Goal: Information Seeking & Learning: Find specific fact

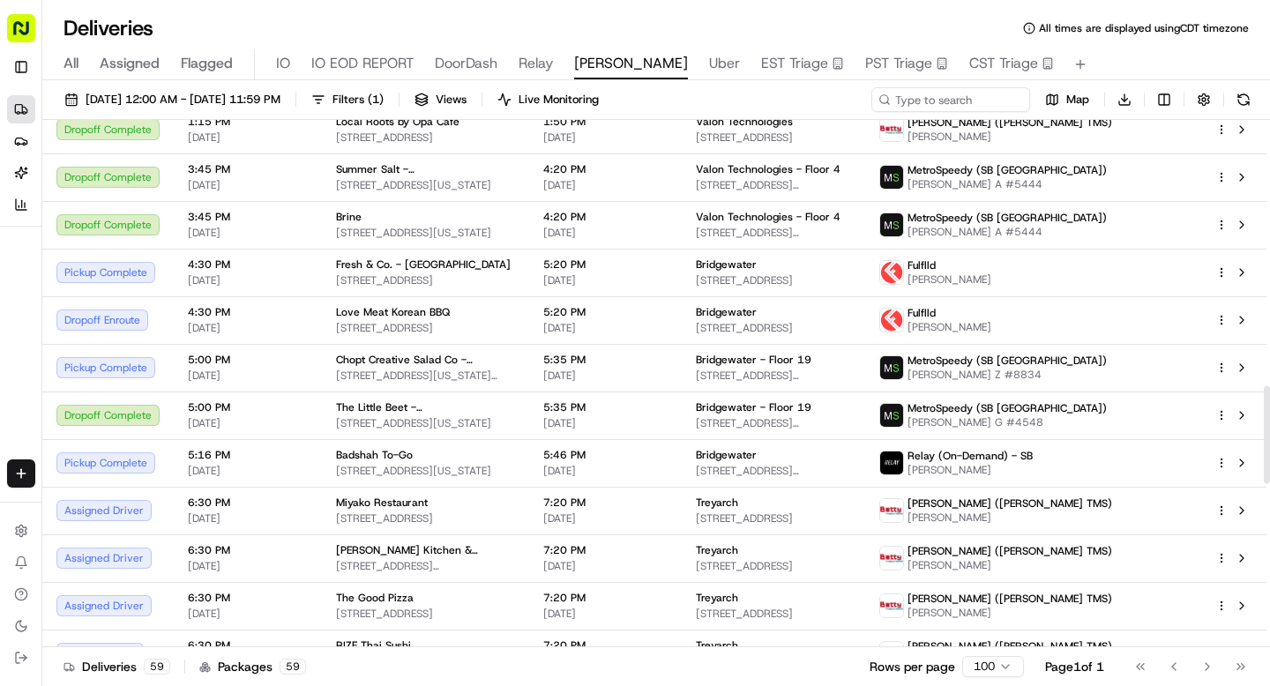
scroll to position [1428, 0]
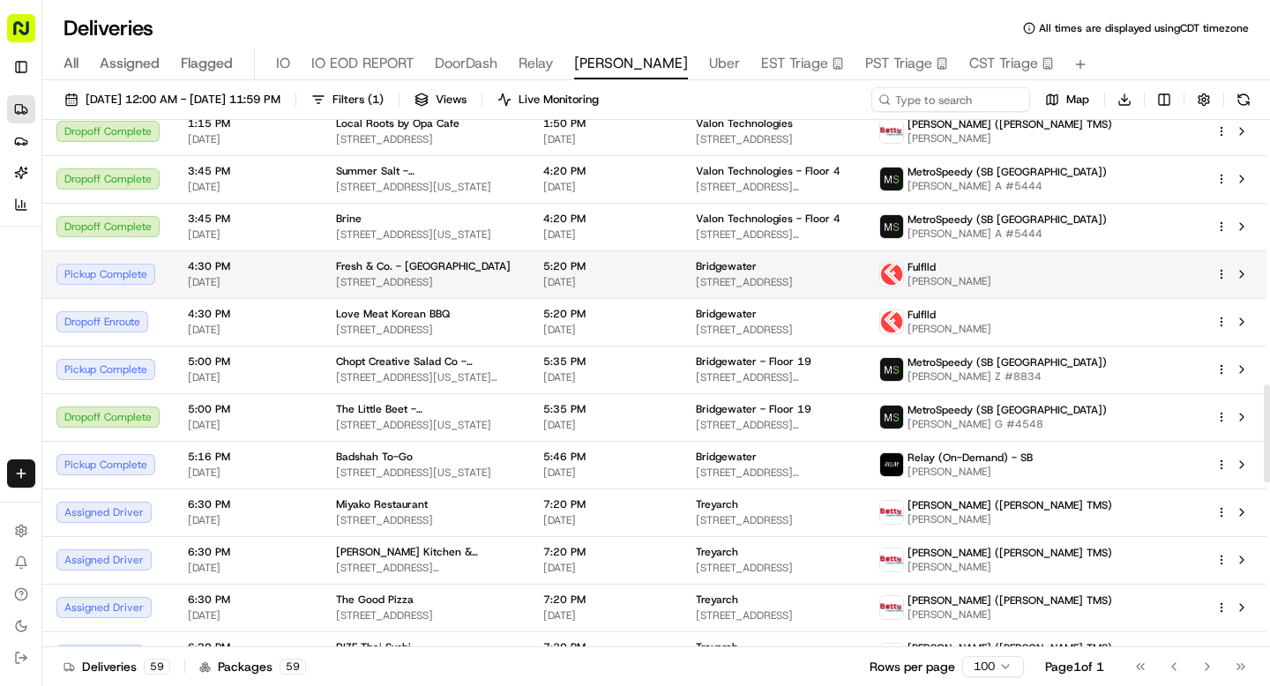
click at [271, 282] on span "[DATE]" at bounding box center [248, 282] width 120 height 14
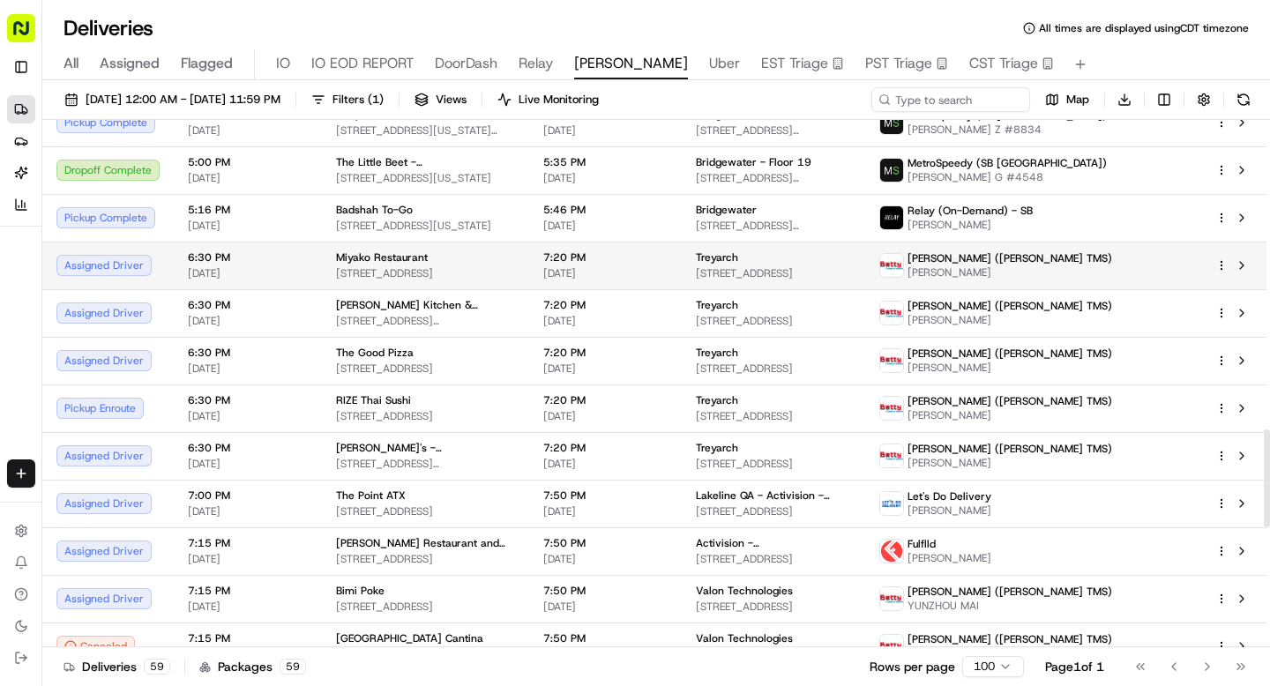
scroll to position [1676, 0]
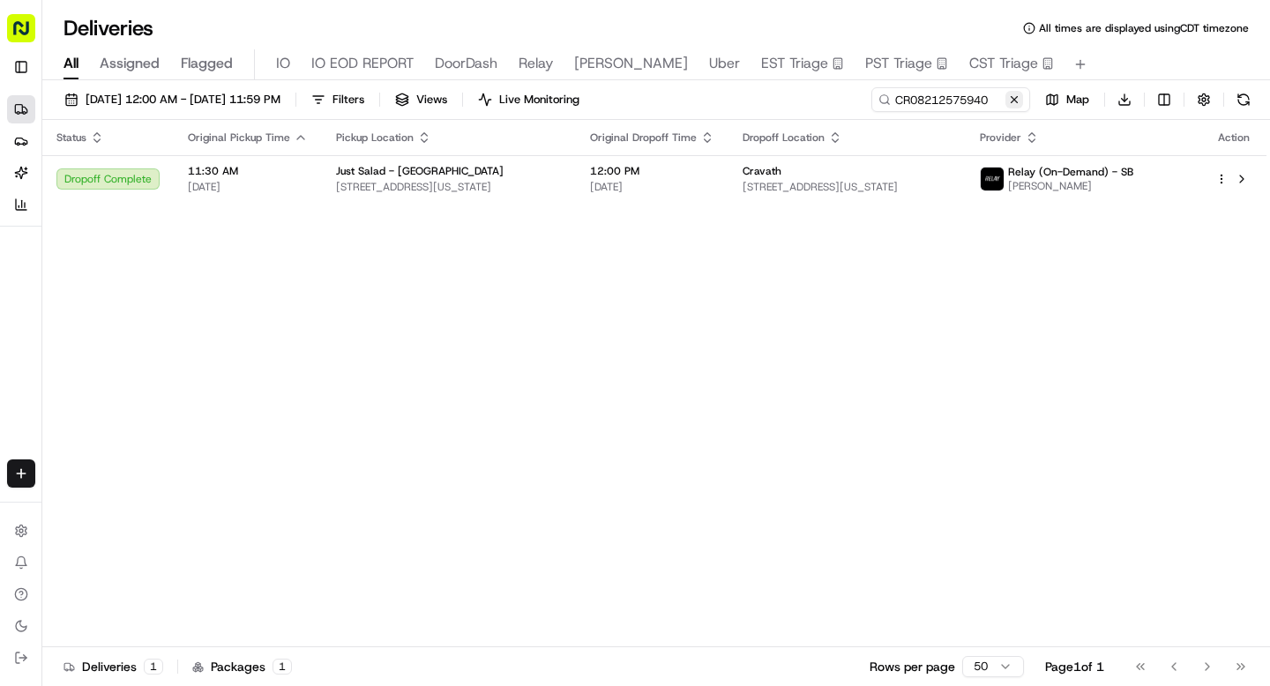
click at [1015, 101] on button at bounding box center [1014, 100] width 18 height 18
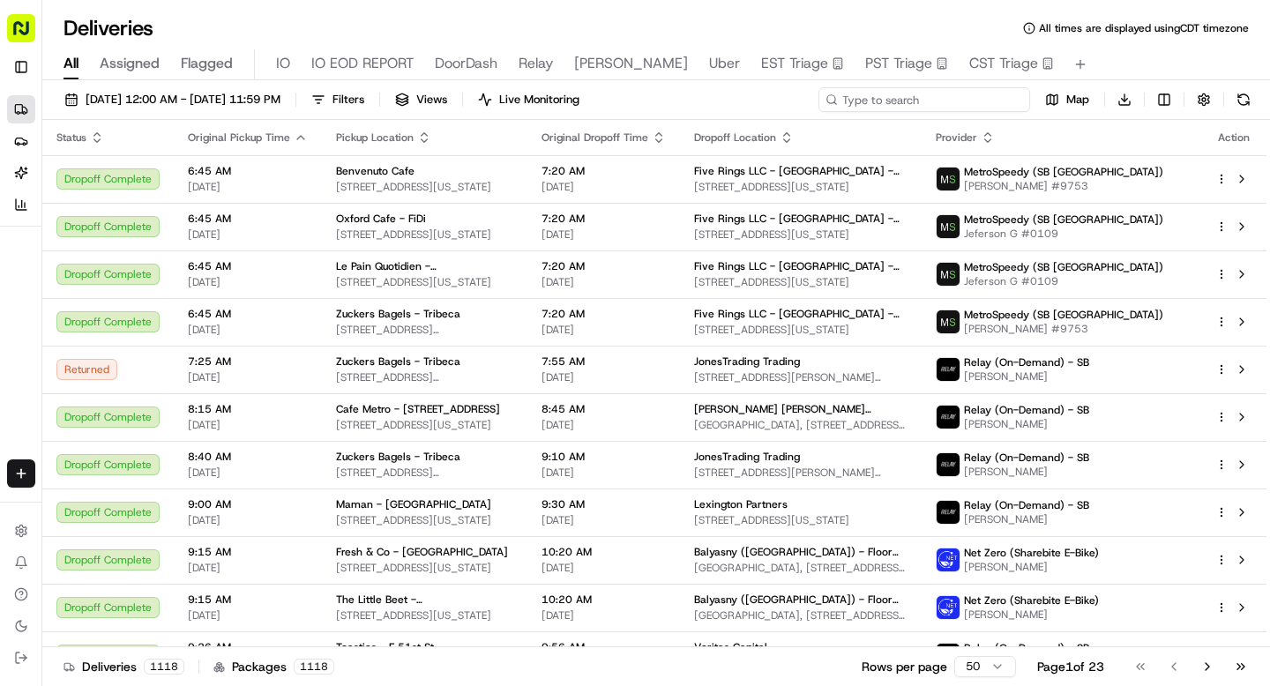
click at [964, 100] on input at bounding box center [924, 99] width 212 height 25
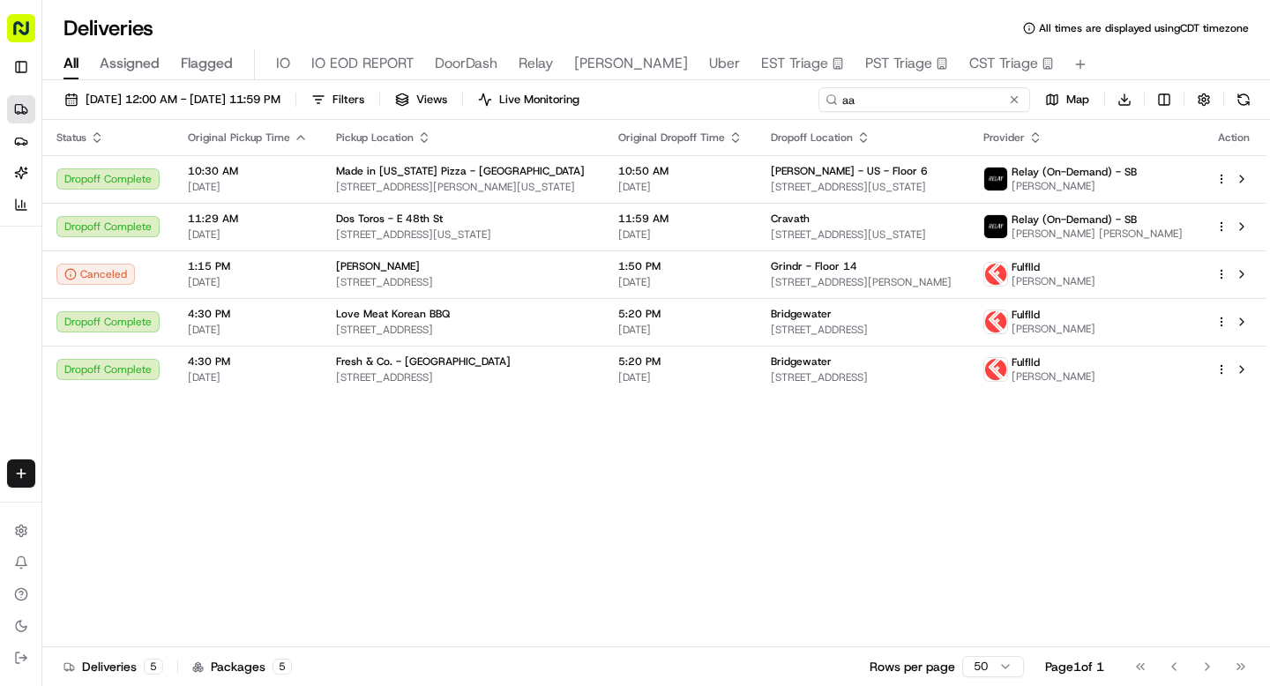
type input "a"
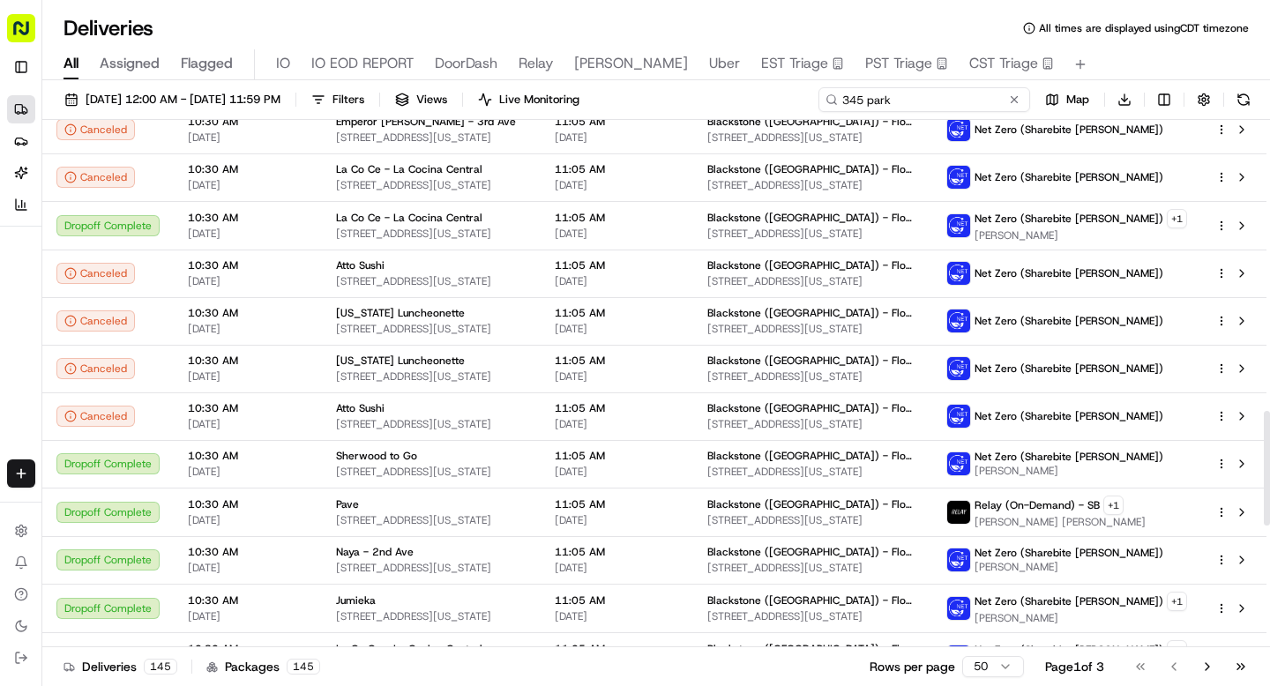
scroll to position [1893, 0]
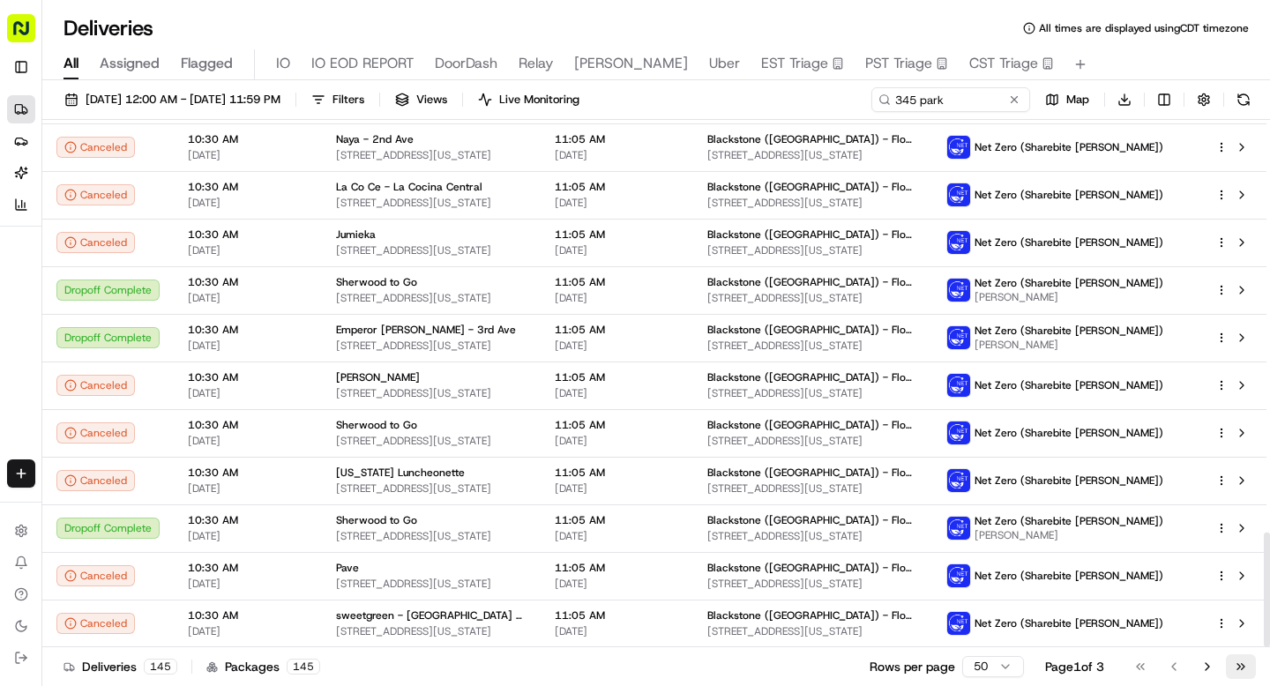
click at [1241, 667] on button "Go to last page" at bounding box center [1241, 666] width 30 height 25
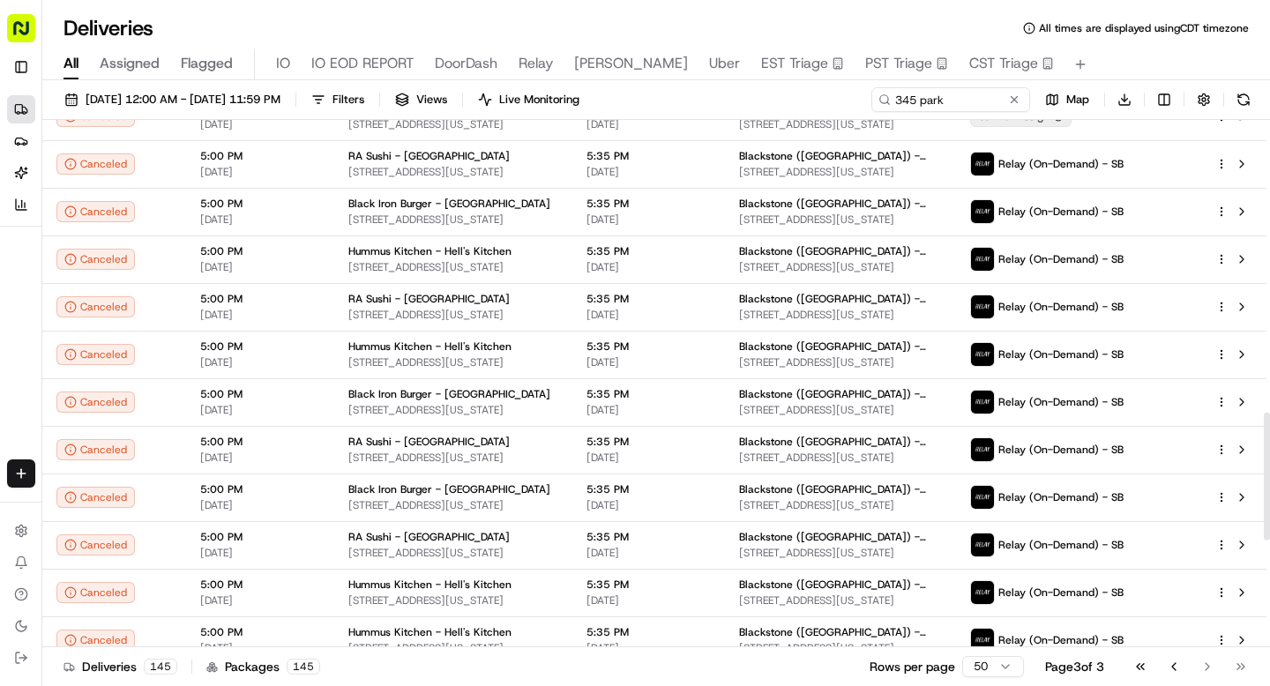
scroll to position [1651, 0]
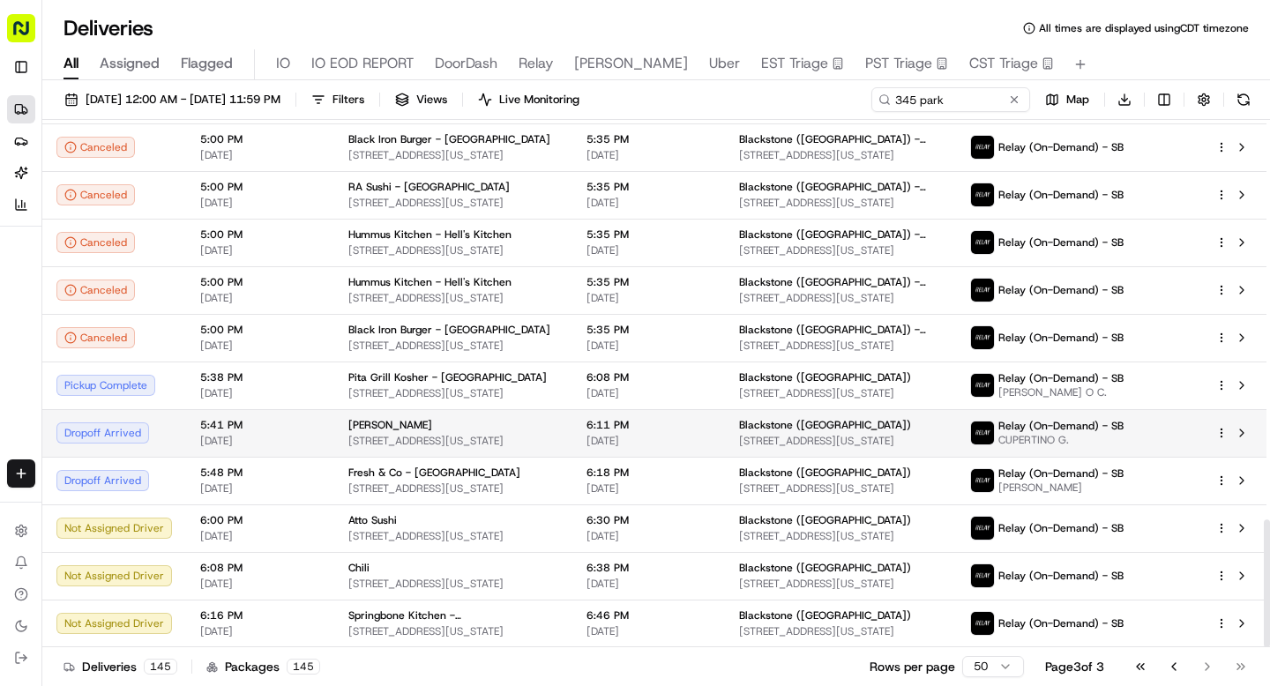
click at [225, 421] on span "5:41 PM" at bounding box center [260, 425] width 120 height 14
click at [235, 427] on span "5:41 PM" at bounding box center [260, 425] width 120 height 14
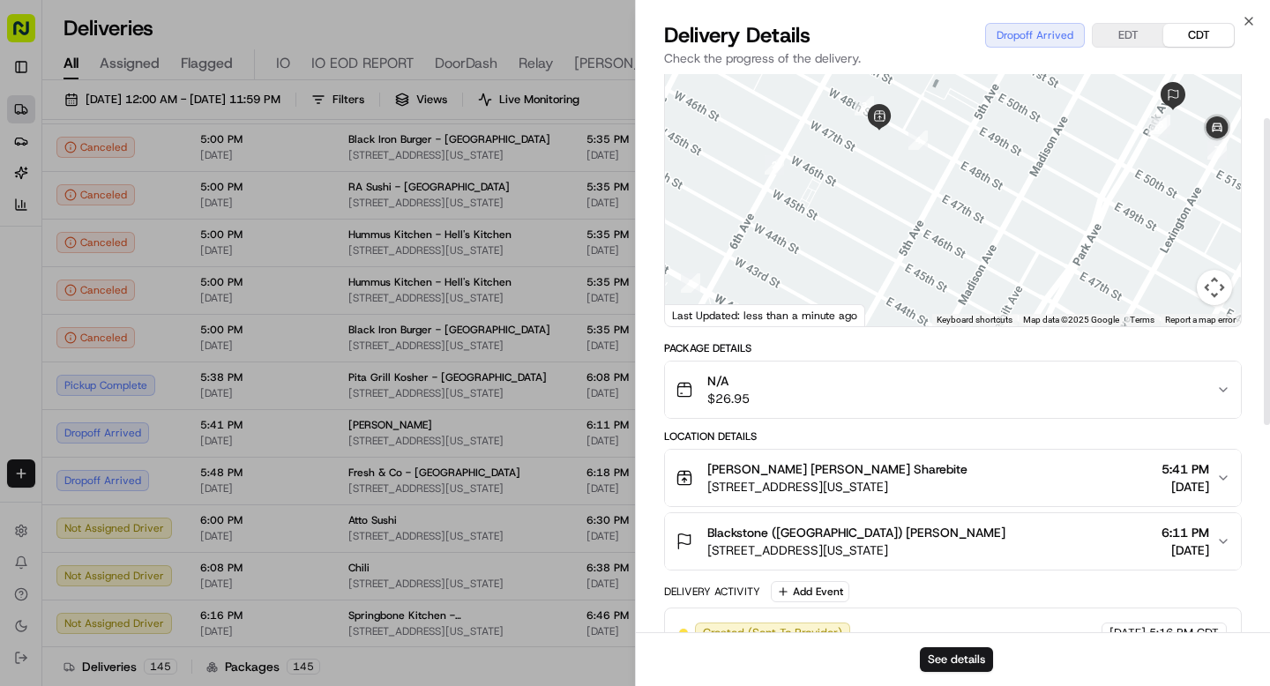
click at [860, 558] on span "345 Park Ave, New York, NY 10154" at bounding box center [856, 550] width 298 height 18
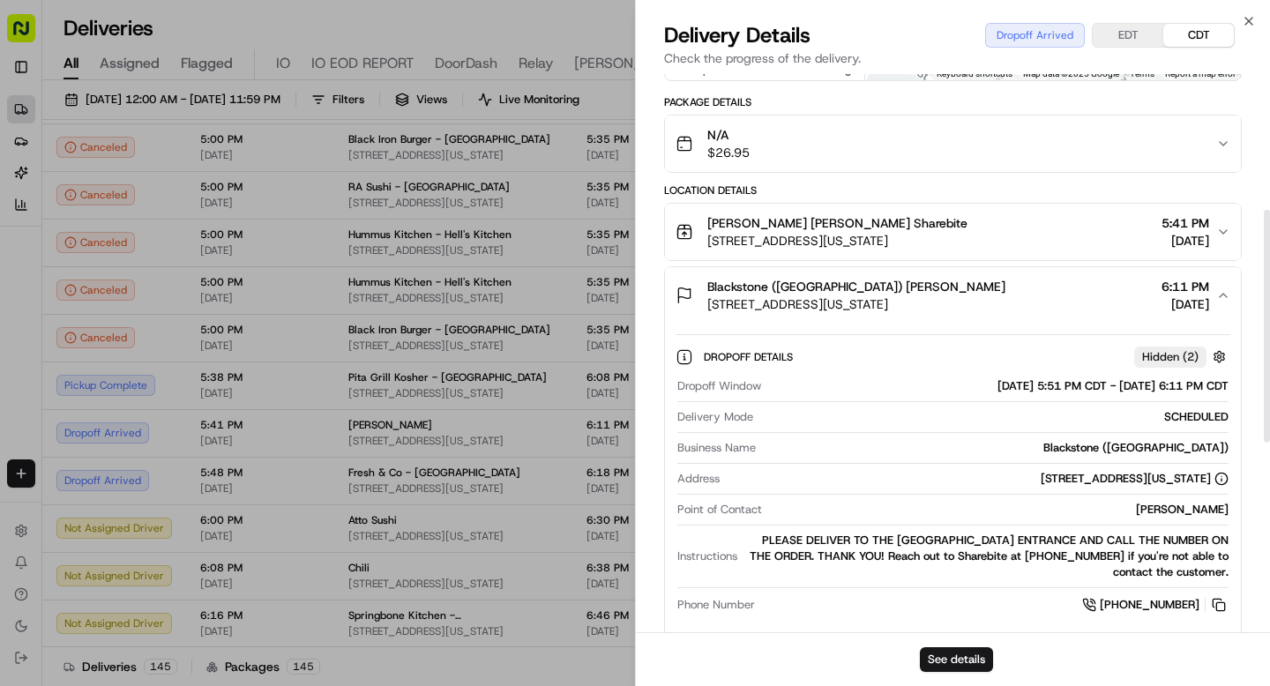
scroll to position [324, 0]
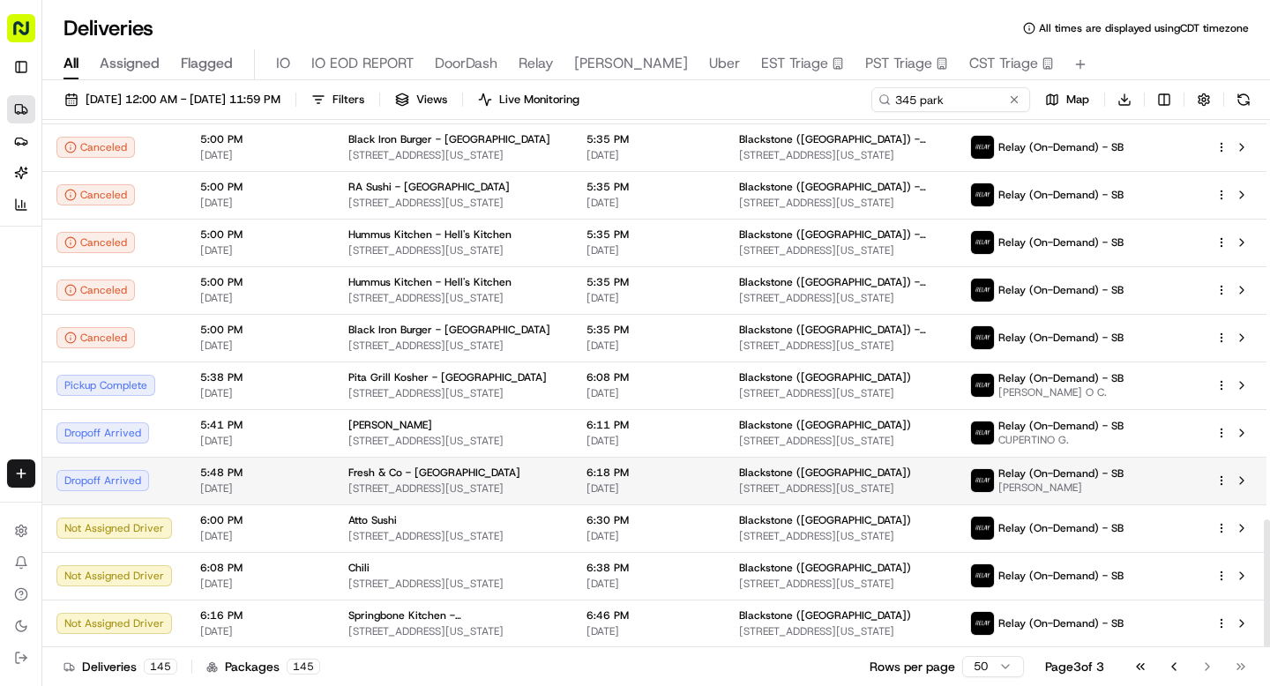
click at [440, 483] on span "1381 6th Ave, New York, NY 10019, USA" at bounding box center [453, 488] width 210 height 14
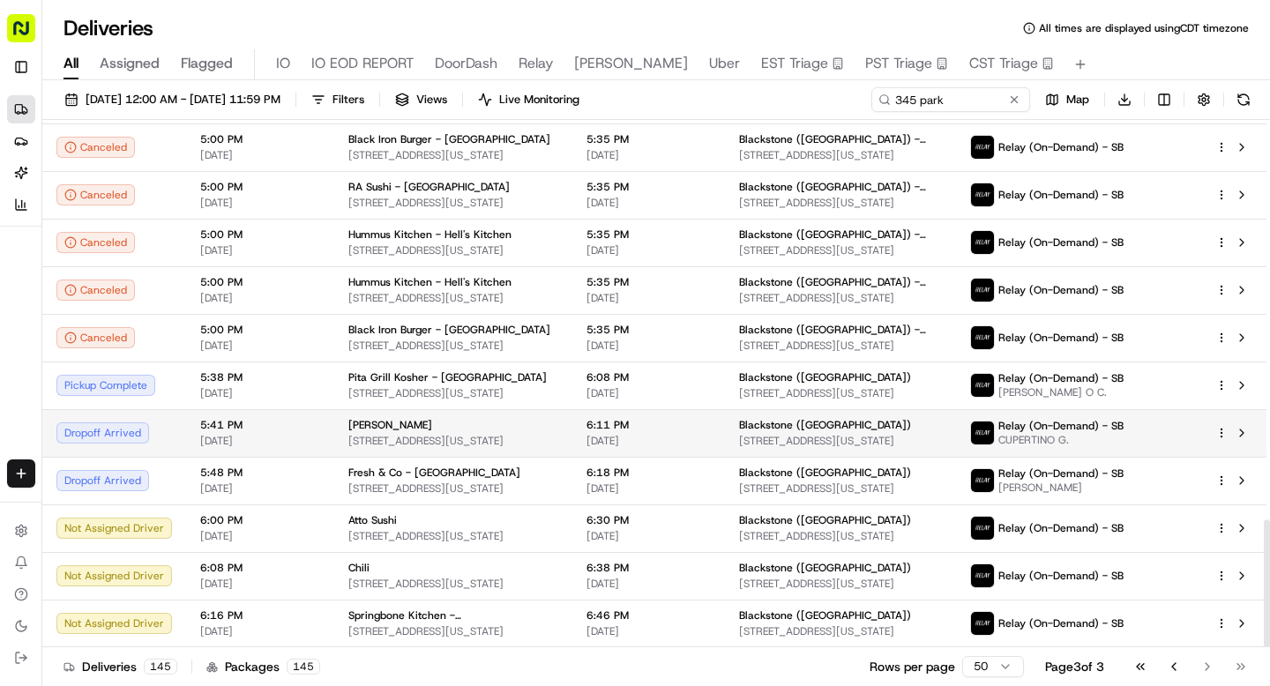
click at [447, 440] on span "36 W 48th St, New York, NY 10036, USA" at bounding box center [453, 441] width 210 height 14
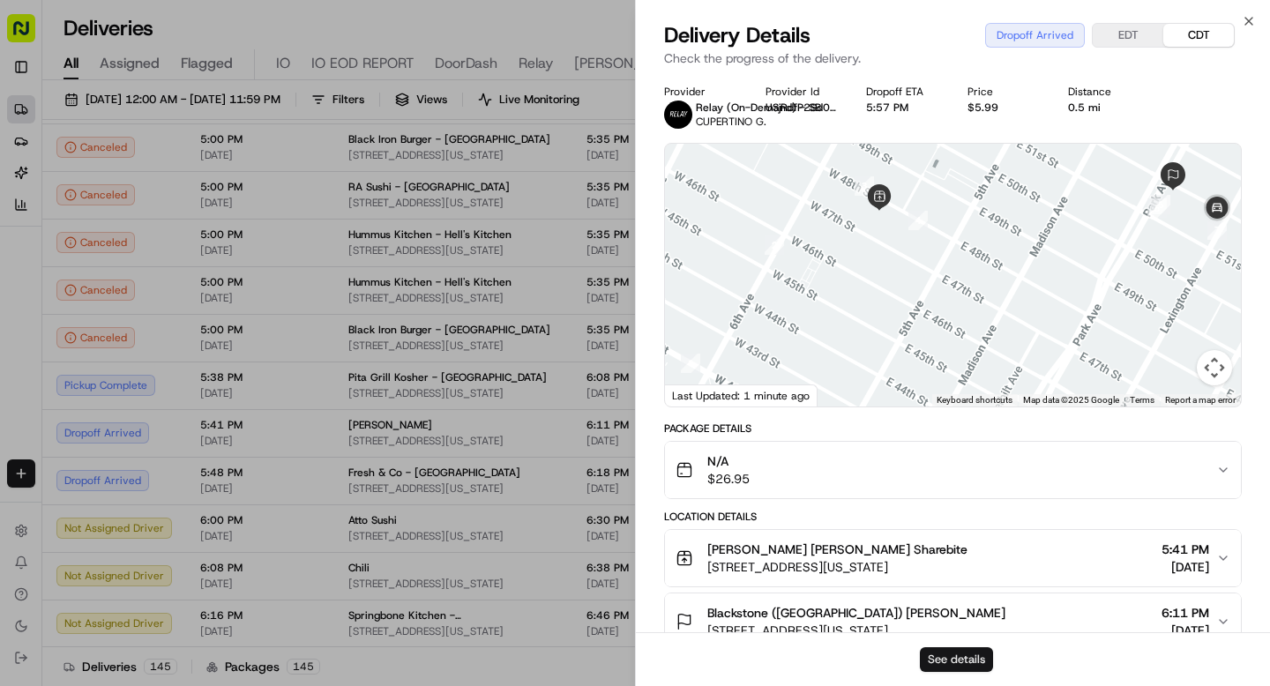
click at [961, 655] on button "See details" at bounding box center [956, 659] width 73 height 25
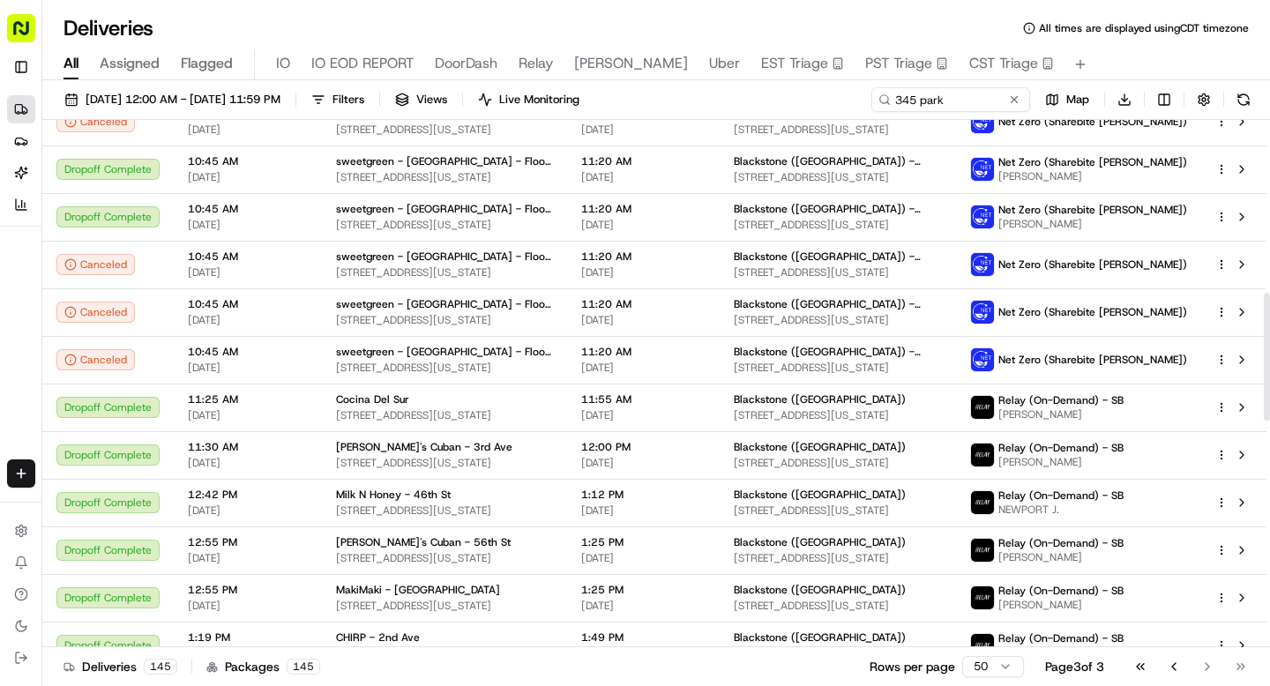
scroll to position [715, 0]
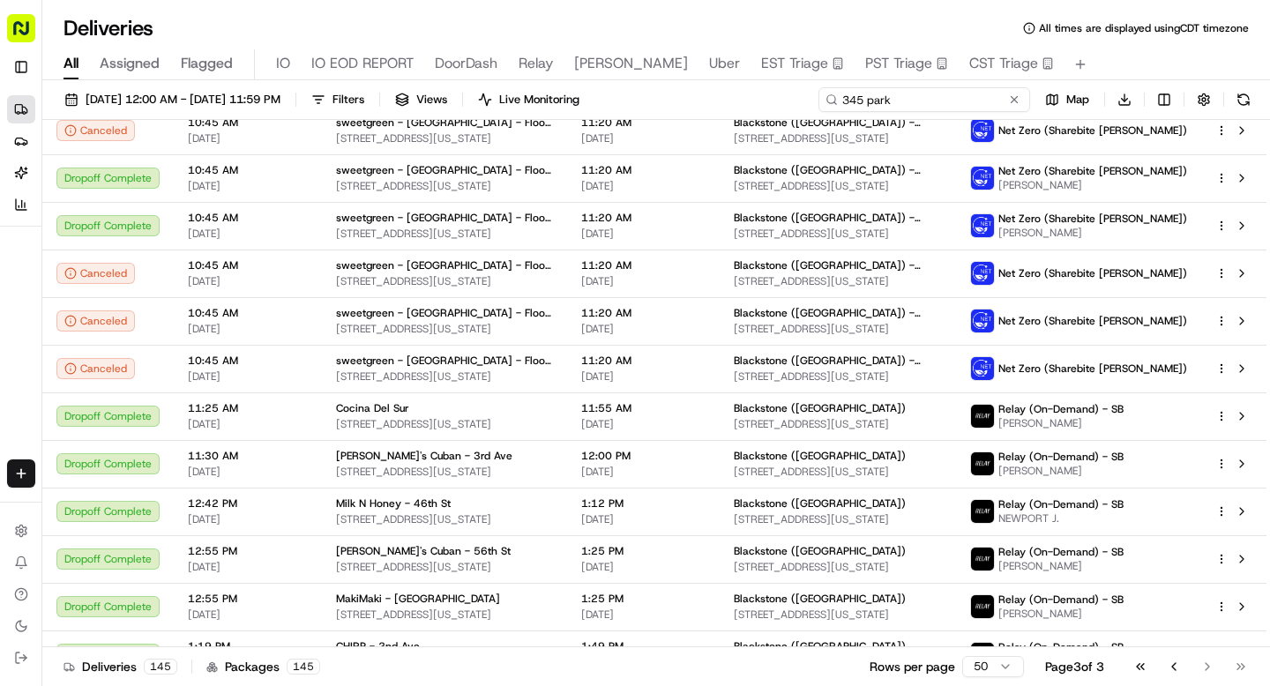
click at [898, 97] on input "345 park" at bounding box center [924, 99] width 212 height 25
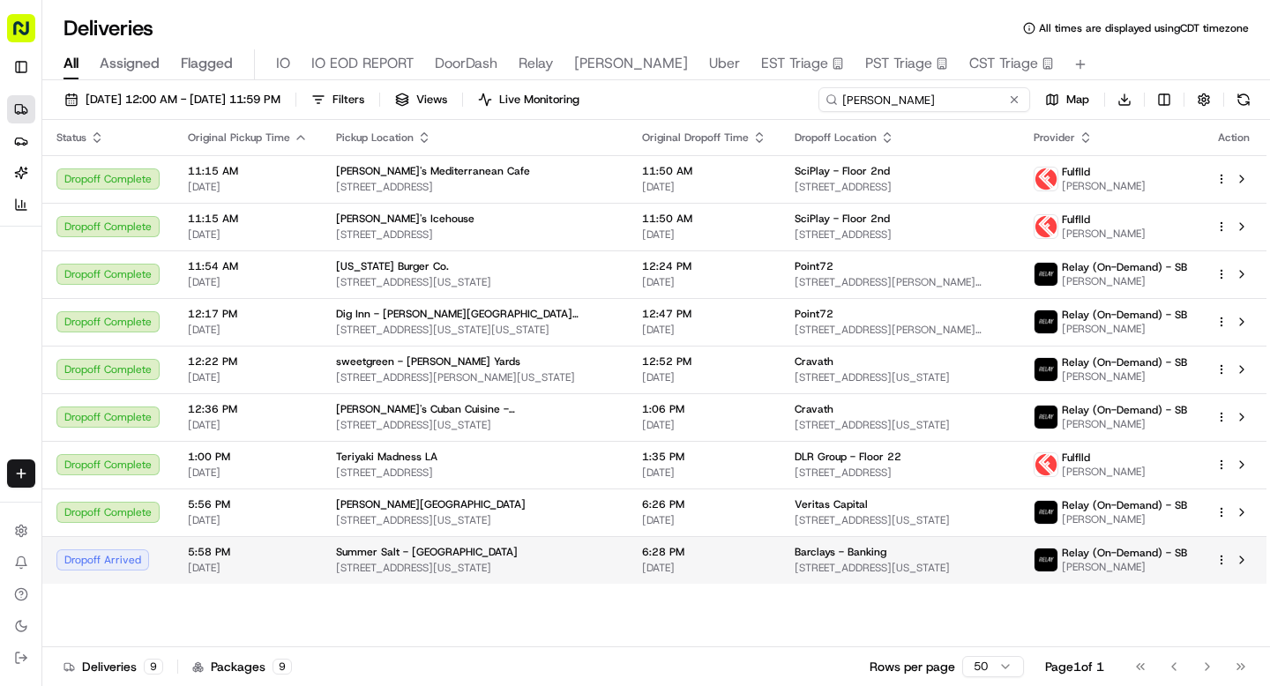
type input "andrew"
click at [570, 548] on div "Summer Salt - Flatiron" at bounding box center [475, 552] width 278 height 14
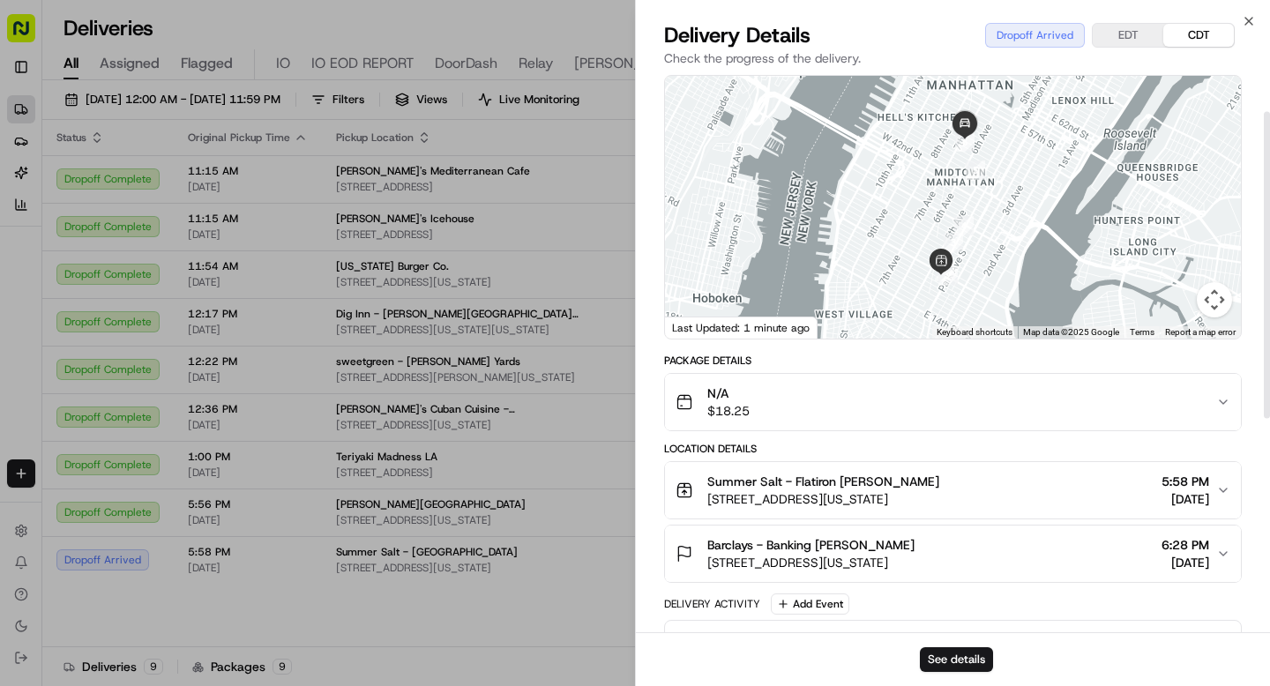
click at [800, 557] on span "745 7th Ave, New York, NY 10020, USA" at bounding box center [810, 563] width 207 height 18
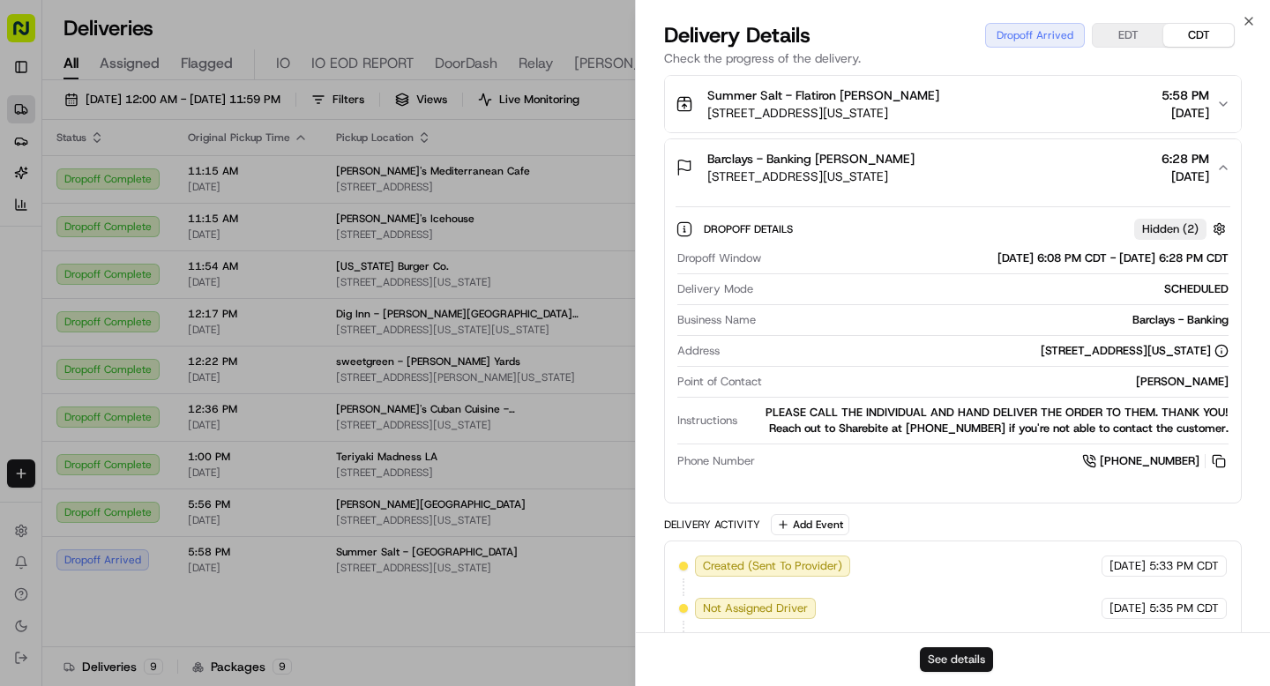
click at [968, 670] on button "See details" at bounding box center [956, 659] width 73 height 25
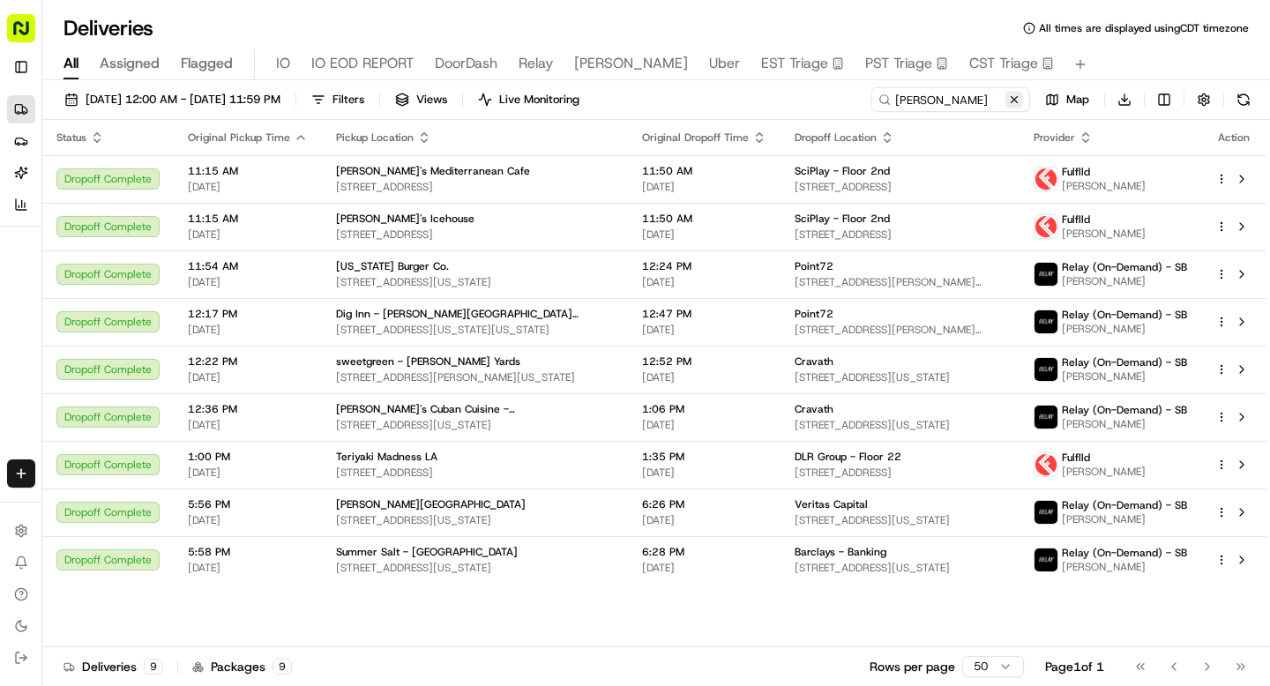
click at [1010, 96] on button at bounding box center [1014, 100] width 18 height 18
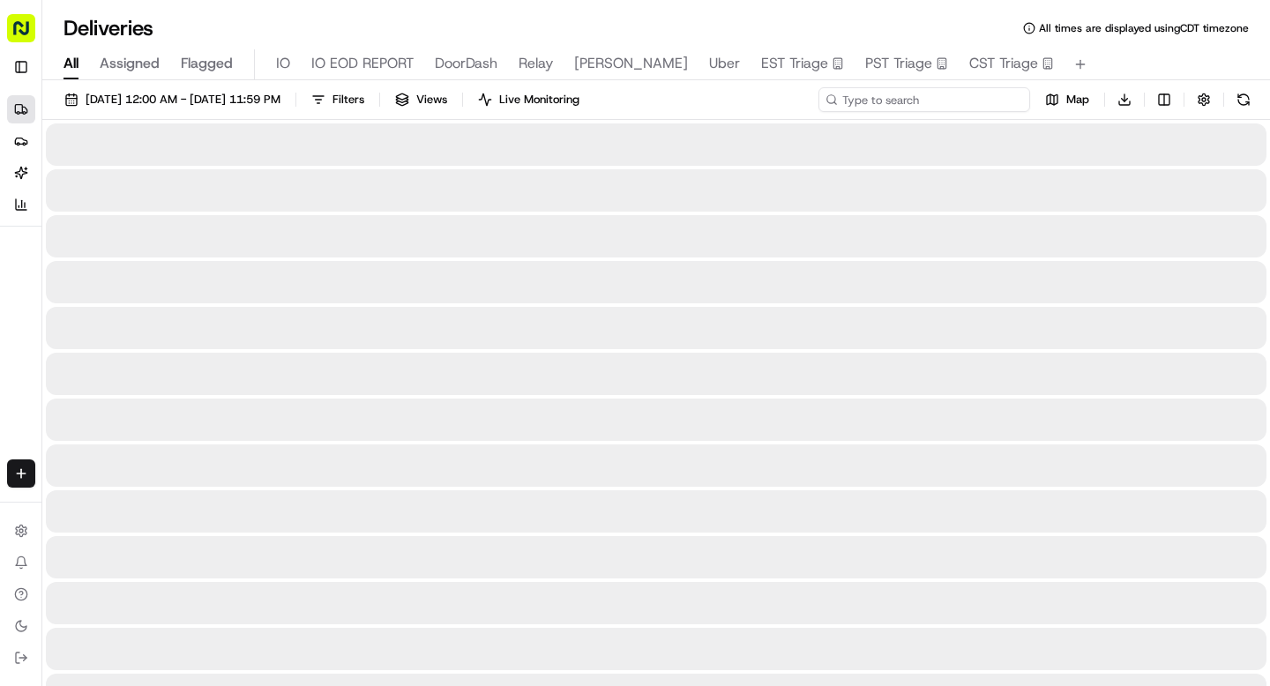
click at [958, 98] on input at bounding box center [924, 99] width 212 height 25
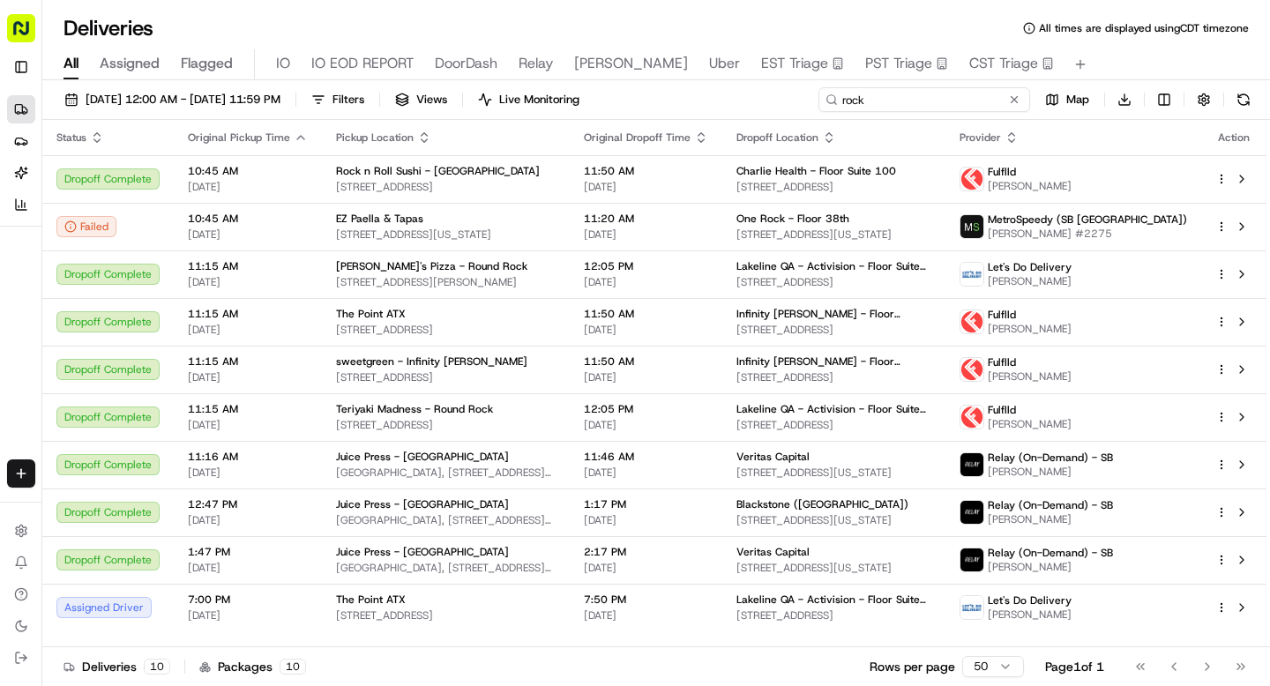
drag, startPoint x: 882, startPoint y: 93, endPoint x: 797, endPoint y: 93, distance: 84.7
click at [797, 93] on div "08/21/2025 12:00 AM - 08/21/2025 11:59 PM Filters Views Live Monitoring rock Ma…" at bounding box center [655, 103] width 1227 height 33
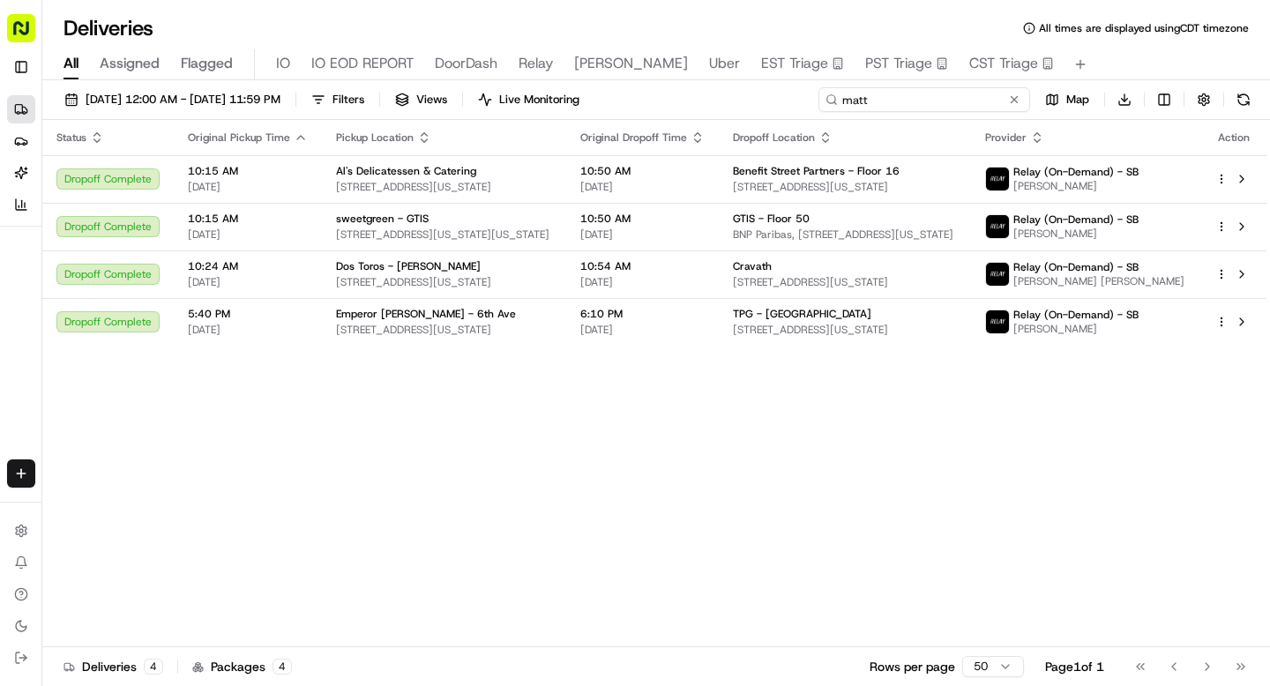
click at [854, 96] on input "matt" at bounding box center [924, 99] width 212 height 25
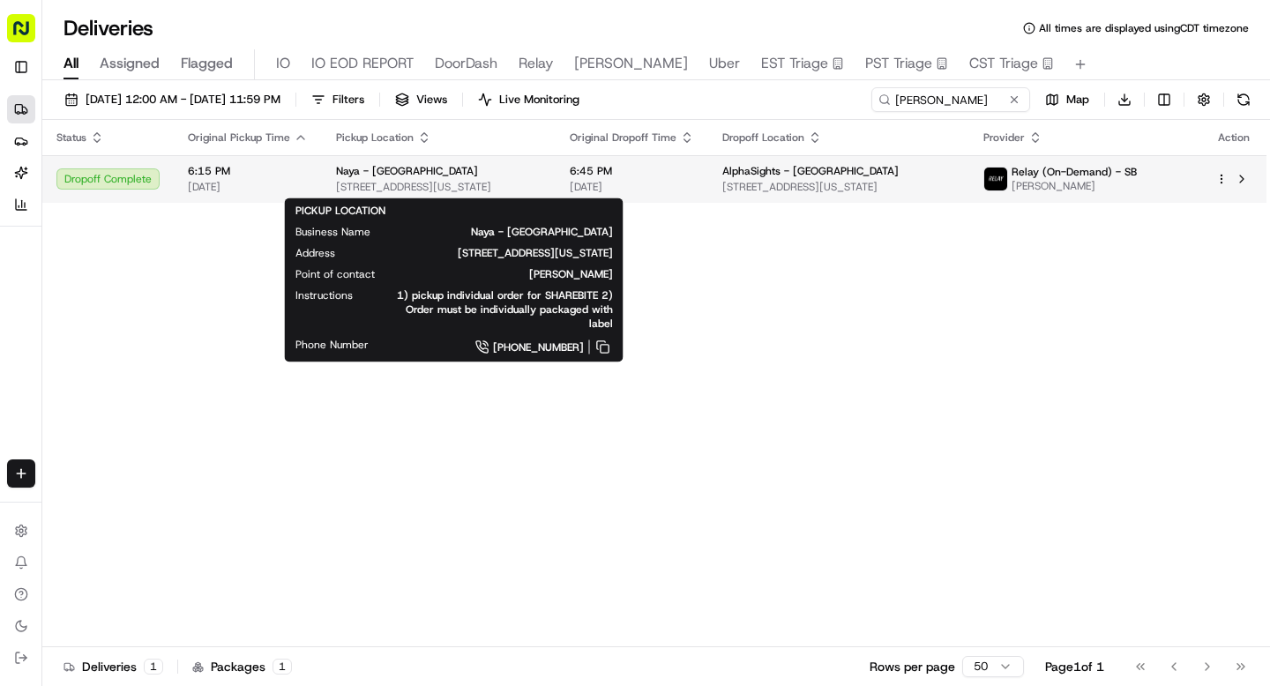
click at [534, 180] on span "[STREET_ADDRESS][US_STATE]" at bounding box center [438, 187] width 205 height 14
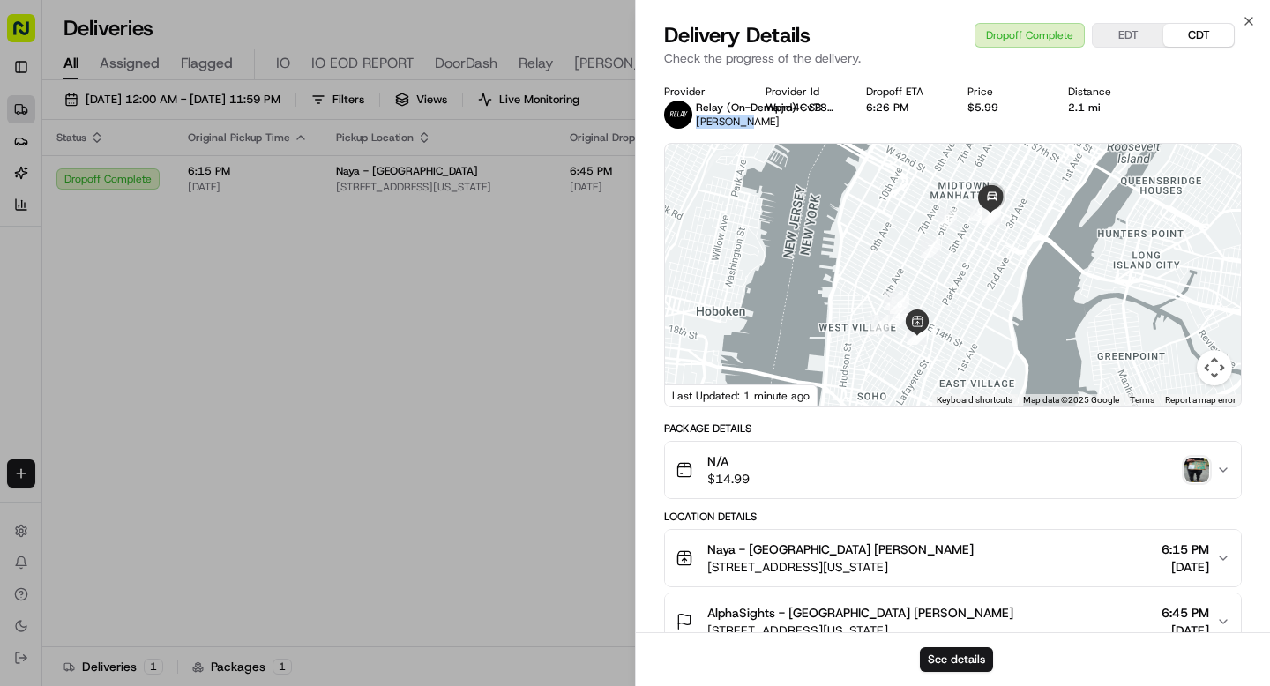
drag, startPoint x: 746, startPoint y: 124, endPoint x: 697, endPoint y: 124, distance: 49.4
click at [697, 124] on div "Relay (On-Demand) - SB LORIEN T." at bounding box center [758, 115] width 125 height 28
copy span "LORIEN T."
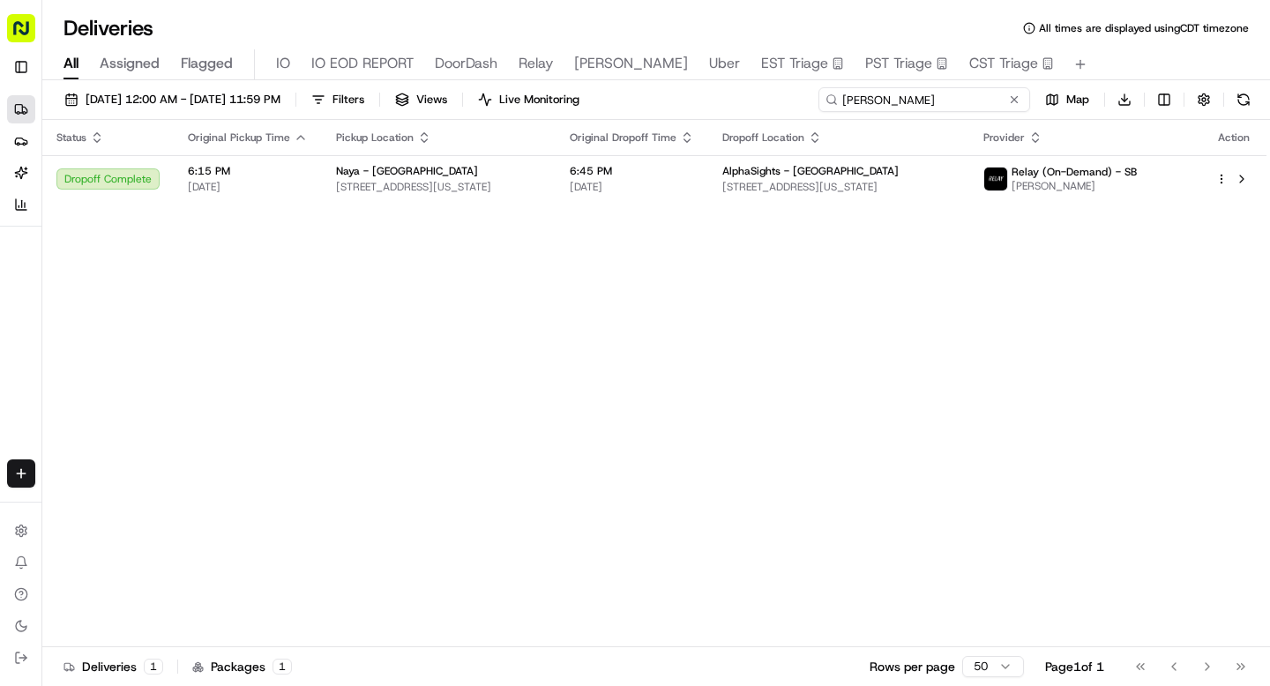
click at [916, 100] on input "rocco" at bounding box center [924, 99] width 212 height 25
paste input "LORIEN T."
type input "LORIEN T."
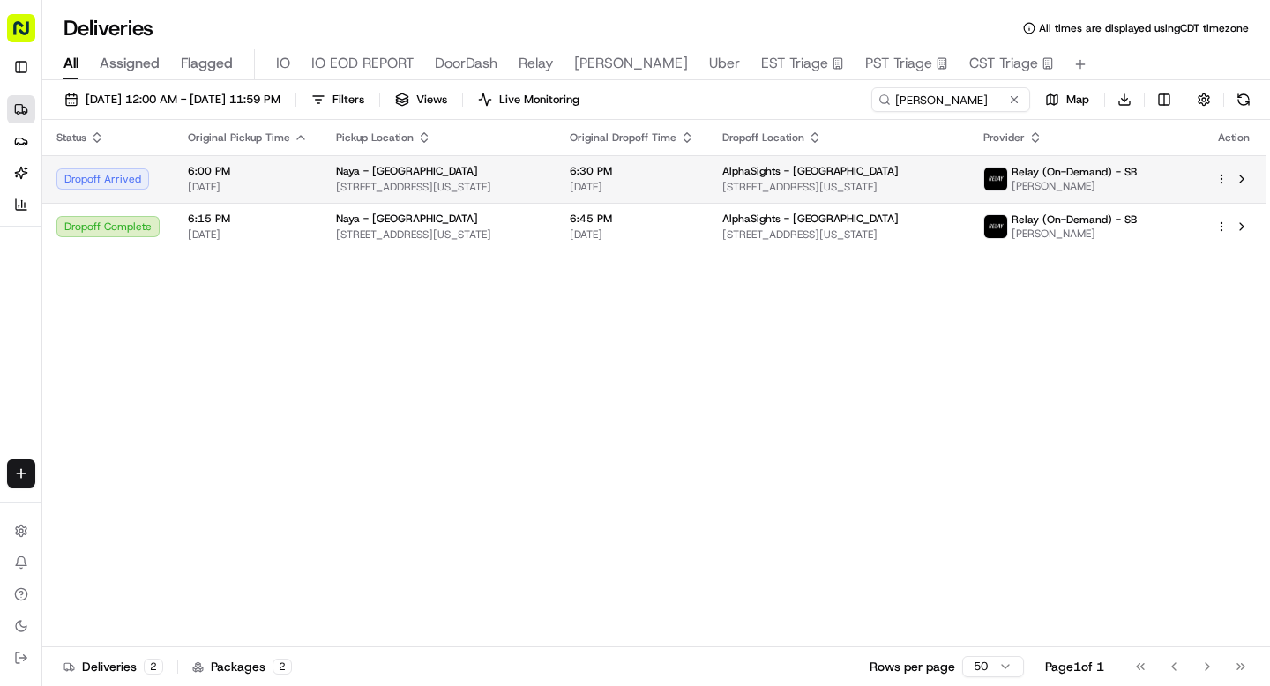
click at [290, 169] on span "6:00 PM" at bounding box center [248, 171] width 120 height 14
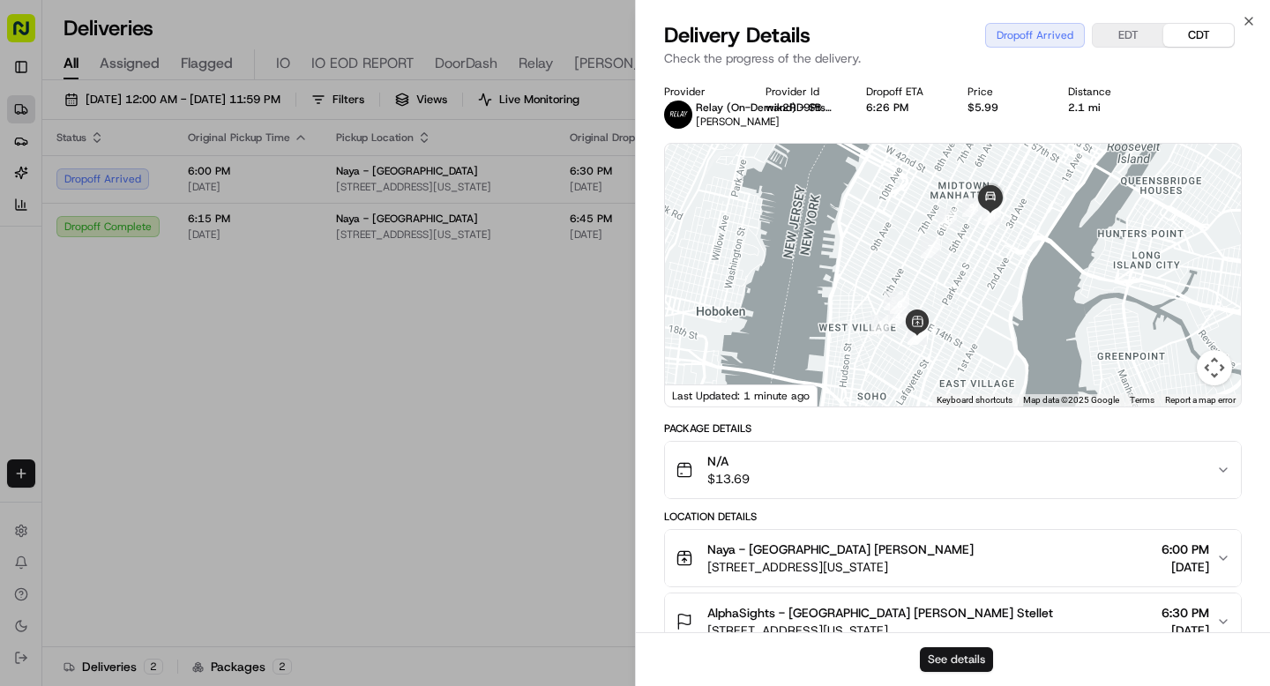
click at [946, 661] on button "See details" at bounding box center [956, 659] width 73 height 25
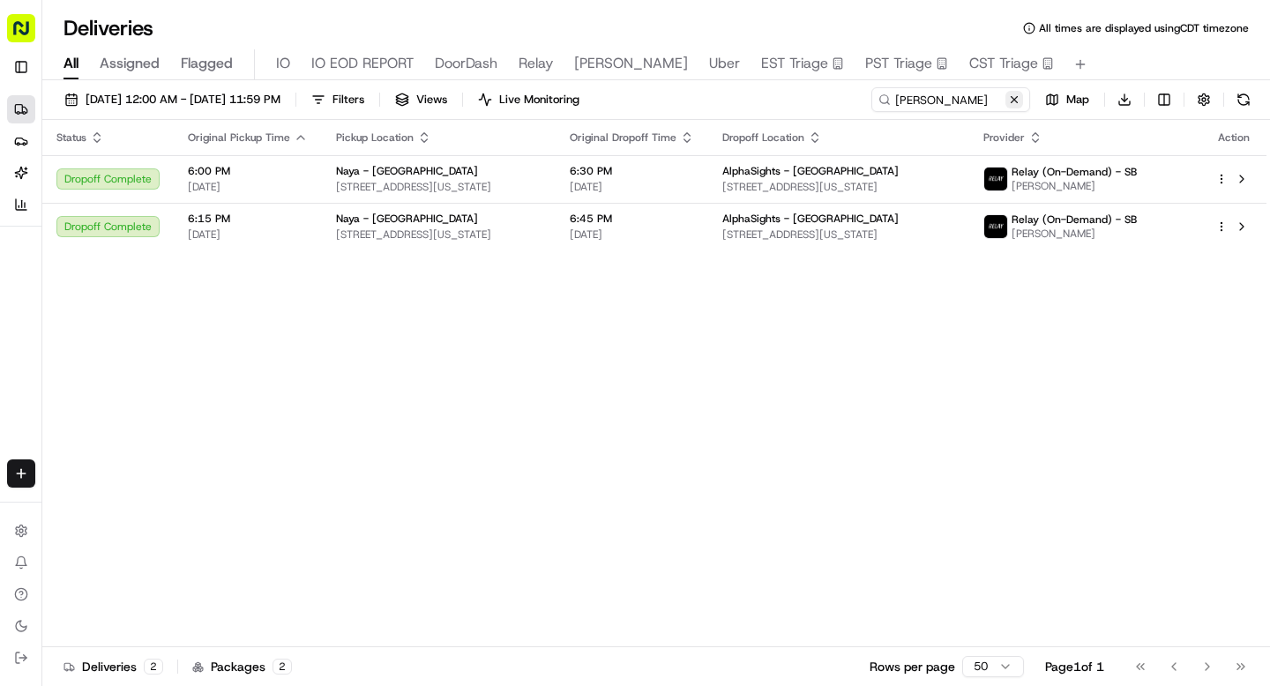
click at [1010, 101] on button at bounding box center [1014, 100] width 18 height 18
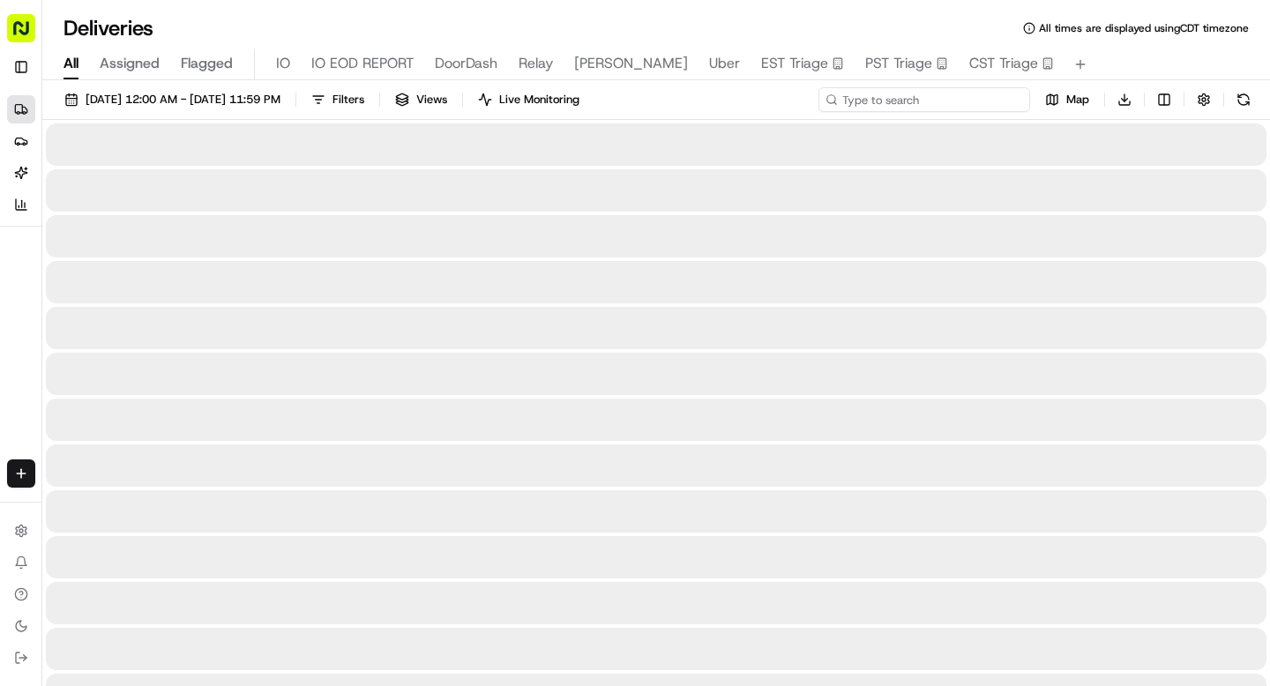
click at [942, 103] on input at bounding box center [924, 99] width 212 height 25
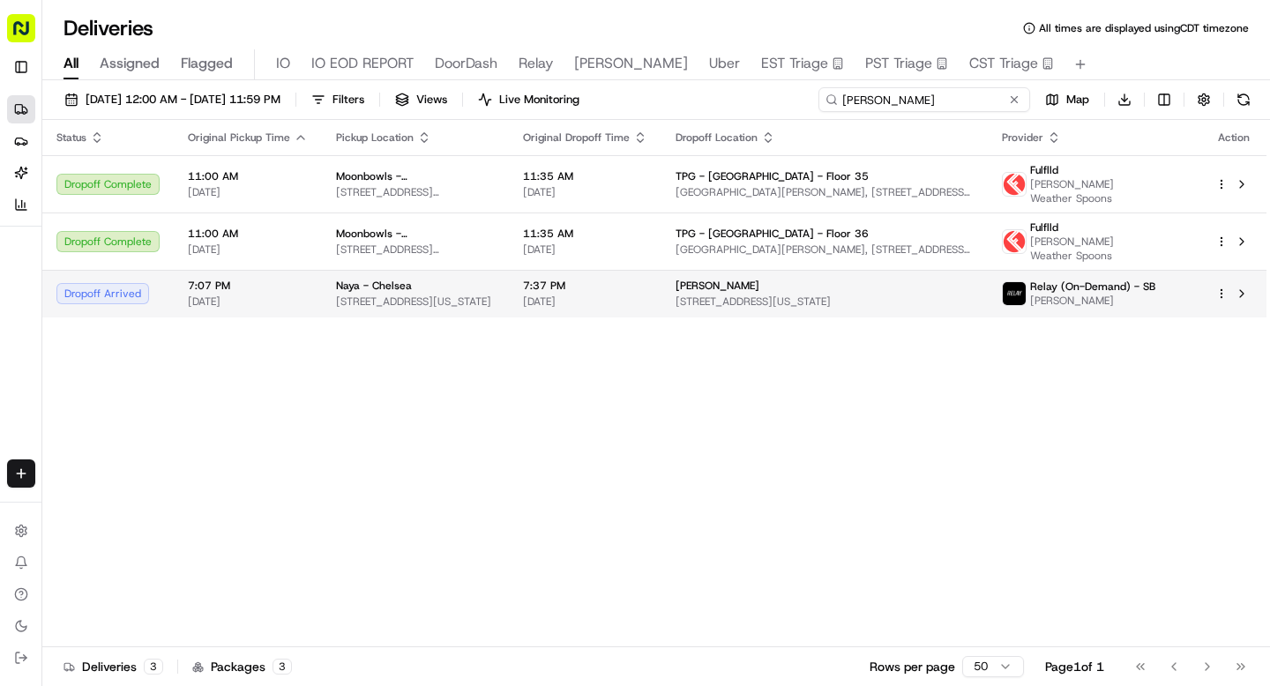
type input "vincent"
click at [647, 281] on span "7:37 PM" at bounding box center [585, 286] width 124 height 14
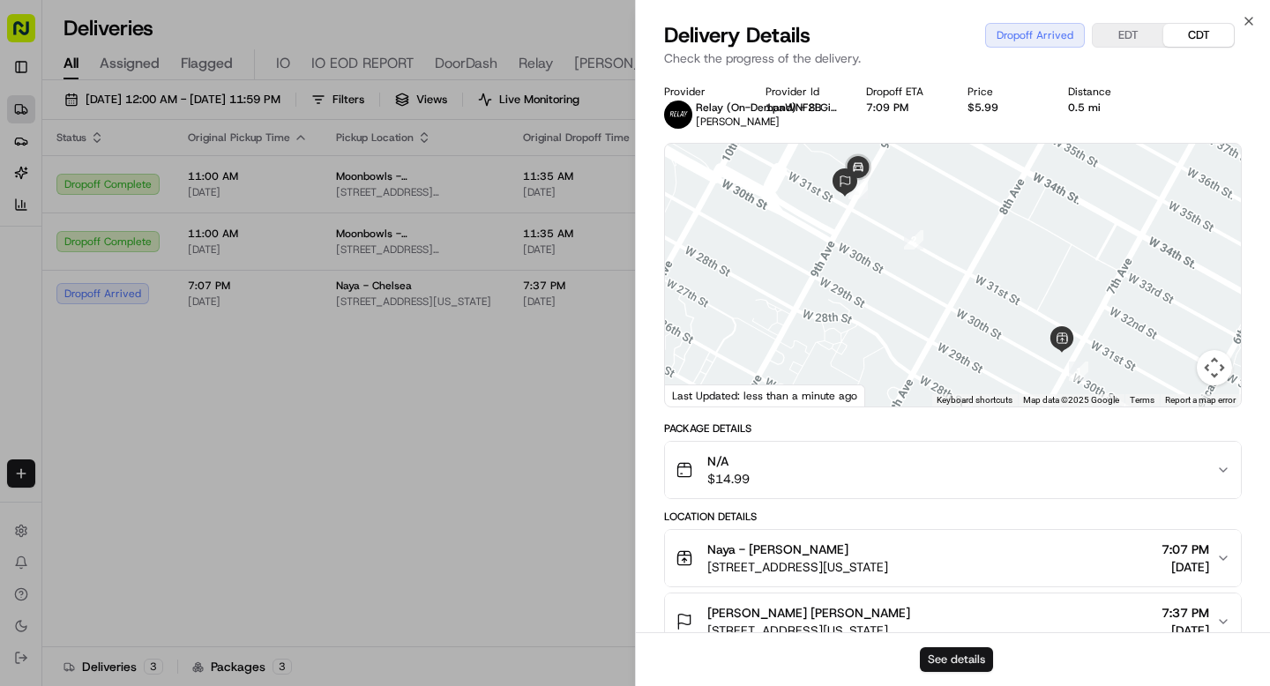
click at [954, 660] on button "See details" at bounding box center [956, 659] width 73 height 25
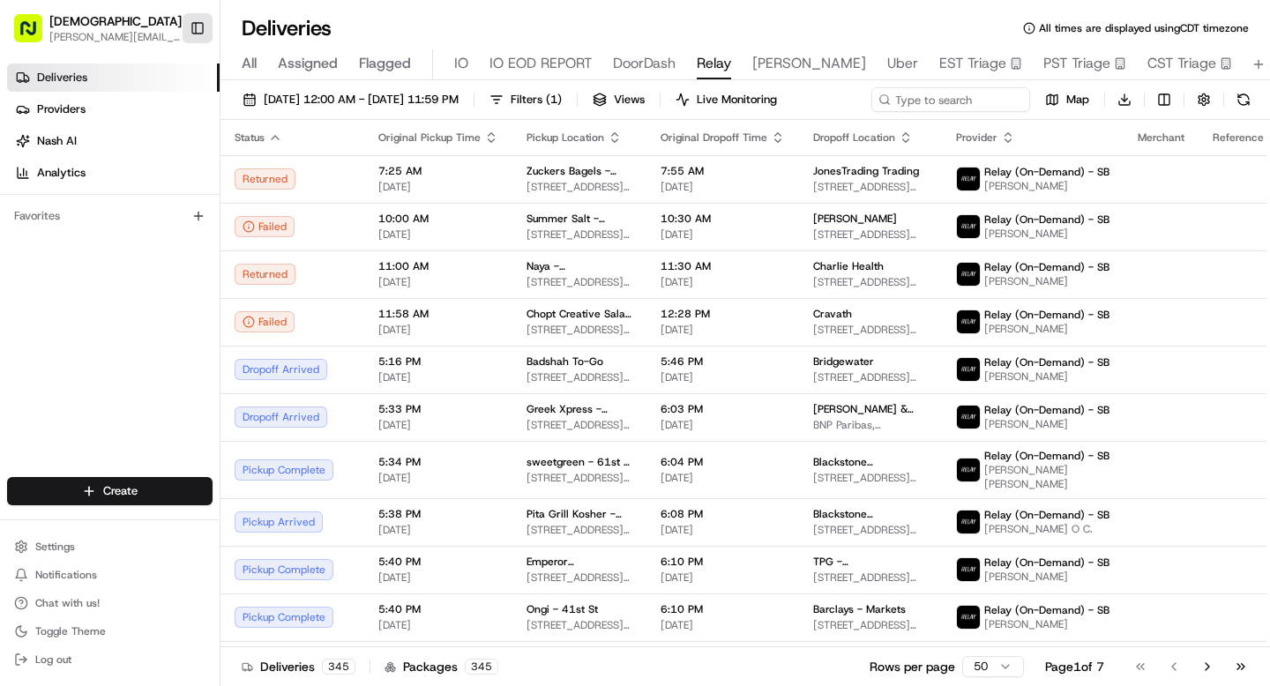
click at [202, 26] on button "Toggle Sidebar" at bounding box center [198, 28] width 30 height 30
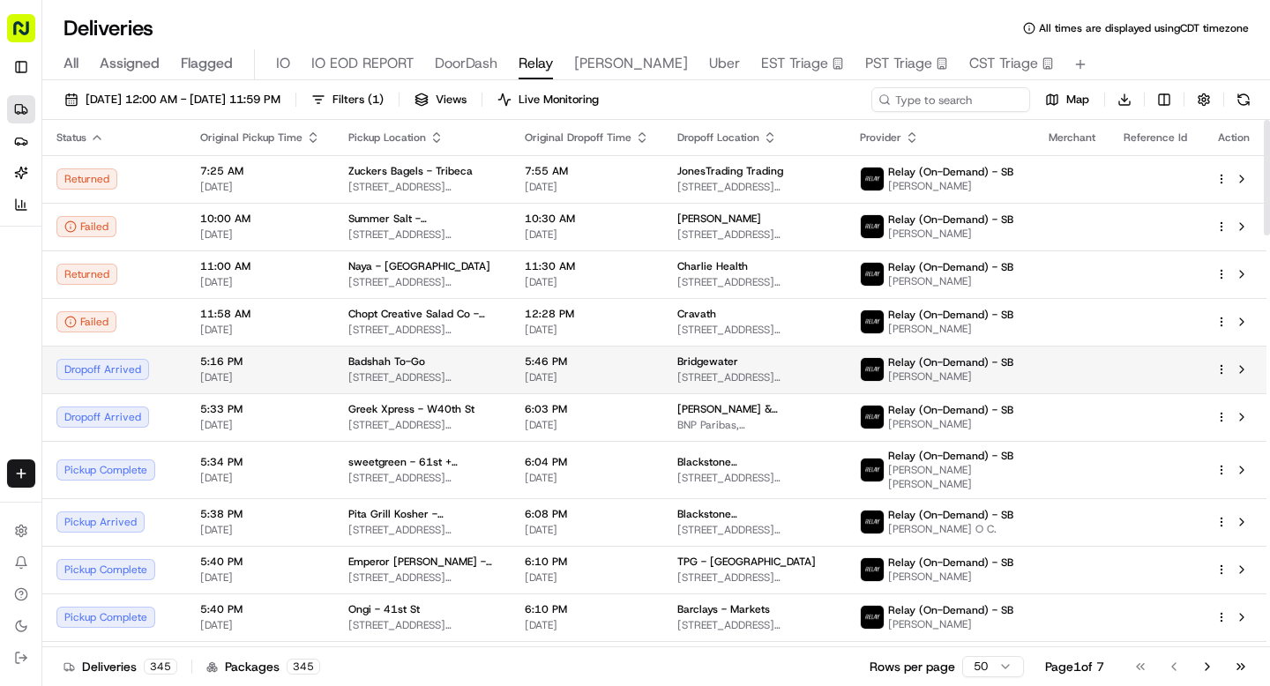
click at [186, 377] on td "5:16 PM 08/21/2025" at bounding box center [260, 370] width 148 height 48
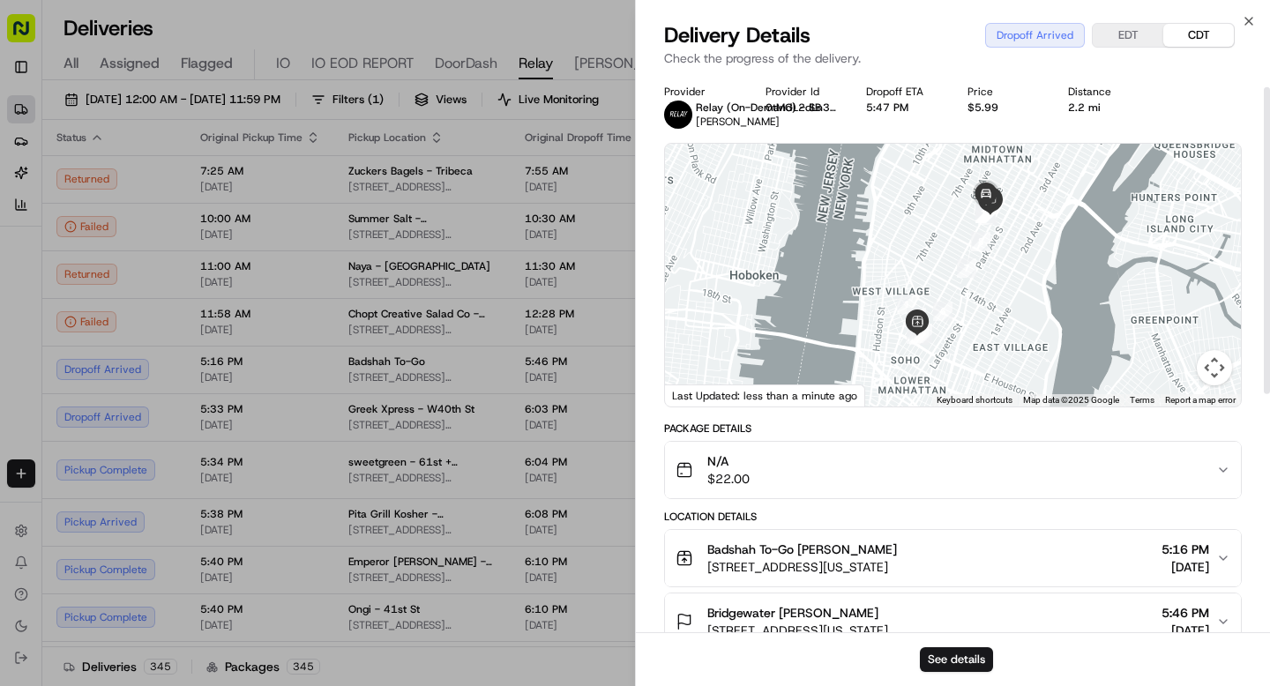
scroll to position [33, 0]
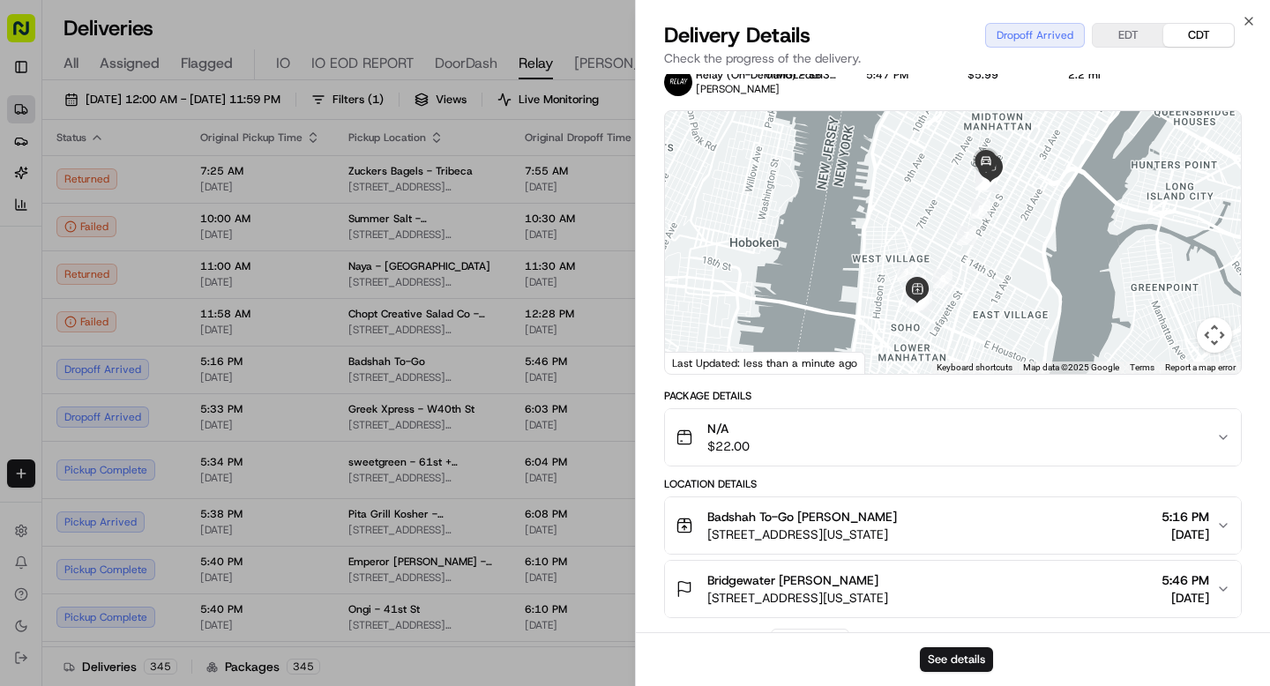
click at [860, 593] on span "[STREET_ADDRESS][US_STATE]" at bounding box center [797, 598] width 181 height 18
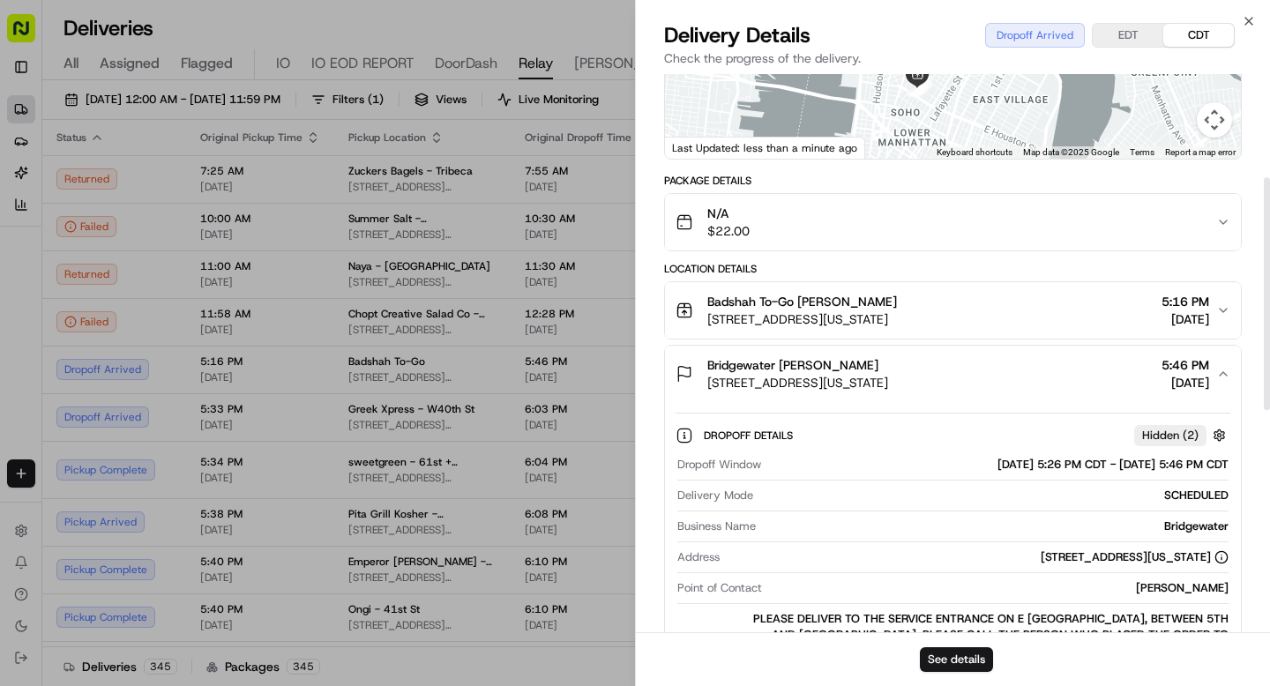
scroll to position [242, 0]
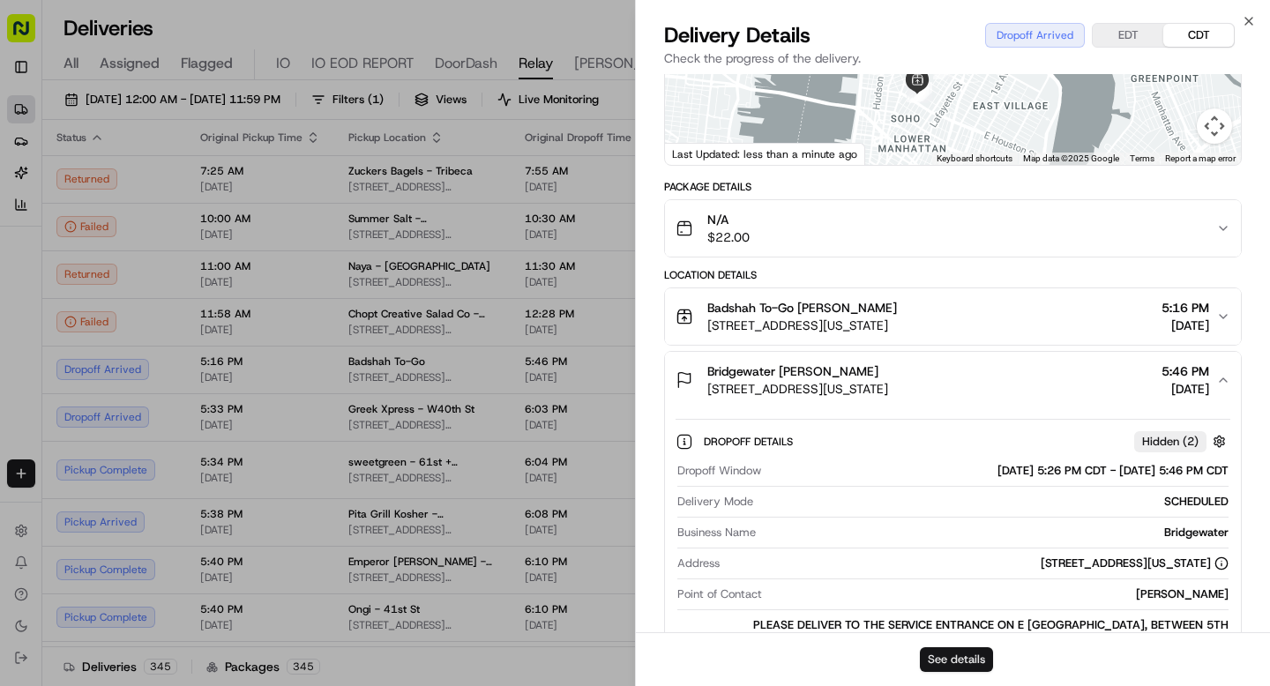
click at [957, 666] on button "See details" at bounding box center [956, 659] width 73 height 25
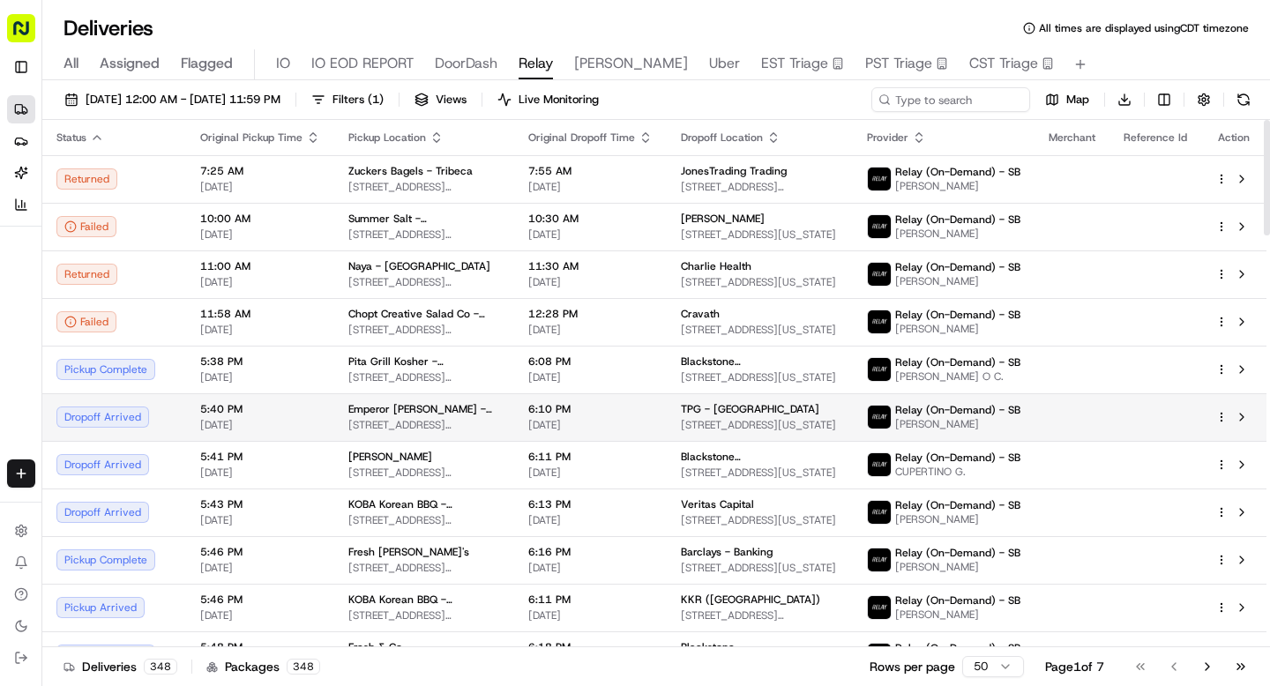
click at [168, 412] on div "Dropoff Arrived" at bounding box center [114, 416] width 116 height 21
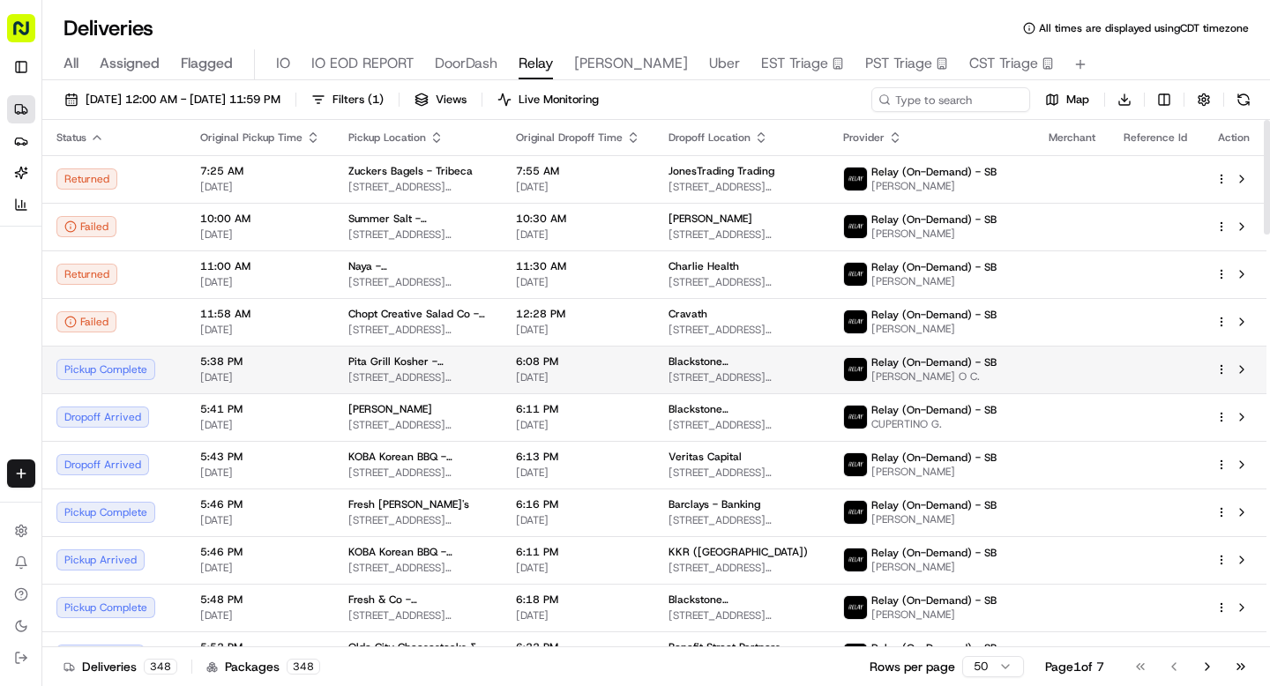
click at [150, 364] on div "Pickup Complete" at bounding box center [114, 369] width 116 height 21
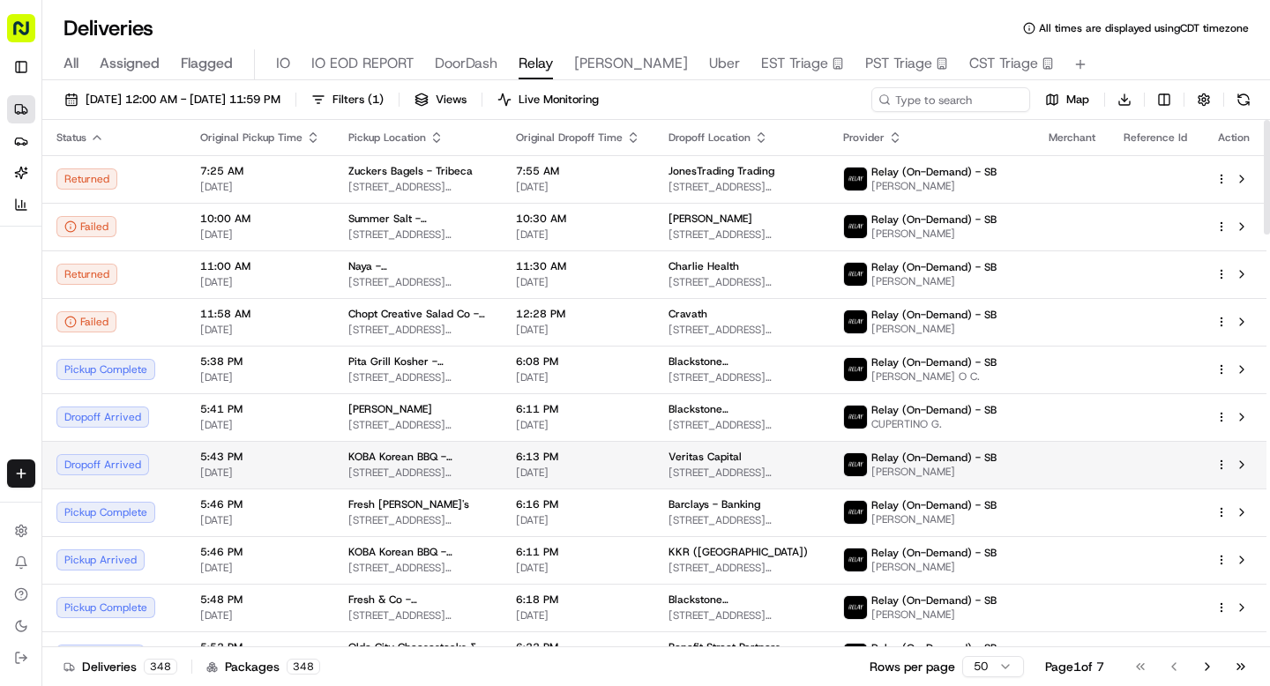
click at [148, 468] on div "Dropoff Arrived" at bounding box center [114, 464] width 116 height 21
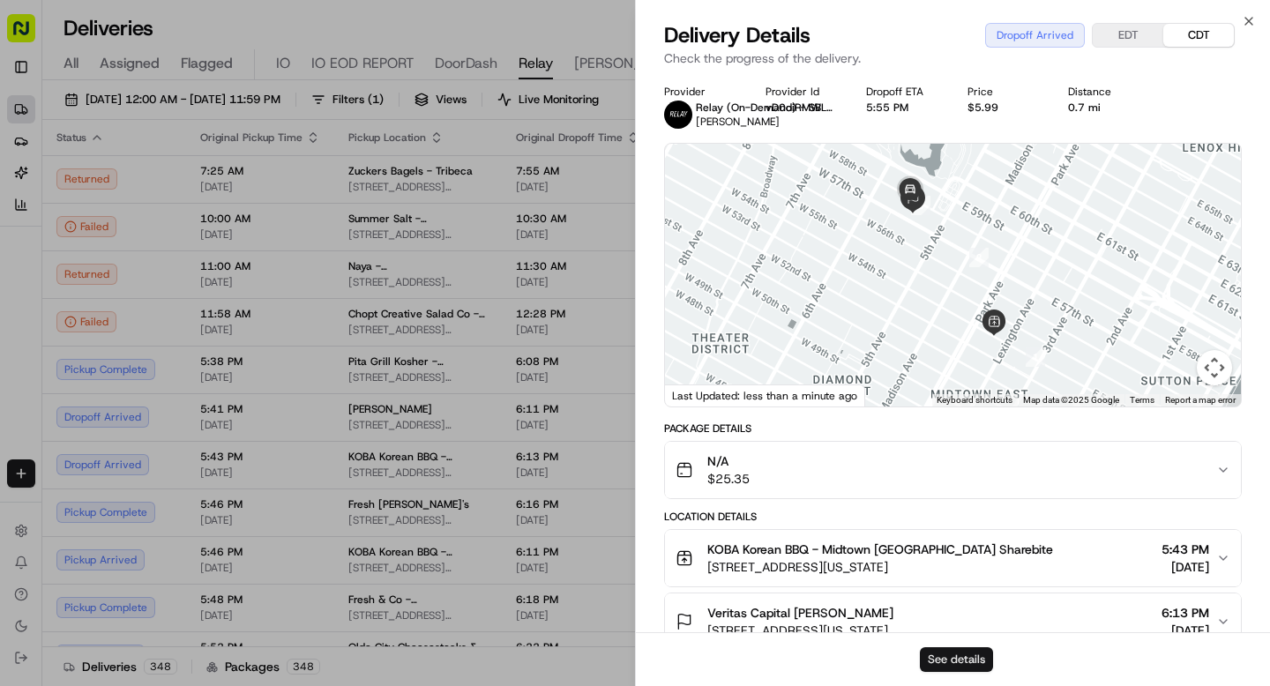
click at [955, 659] on button "See details" at bounding box center [956, 659] width 73 height 25
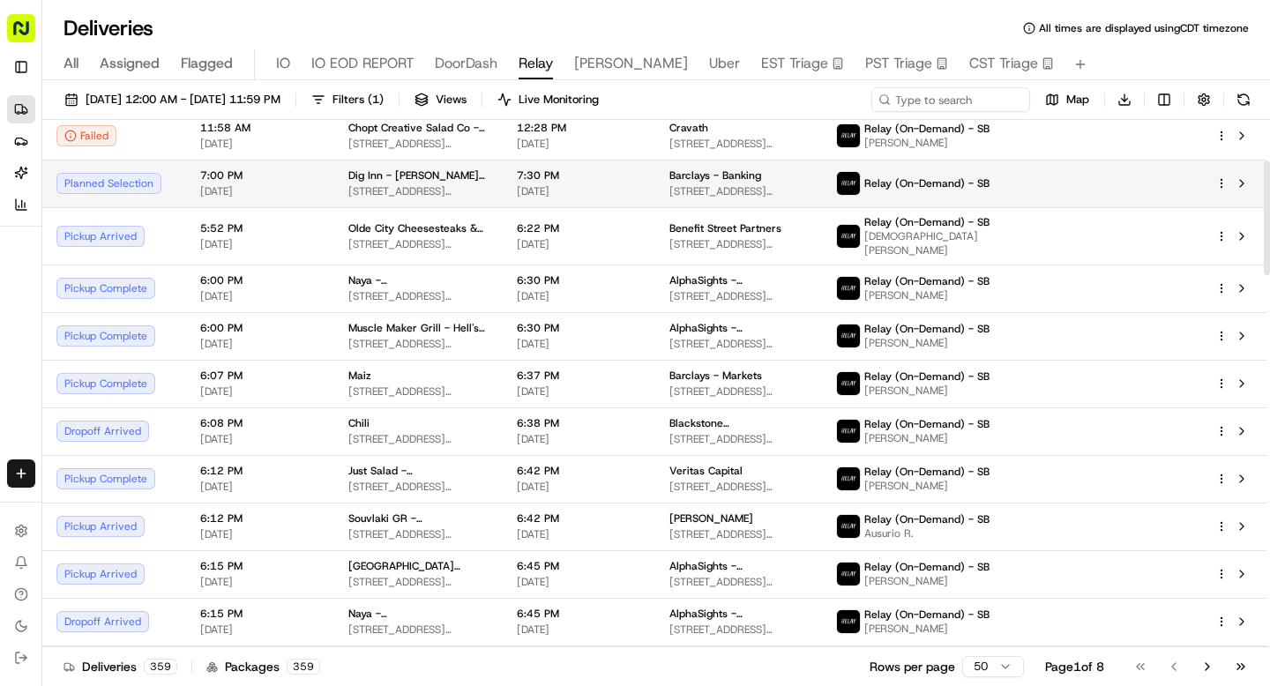
scroll to position [187, 0]
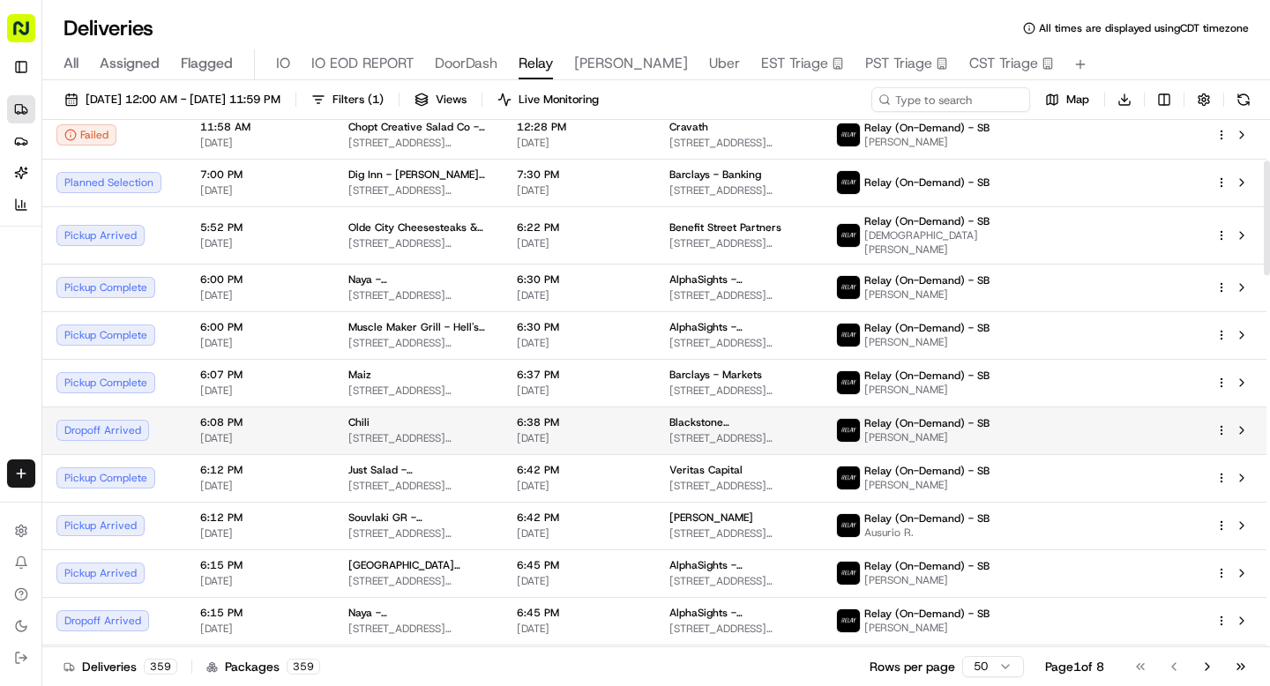
click at [176, 421] on td "Dropoff Arrived" at bounding box center [114, 430] width 144 height 48
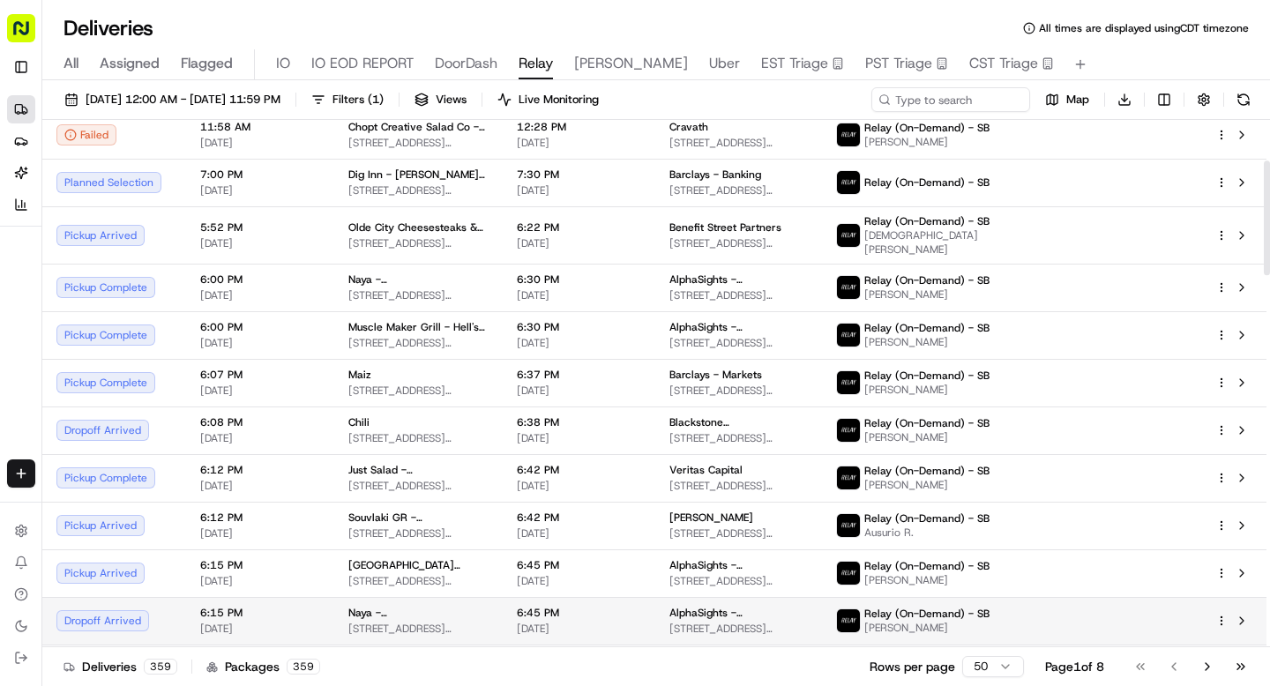
click at [152, 597] on td "Dropoff Arrived" at bounding box center [114, 621] width 144 height 48
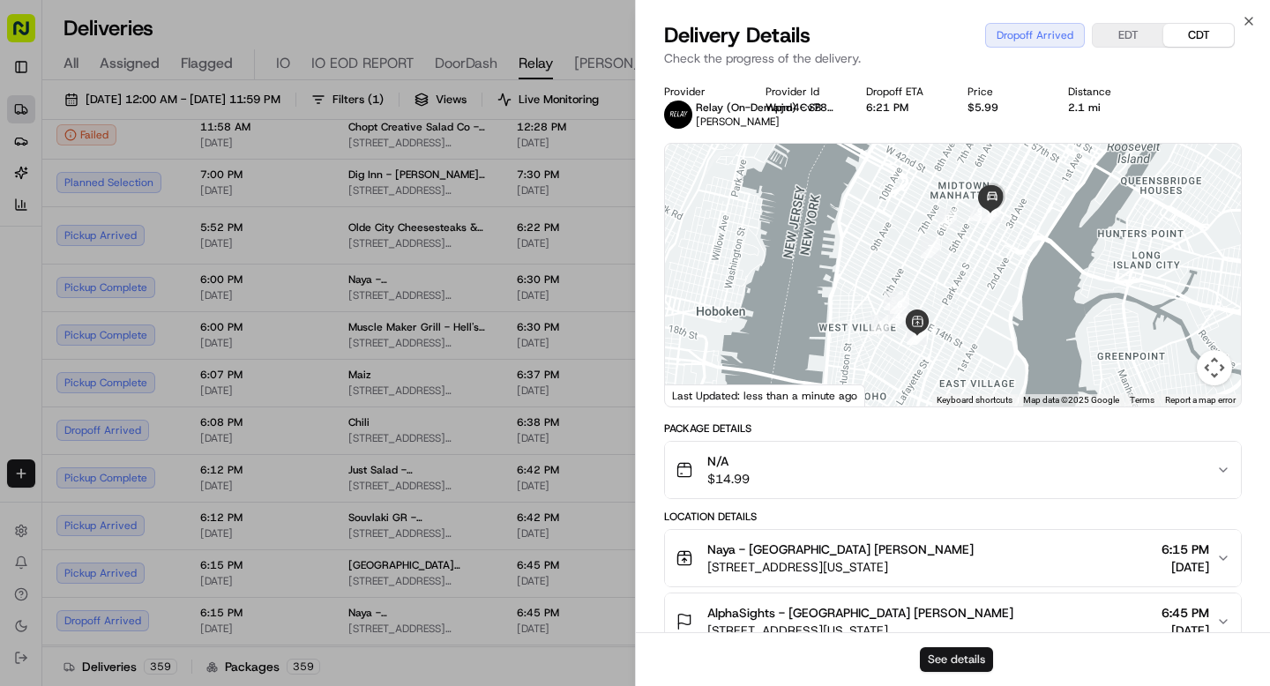
click at [932, 652] on button "See details" at bounding box center [956, 659] width 73 height 25
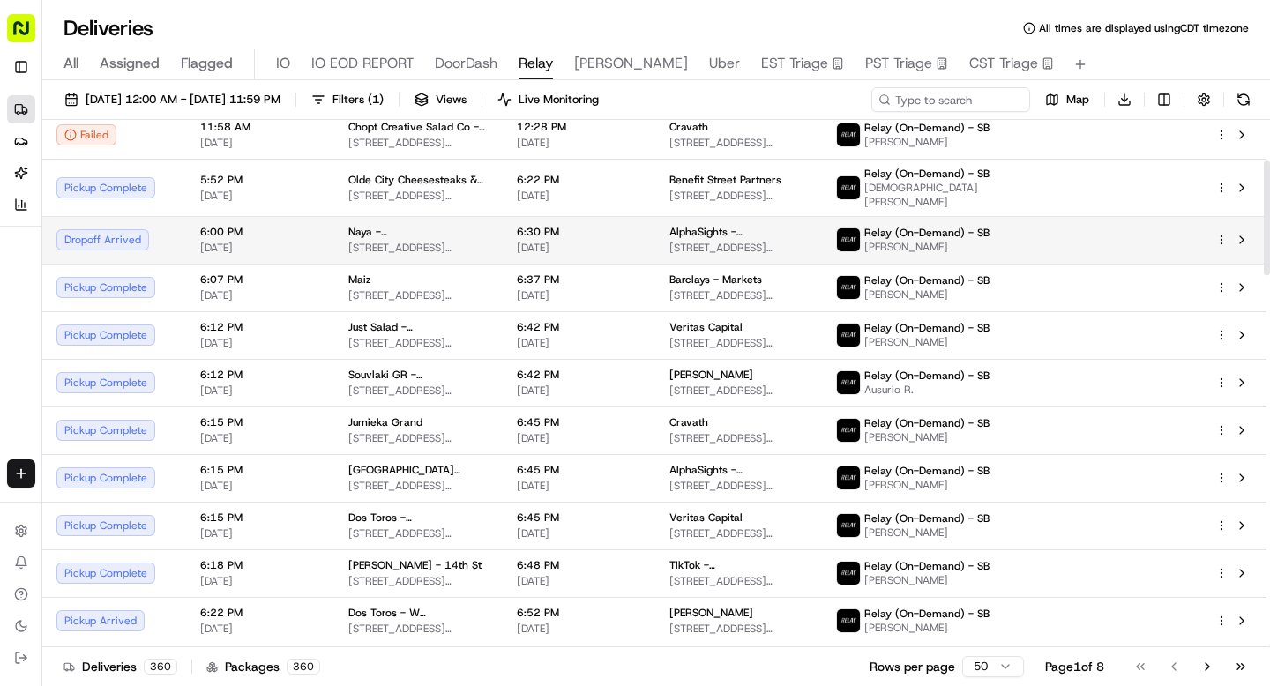
click at [147, 229] on div "Dropoff Arrived" at bounding box center [114, 239] width 116 height 21
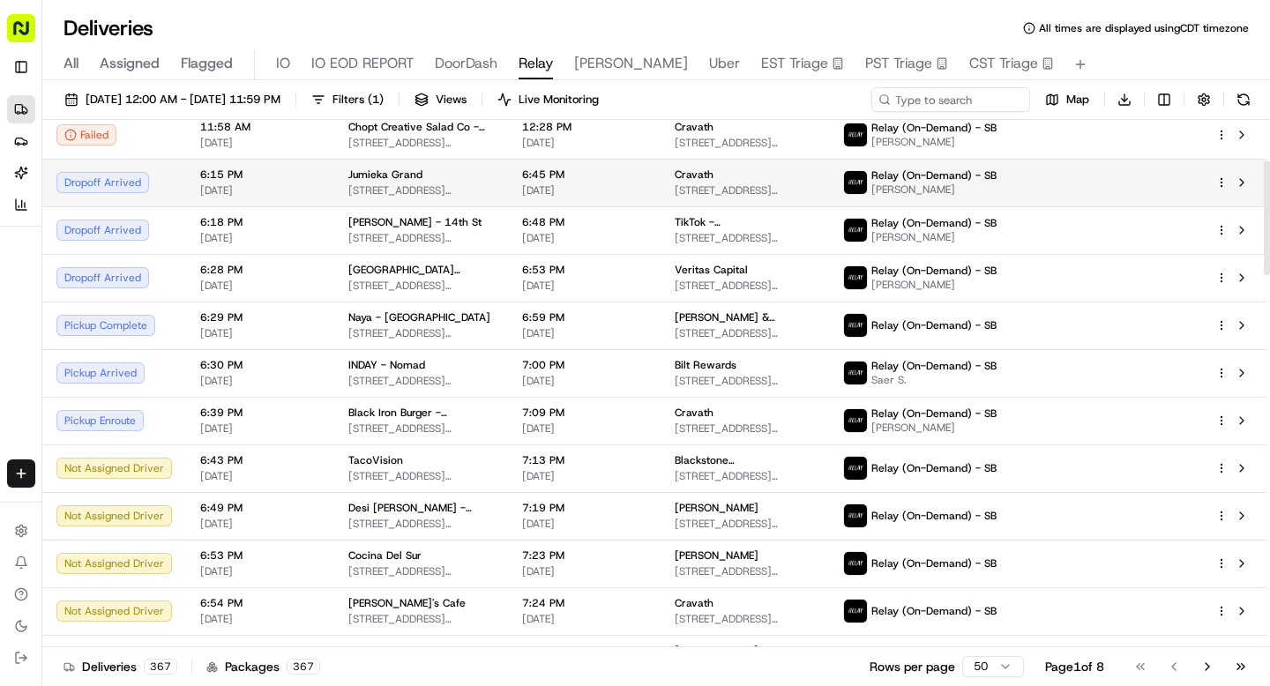
click at [139, 191] on div "Dropoff Arrived" at bounding box center [114, 182] width 116 height 21
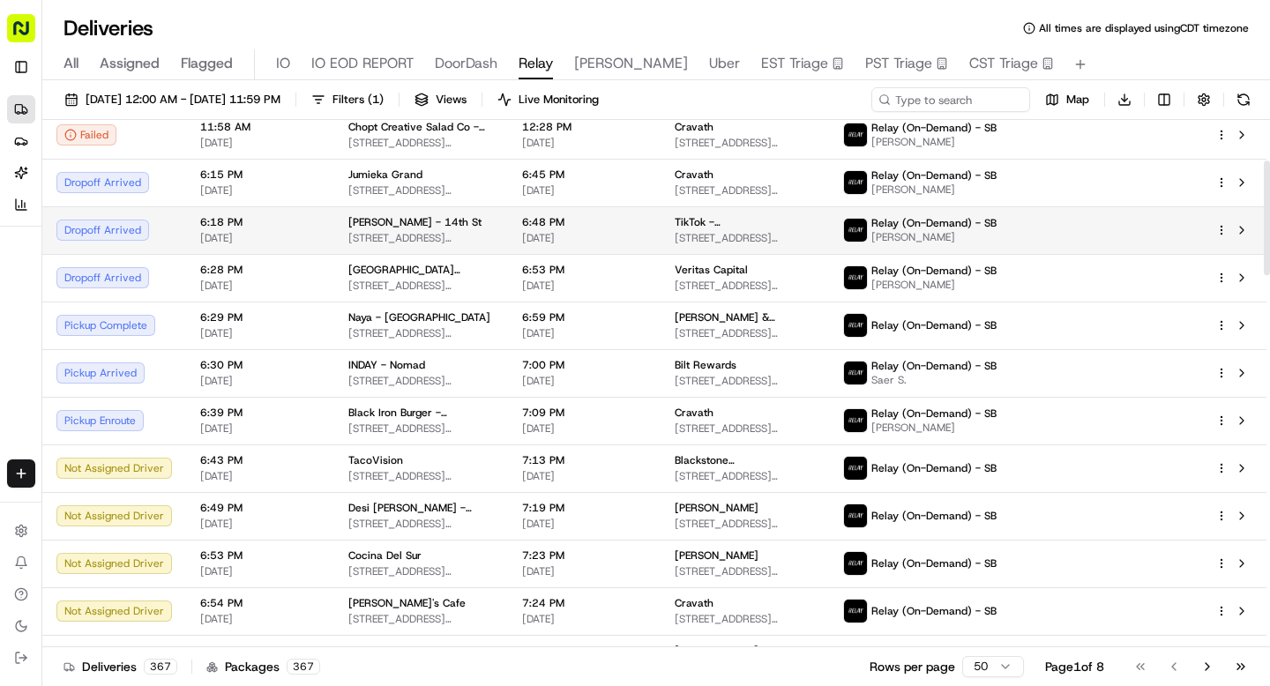
click at [138, 214] on td "Dropoff Arrived" at bounding box center [114, 230] width 144 height 48
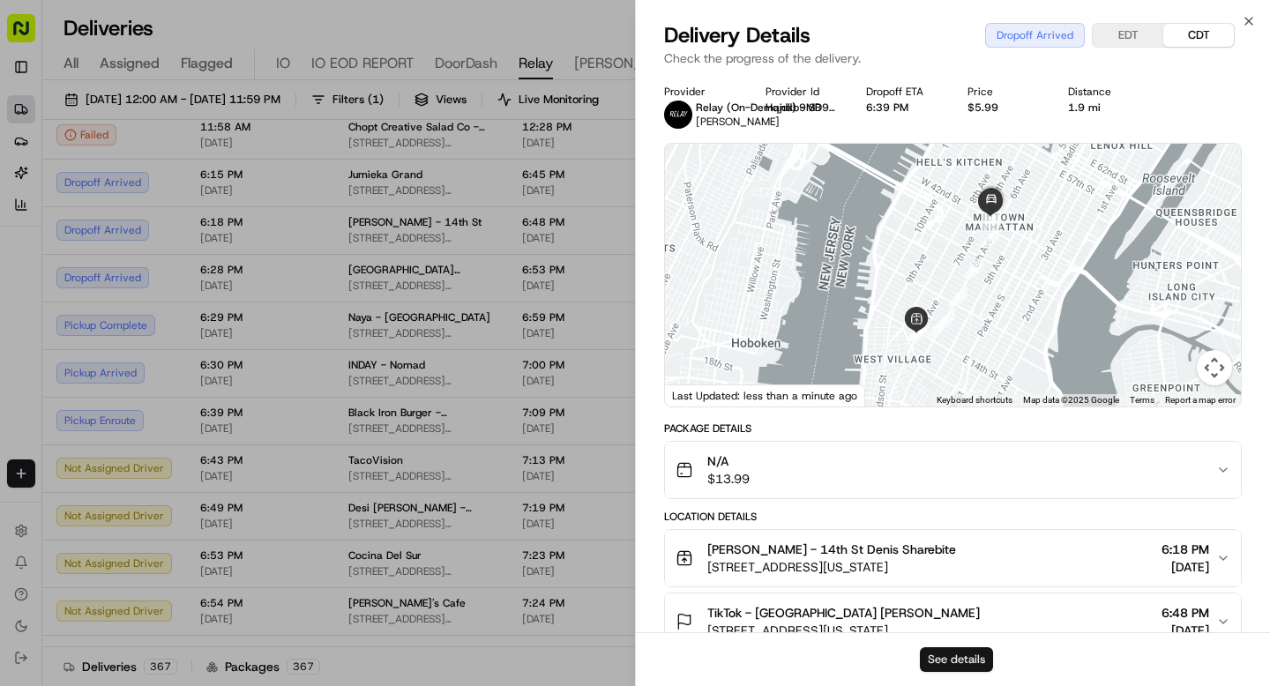
click at [935, 656] on button "See details" at bounding box center [956, 659] width 73 height 25
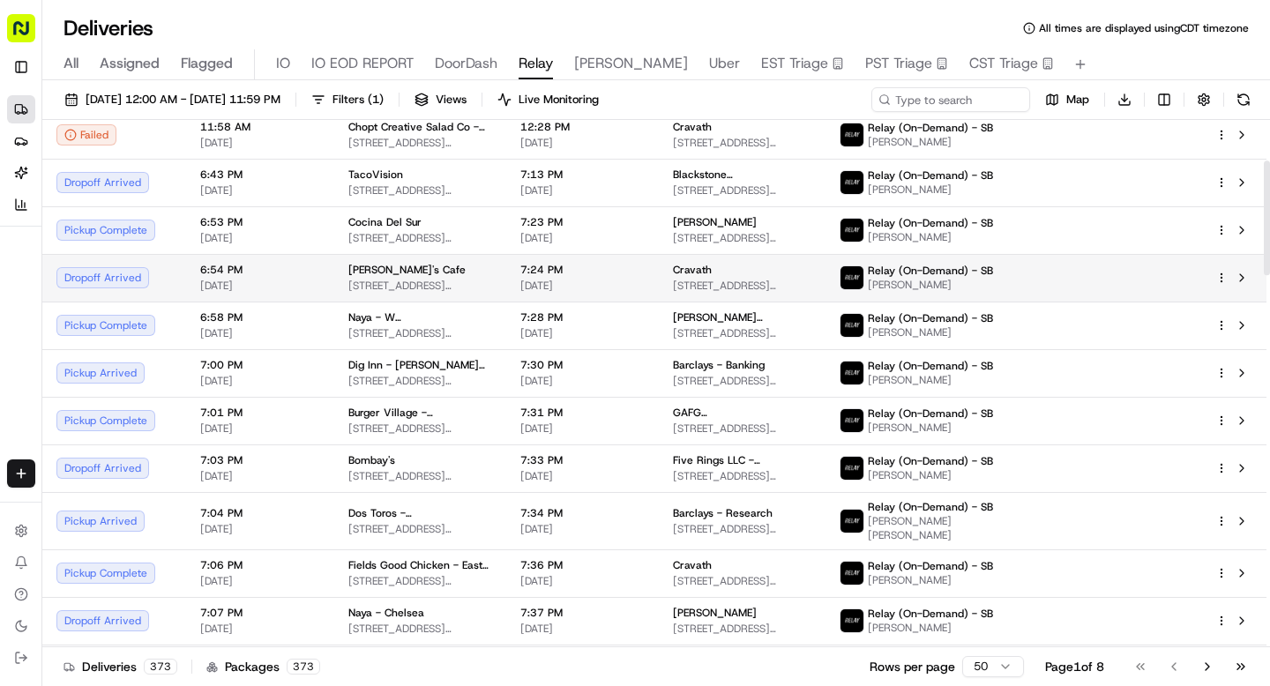
click at [165, 280] on div "Dropoff Arrived" at bounding box center [114, 277] width 116 height 21
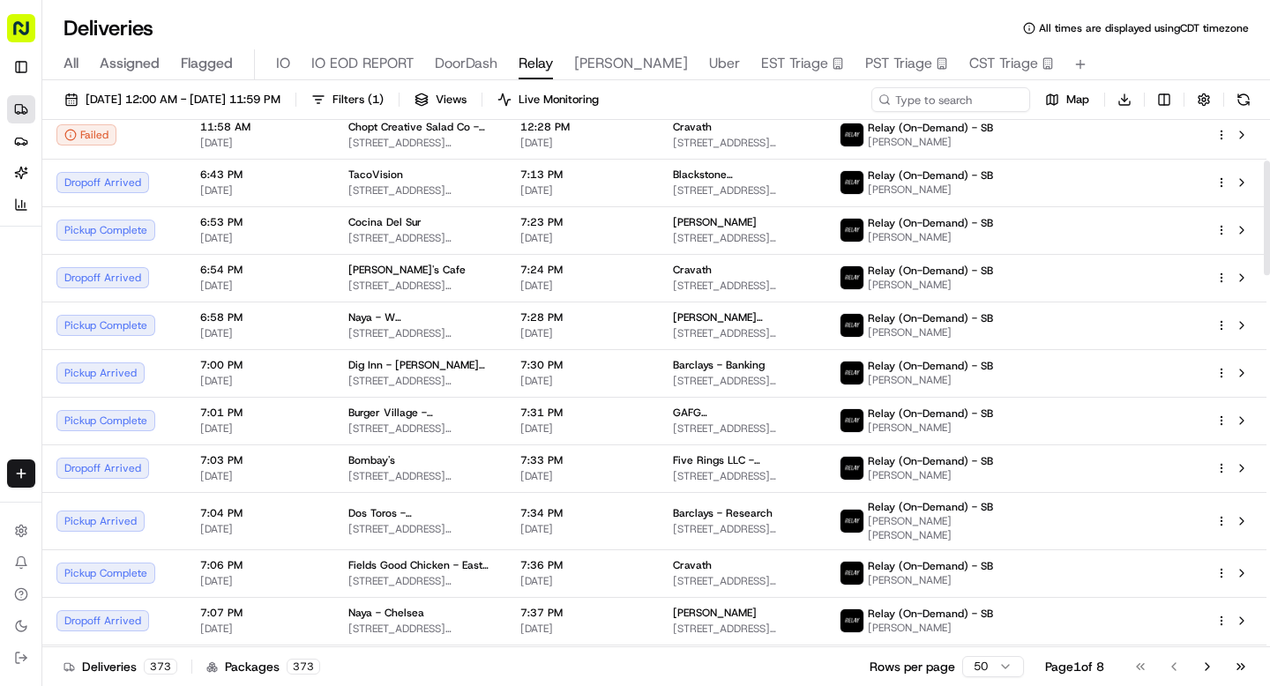
click at [143, 184] on div "Dropoff Arrived" at bounding box center [114, 182] width 116 height 21
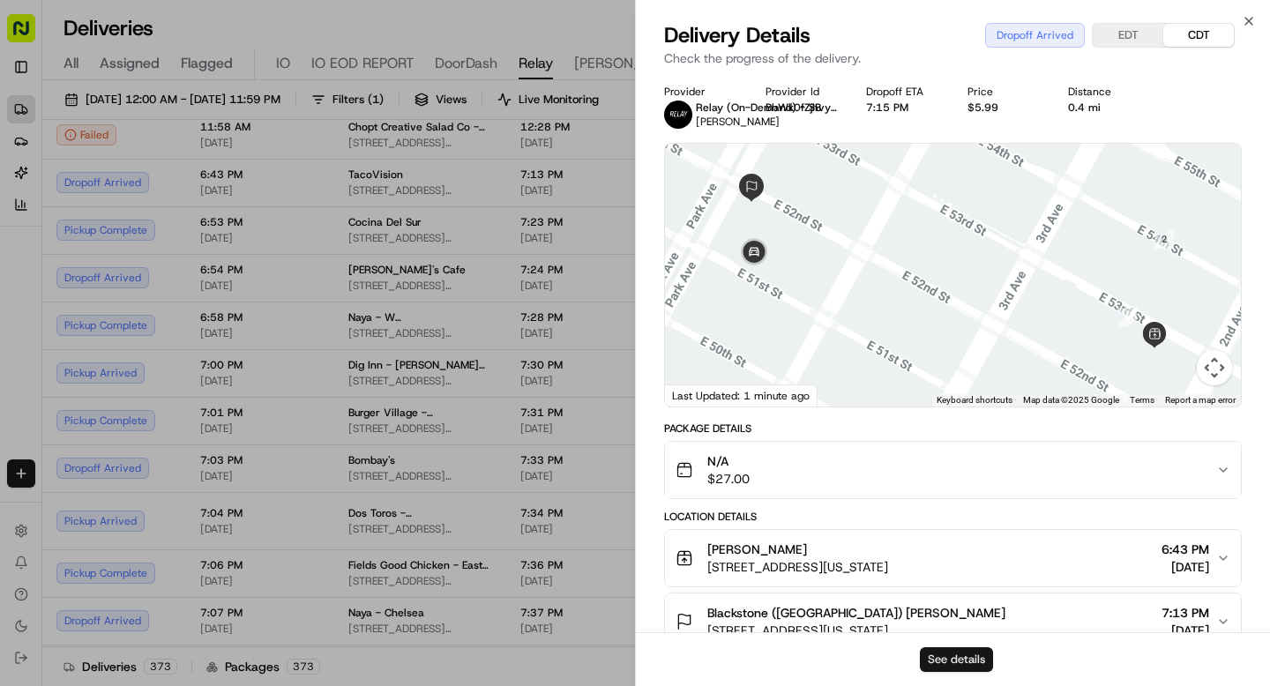
click at [954, 659] on button "See details" at bounding box center [956, 659] width 73 height 25
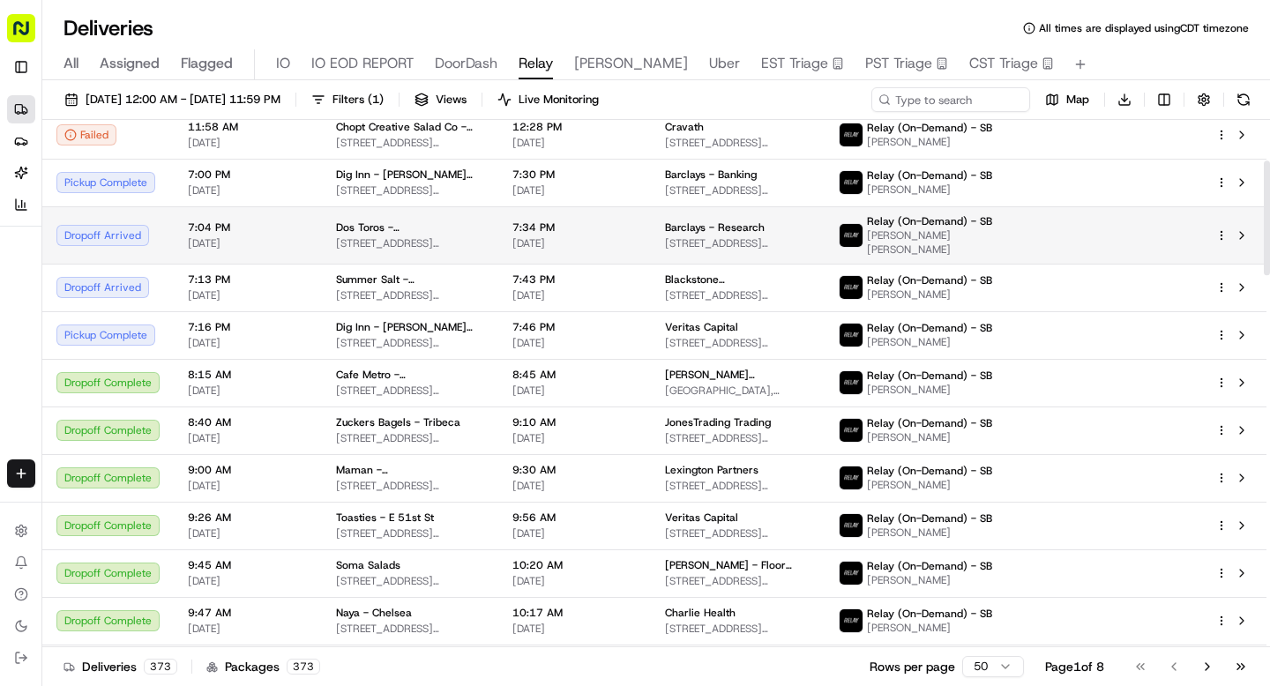
click at [175, 241] on td "7:04 PM 08/21/2025" at bounding box center [248, 234] width 148 height 57
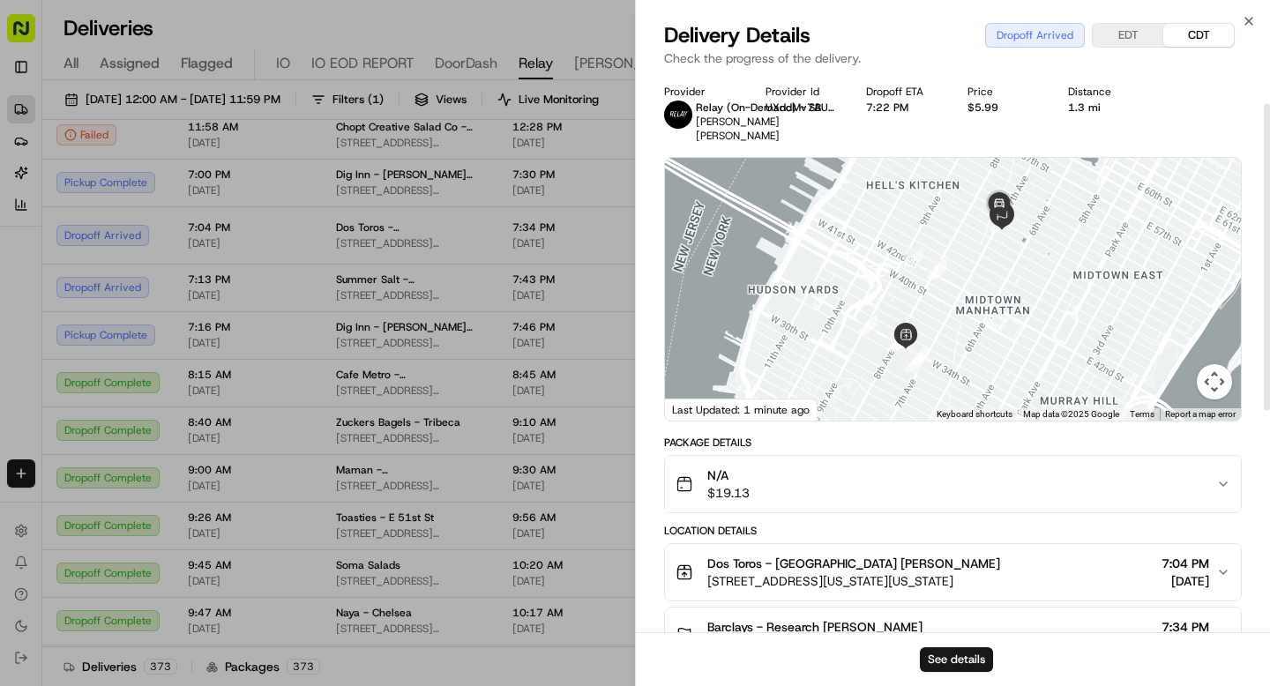
scroll to position [71, 0]
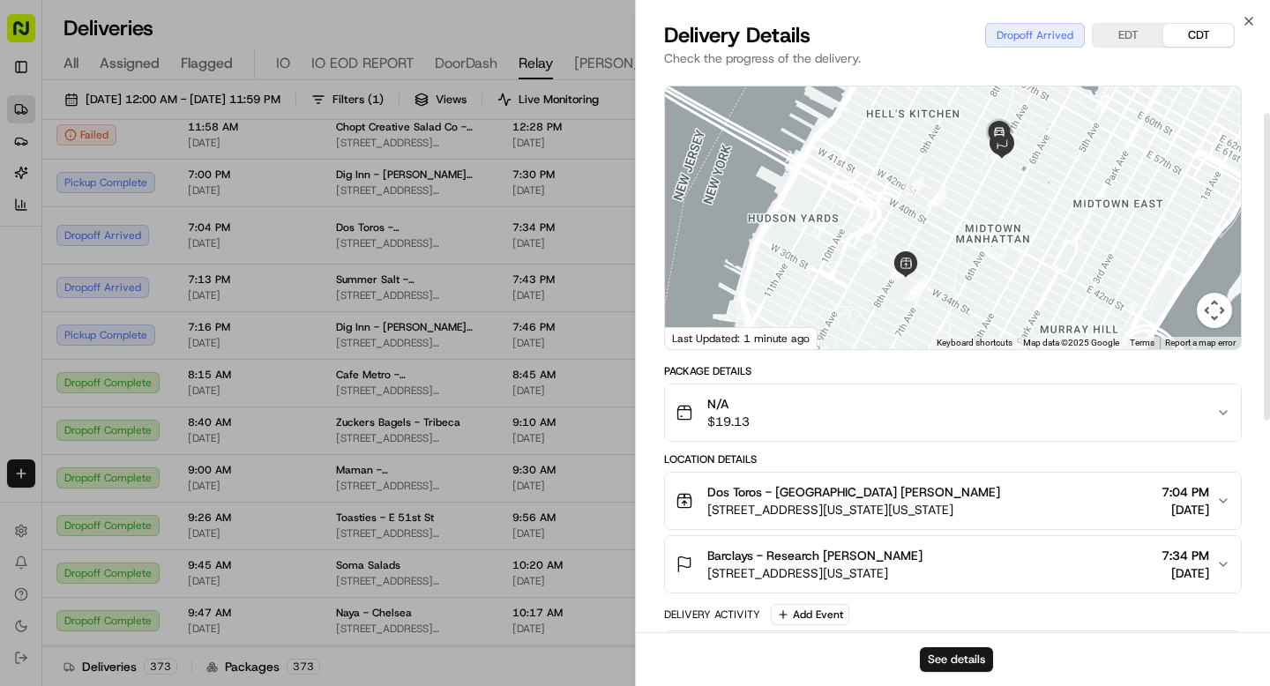
click at [828, 547] on span "Barclays - Research Eamon Coughlin" at bounding box center [814, 556] width 215 height 18
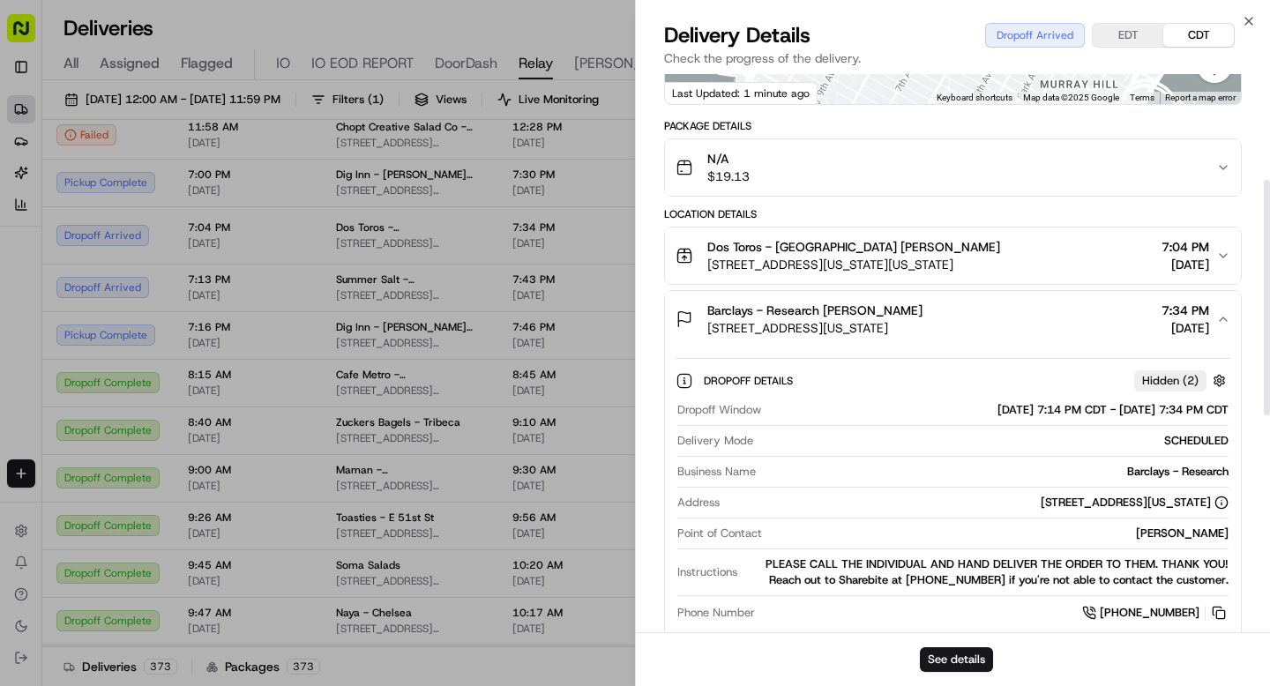
scroll to position [369, 0]
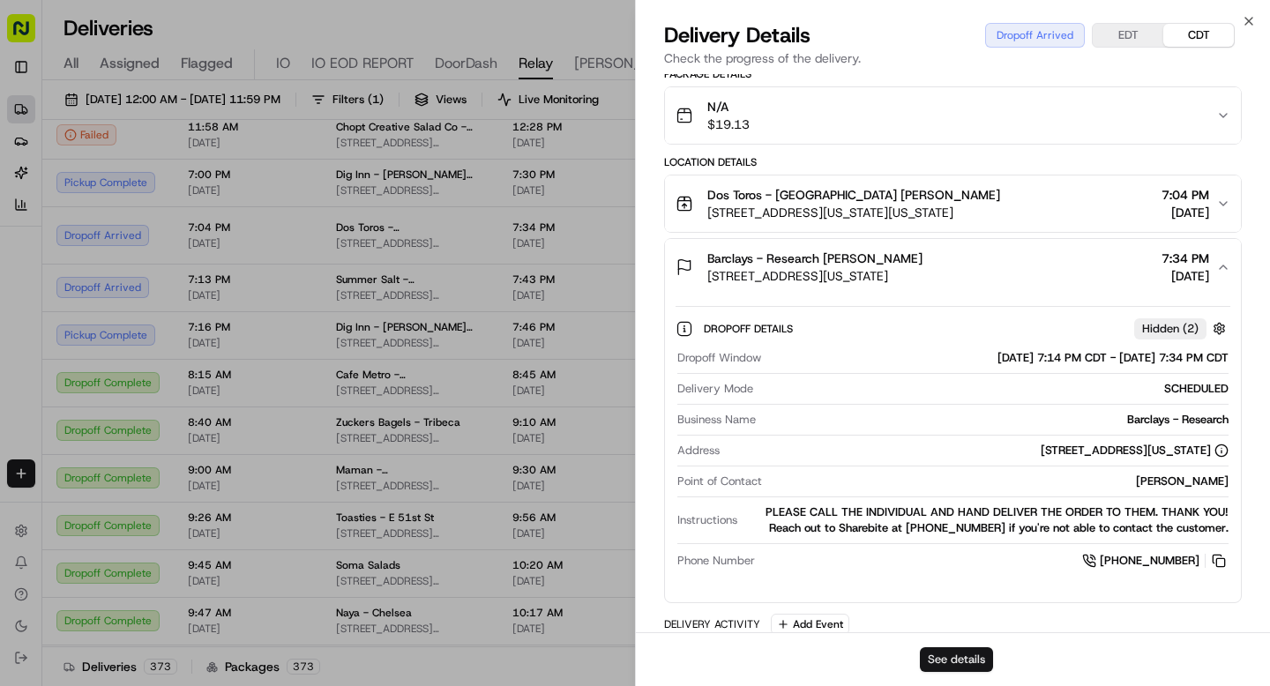
click at [943, 657] on button "See details" at bounding box center [956, 659] width 73 height 25
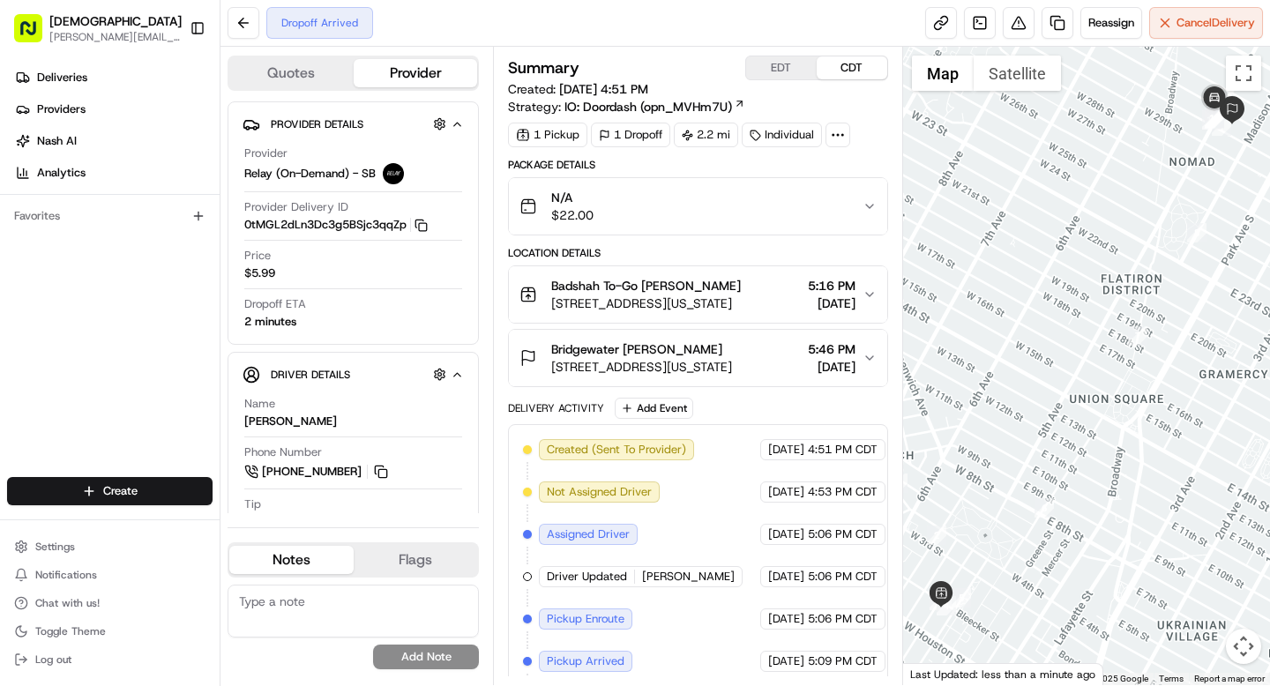
click at [838, 132] on icon at bounding box center [838, 135] width 16 height 16
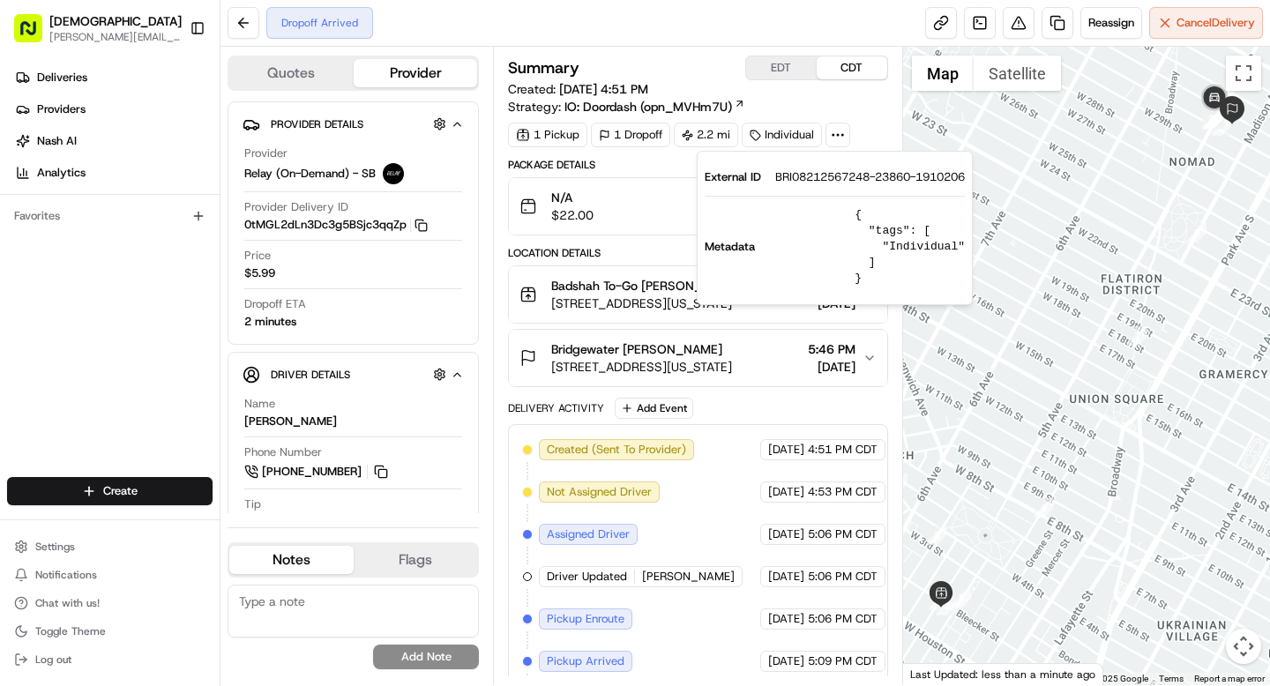
click at [828, 172] on span "BRI08212567248-23860-1910206" at bounding box center [870, 177] width 190 height 16
copy span "BRI08212567248"
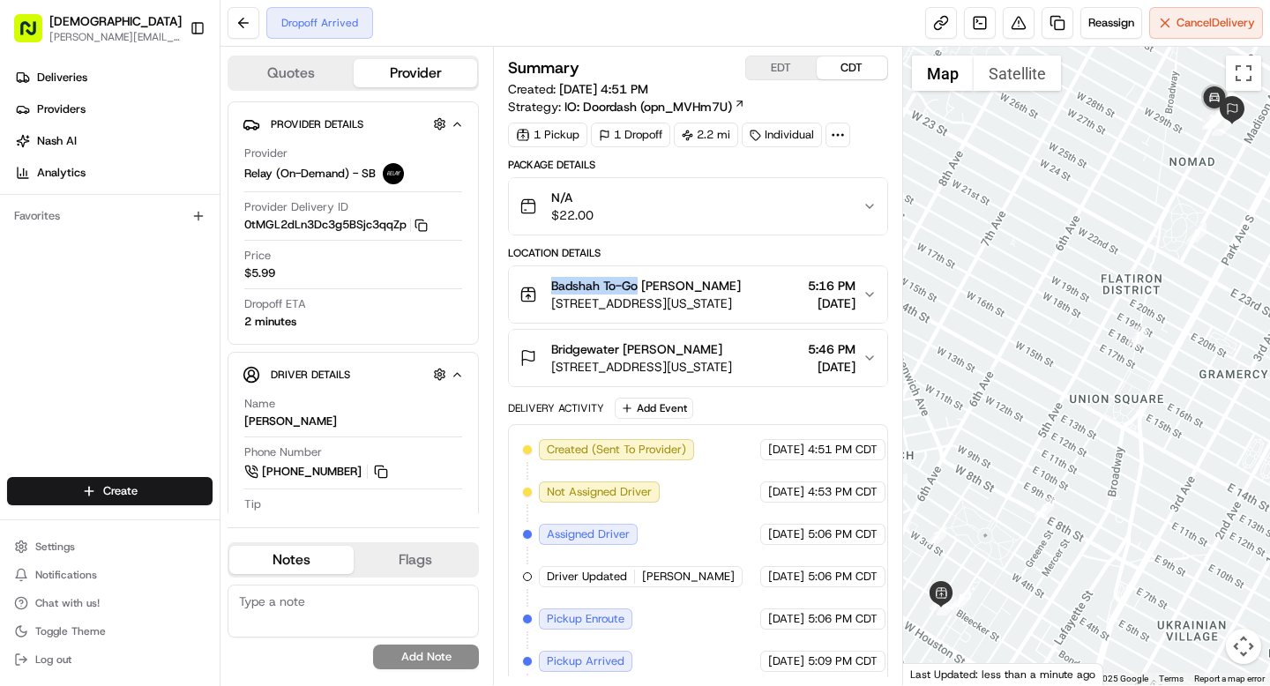
drag, startPoint x: 550, startPoint y: 287, endPoint x: 637, endPoint y: 287, distance: 86.4
click at [637, 287] on div "Badshah To-Go Denis Sharebite 154 Bleecker St, New York, NY 10012, USA" at bounding box center [629, 294] width 221 height 35
copy span "Badshah To-Go"
drag, startPoint x: 624, startPoint y: 347, endPoint x: 693, endPoint y: 347, distance: 68.8
click at [693, 347] on div "Bridgewater Tejas Gupta" at bounding box center [641, 349] width 181 height 18
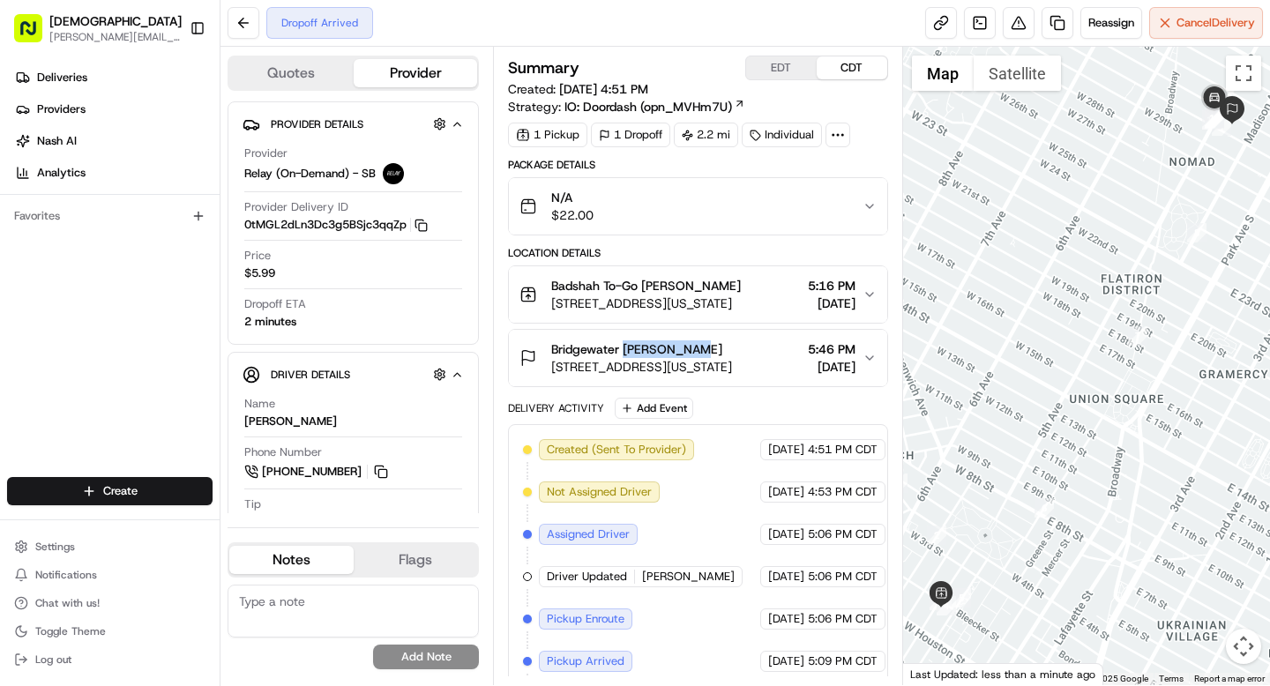
copy span "Tejas Gupta"
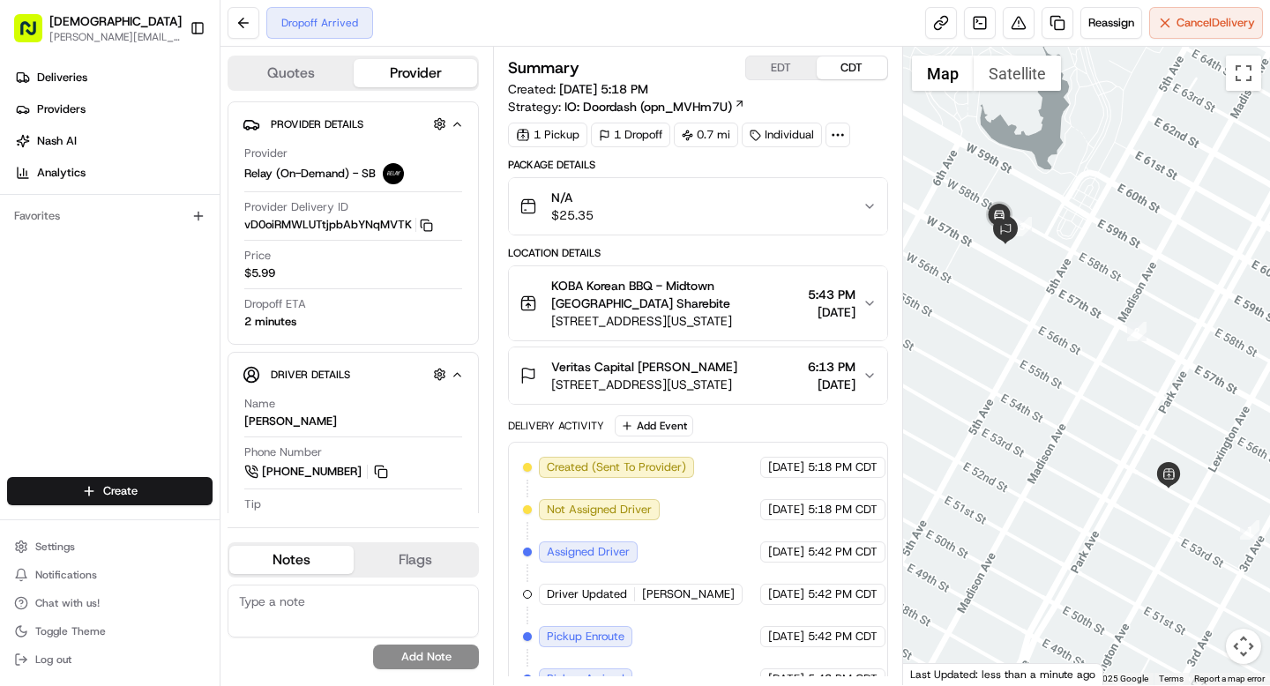
click at [737, 373] on span "Veritas Capital [PERSON_NAME]" at bounding box center [644, 367] width 186 height 18
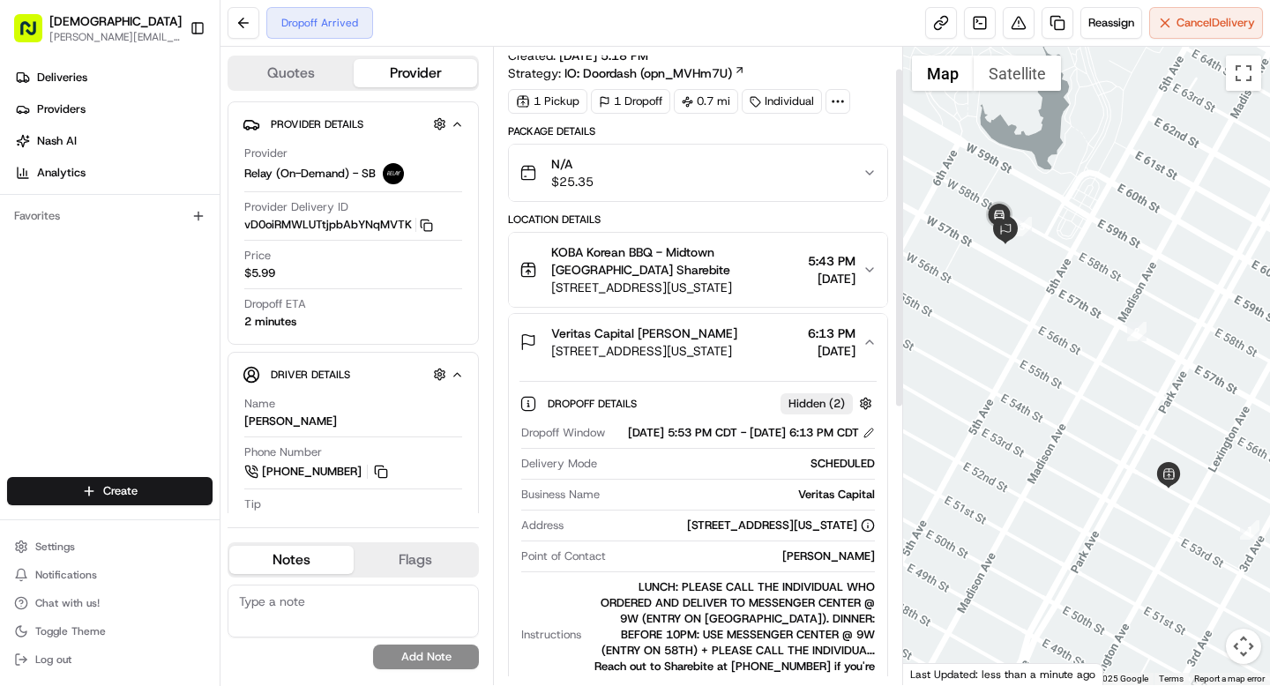
scroll to position [137, 0]
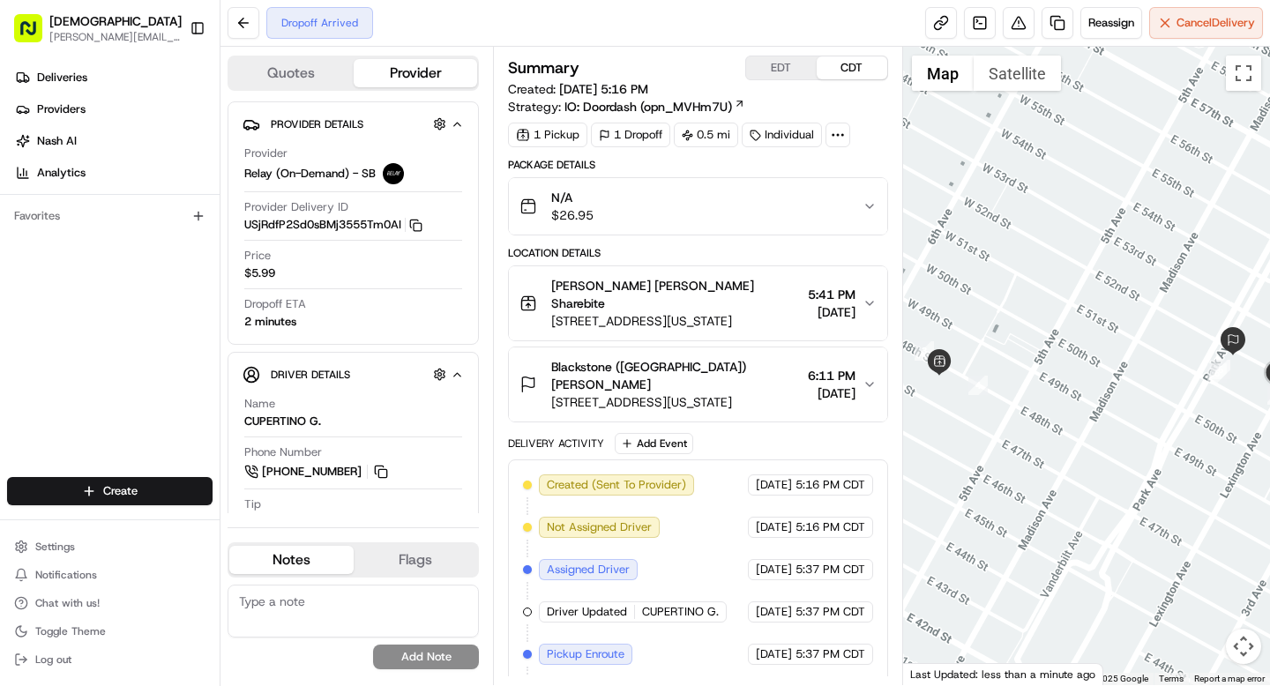
click at [766, 359] on div "Blackstone ([GEOGRAPHIC_DATA]) [PERSON_NAME][GEOGRAPHIC_DATA][STREET_ADDRESS][U…" at bounding box center [690, 384] width 342 height 53
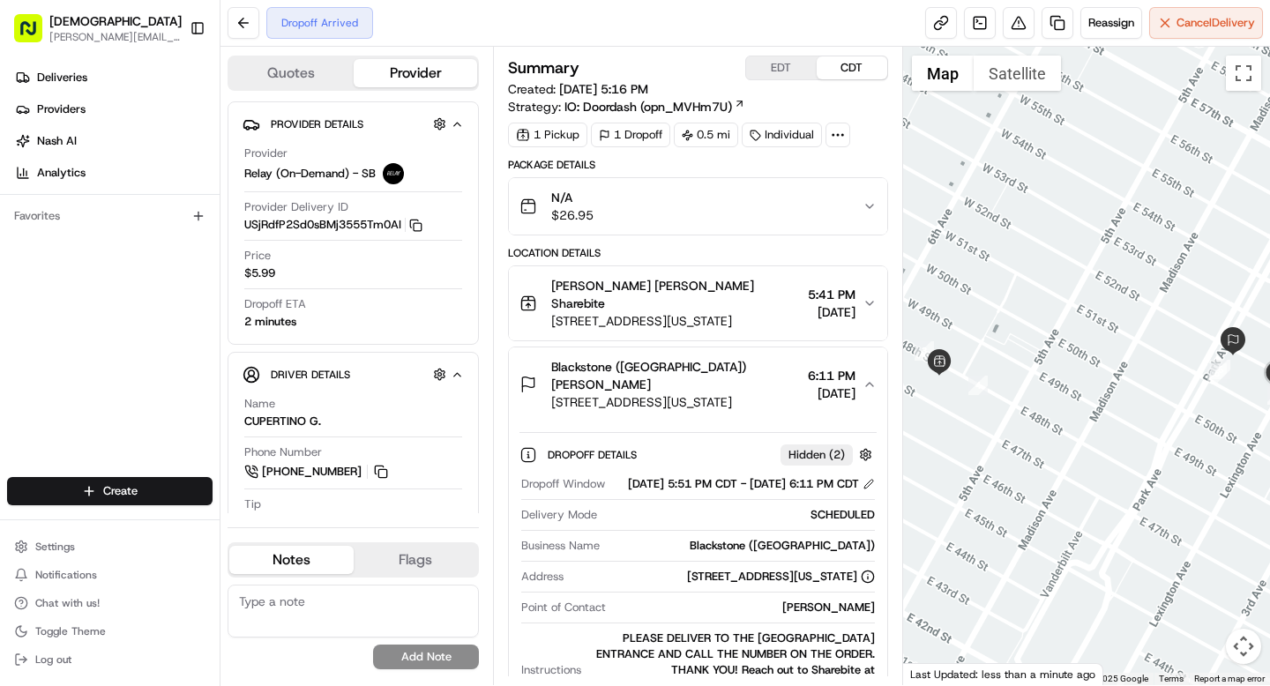
click at [766, 358] on div "Blackstone ([GEOGRAPHIC_DATA]) [PERSON_NAME][GEOGRAPHIC_DATA][STREET_ADDRESS][U…" at bounding box center [690, 384] width 342 height 53
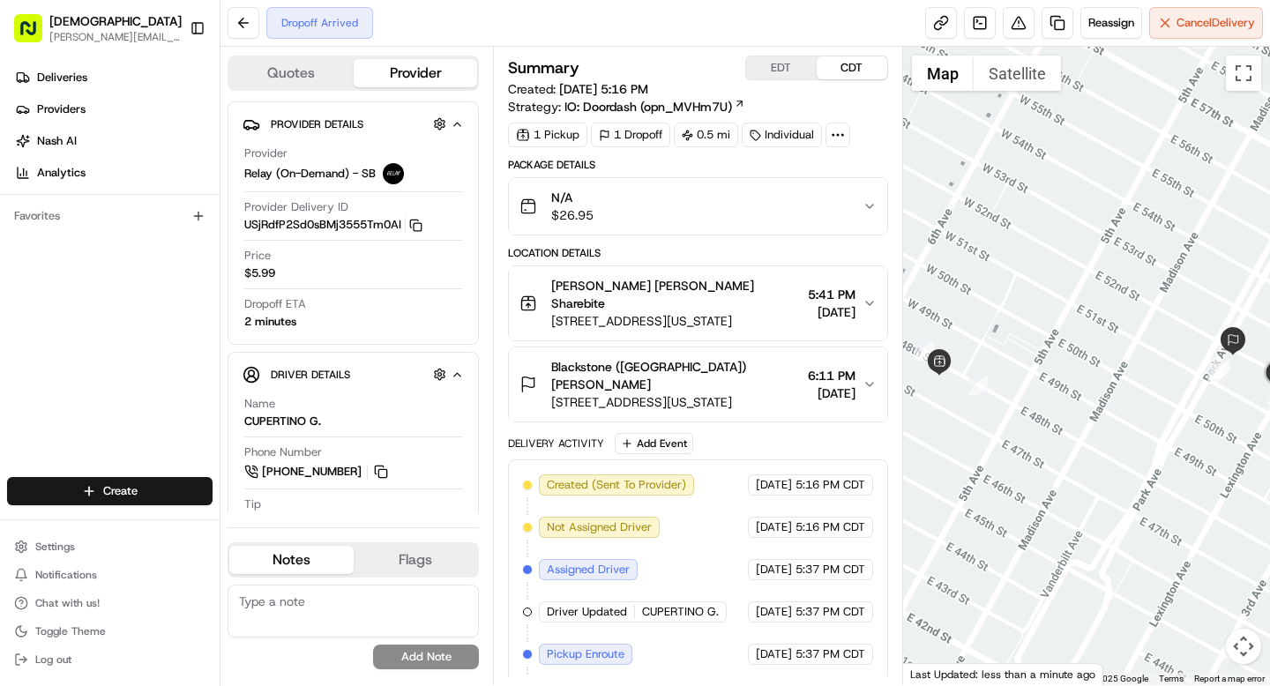
click at [839, 136] on icon at bounding box center [838, 135] width 16 height 16
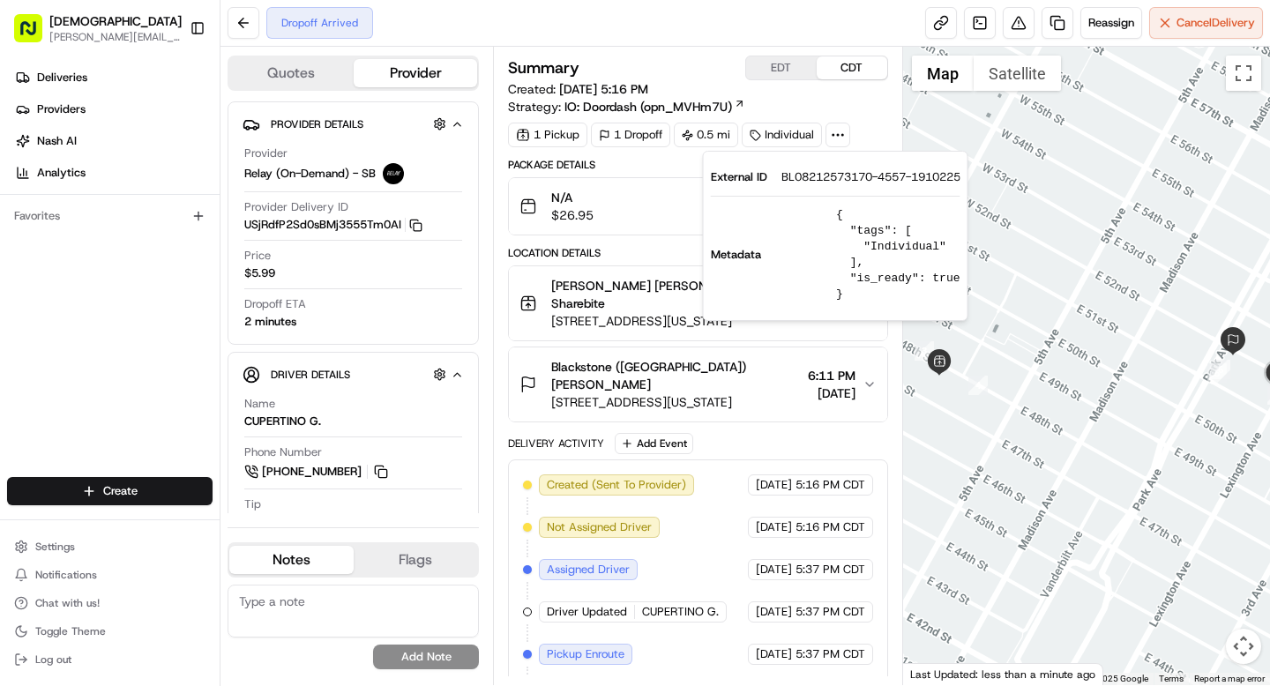
click at [826, 178] on span "BL08212573170-4557-1910225" at bounding box center [870, 177] width 179 height 16
copy span "BL08212573170"
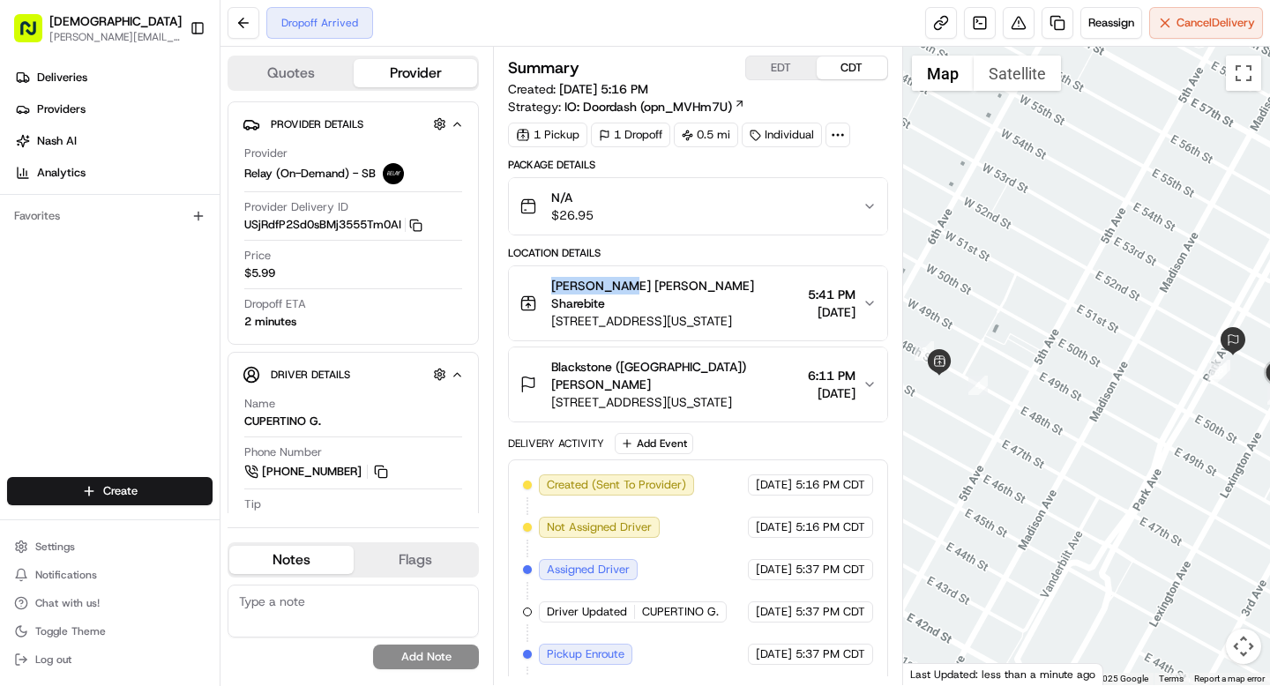
drag, startPoint x: 553, startPoint y: 284, endPoint x: 619, endPoint y: 284, distance: 66.1
click at [619, 284] on span "[PERSON_NAME] [PERSON_NAME] Sharebite" at bounding box center [675, 294] width 249 height 35
copy span "[PERSON_NAME]"
drag, startPoint x: 645, startPoint y: 350, endPoint x: 717, endPoint y: 350, distance: 71.4
click at [717, 358] on div "Blackstone ([GEOGRAPHIC_DATA]) [PERSON_NAME]" at bounding box center [675, 375] width 249 height 35
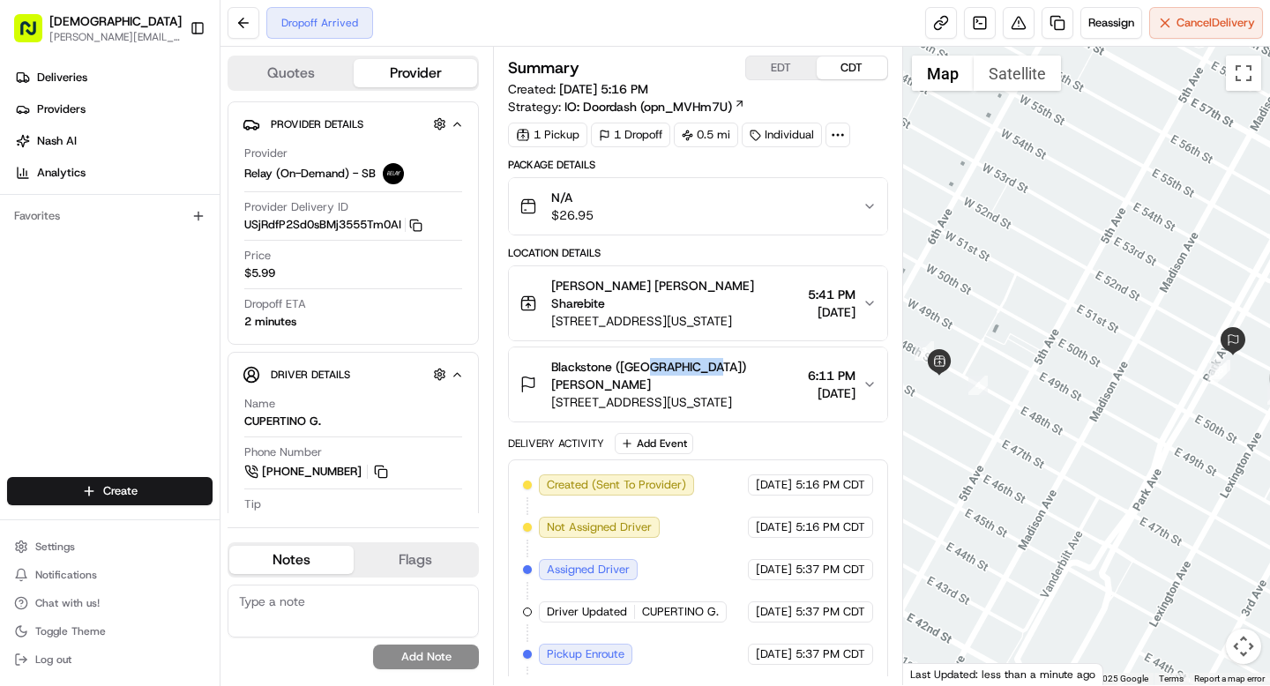
copy span "[PERSON_NAME]"
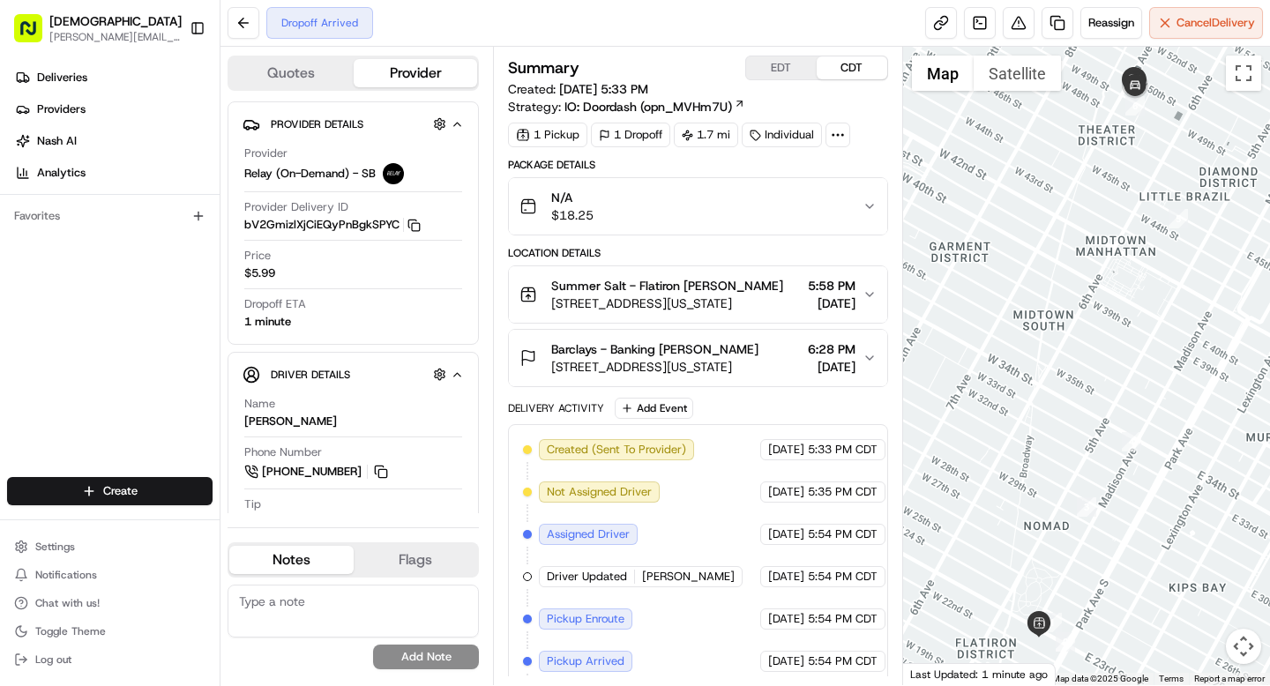
click at [843, 135] on circle at bounding box center [843, 135] width 2 height 2
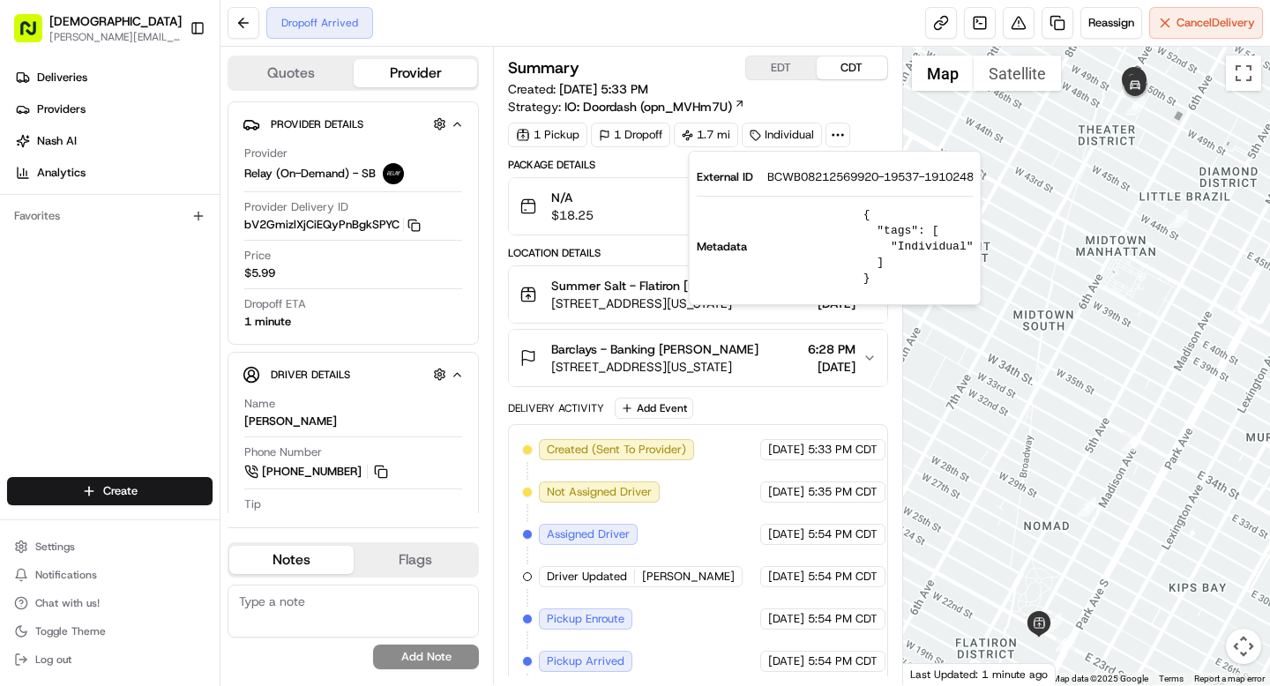
click at [835, 182] on span "BCWB08212569920-19537-1910248" at bounding box center [870, 177] width 206 height 16
copy span "BCWB08212569920"
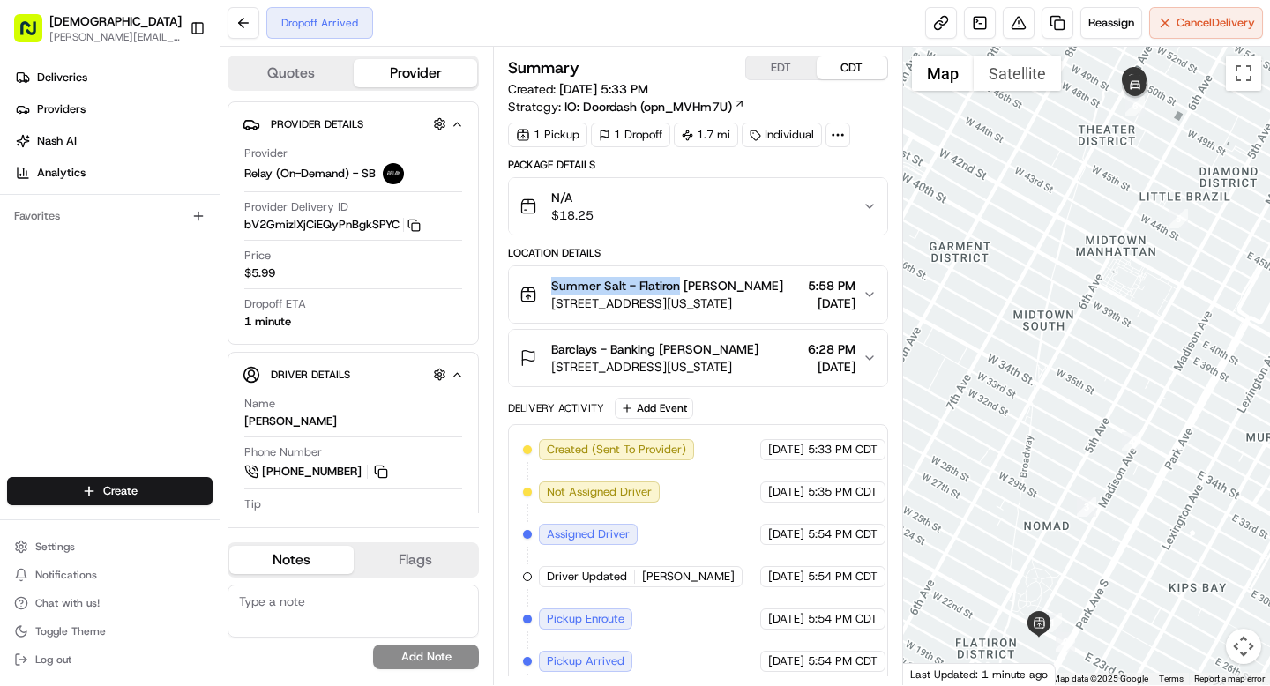
drag, startPoint x: 553, startPoint y: 281, endPoint x: 679, endPoint y: 289, distance: 126.3
click at [679, 289] on span "Summer Salt - Flatiron [PERSON_NAME]" at bounding box center [667, 286] width 232 height 18
copy span "Summer Salt - [GEOGRAPHIC_DATA]"
drag, startPoint x: 662, startPoint y: 347, endPoint x: 743, endPoint y: 350, distance: 81.2
click at [743, 350] on div "Barclays - Banking [PERSON_NAME]" at bounding box center [654, 349] width 207 height 18
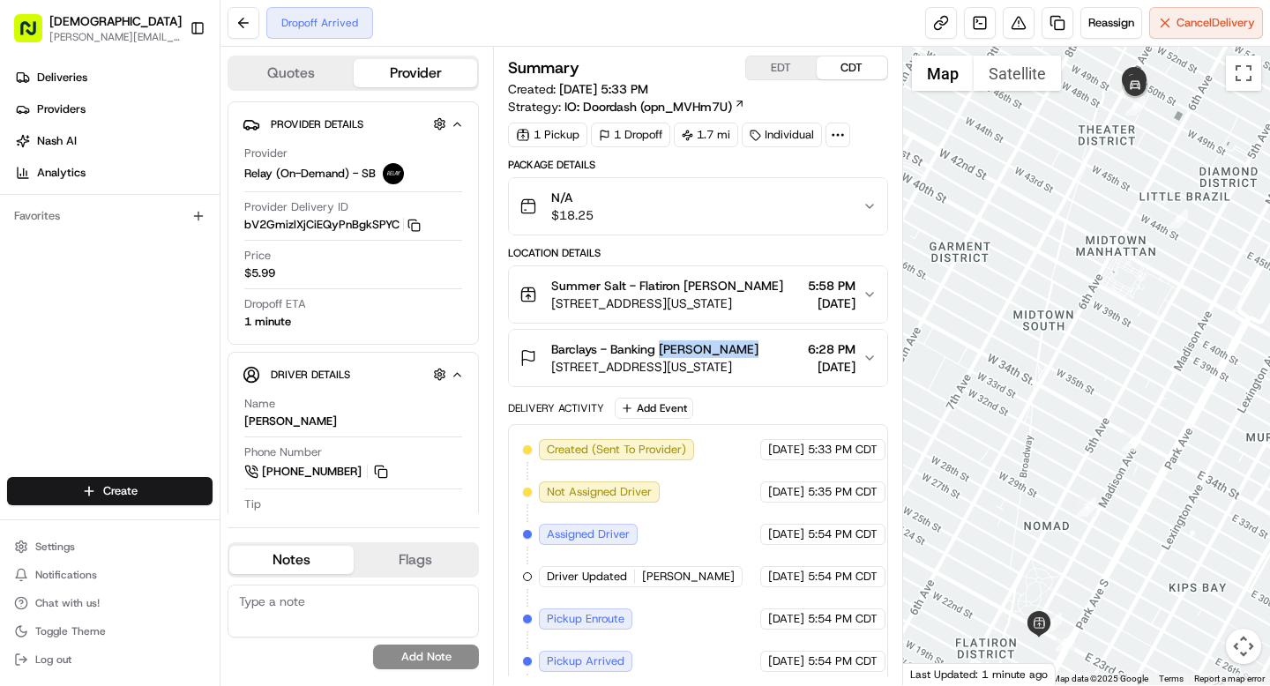
copy span "[PERSON_NAME]"
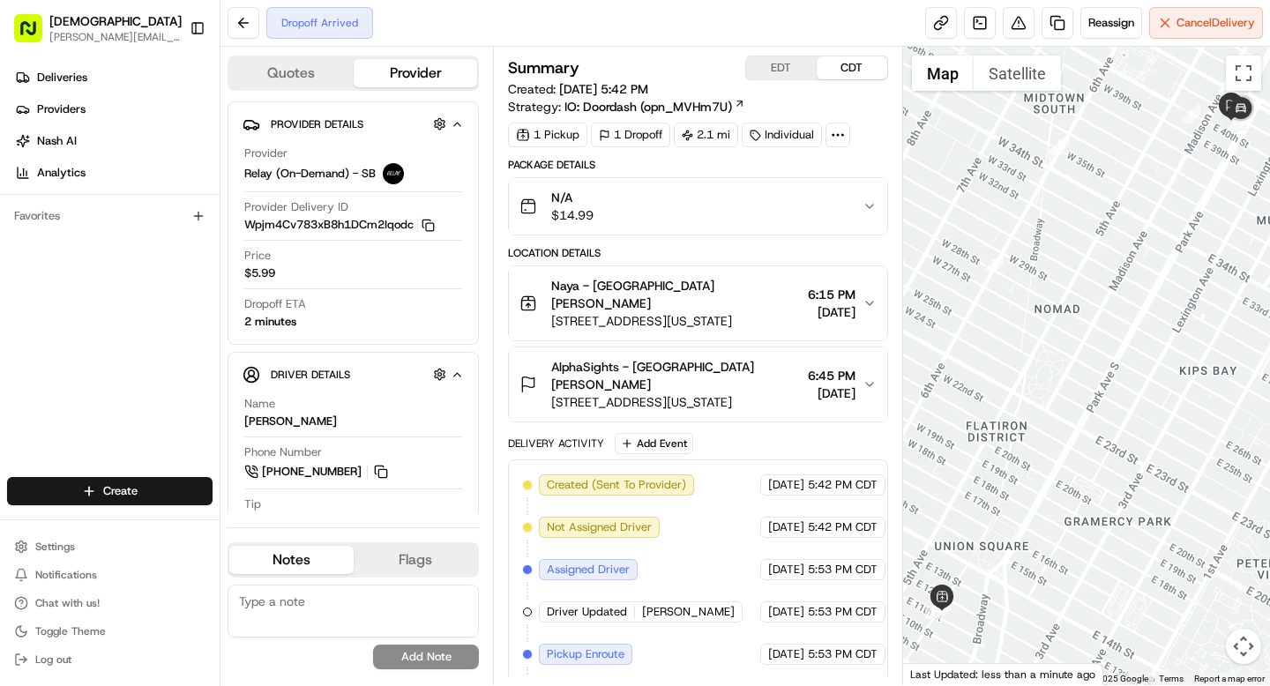
click at [832, 132] on icon at bounding box center [838, 135] width 16 height 16
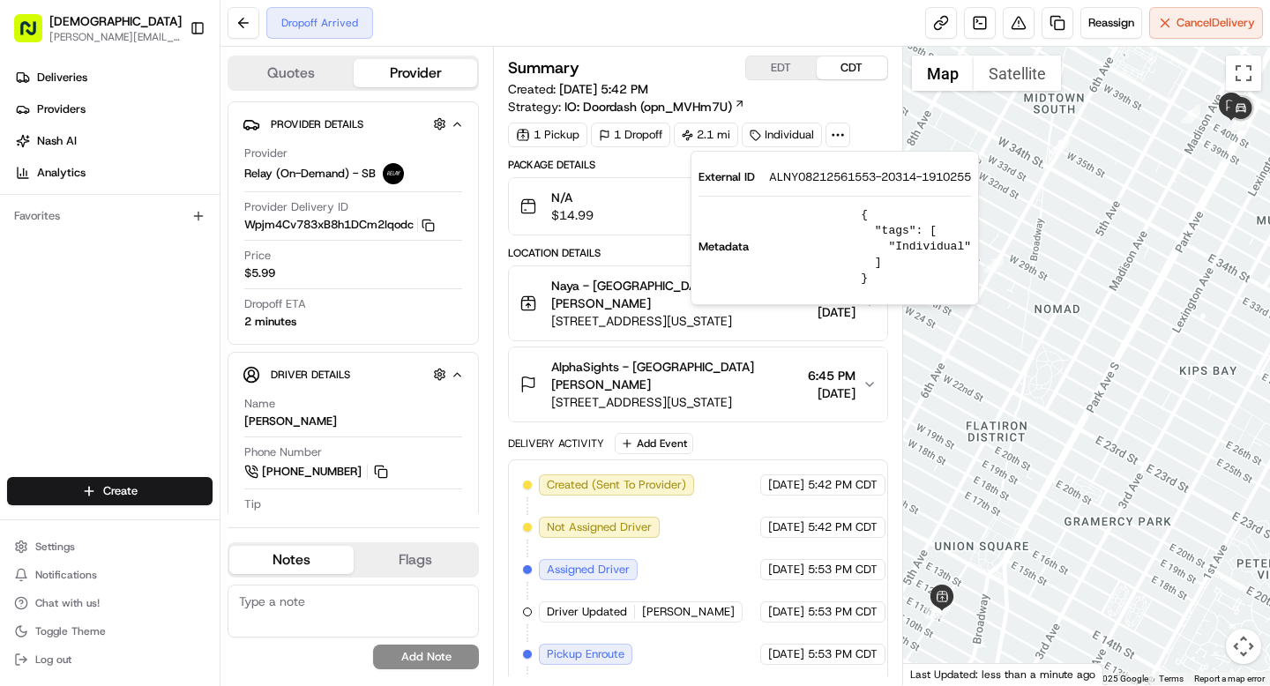
click at [818, 180] on span "ALNY08212561553-20314-1910255" at bounding box center [870, 177] width 202 height 16
copy span "ALNY08212561553"
click at [767, 358] on div "AlphaSights - NYC Rocco Stola" at bounding box center [675, 375] width 249 height 35
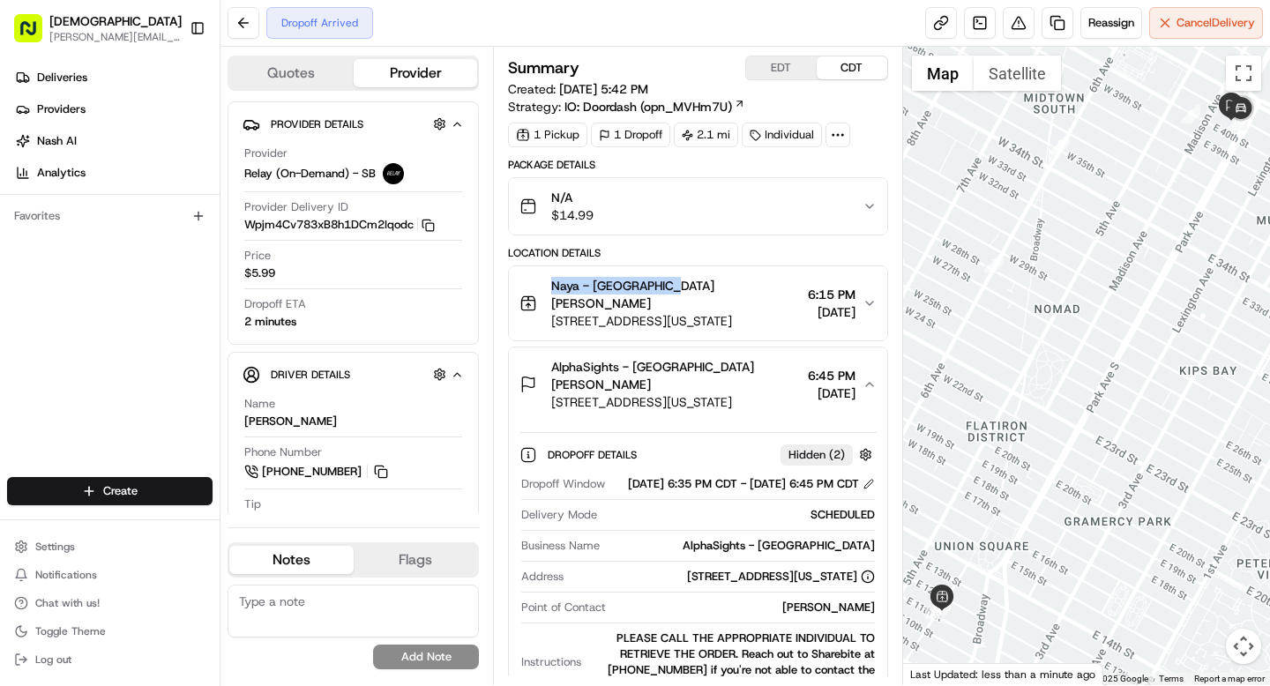
drag, startPoint x: 553, startPoint y: 283, endPoint x: 669, endPoint y: 286, distance: 116.4
click at [669, 286] on span "Naya - [GEOGRAPHIC_DATA] [PERSON_NAME]" at bounding box center [675, 294] width 249 height 35
copy span "Naya - [GEOGRAPHIC_DATA]"
drag, startPoint x: 659, startPoint y: 346, endPoint x: 738, endPoint y: 351, distance: 79.5
click at [738, 358] on div "AlphaSights - NYC Rocco Stola" at bounding box center [675, 375] width 249 height 35
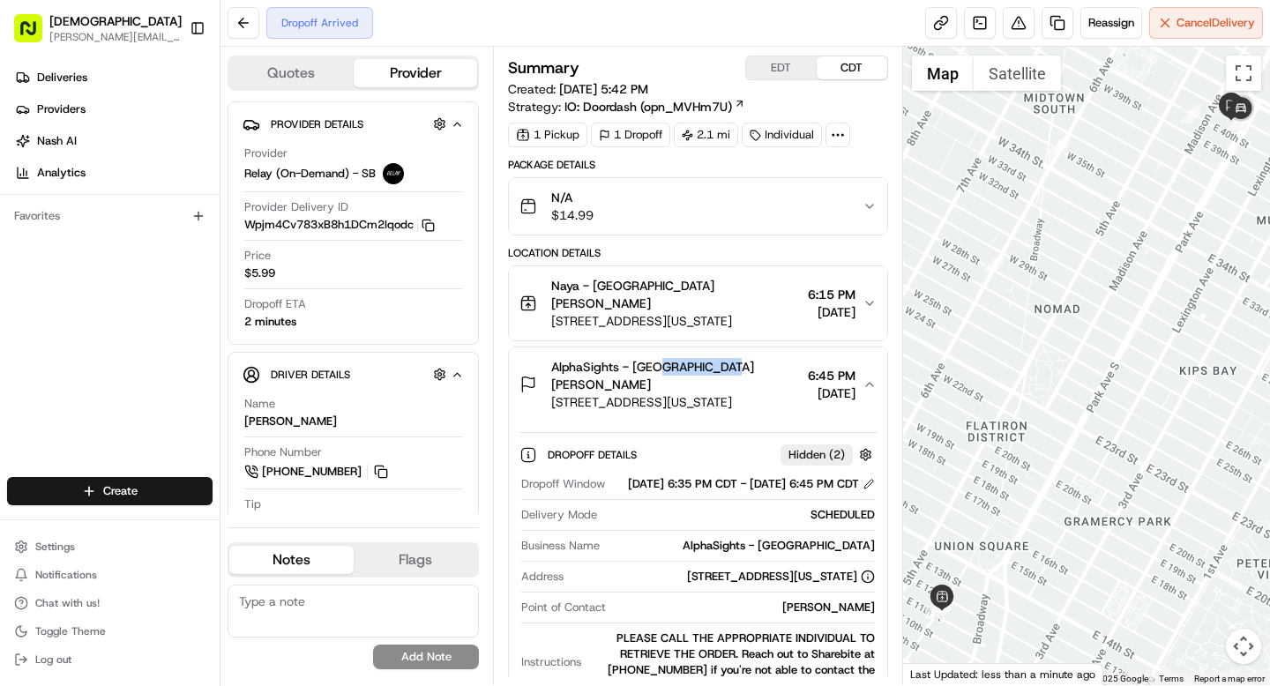
copy span "Rocco Stola"
click at [846, 212] on img "button" at bounding box center [843, 206] width 25 height 25
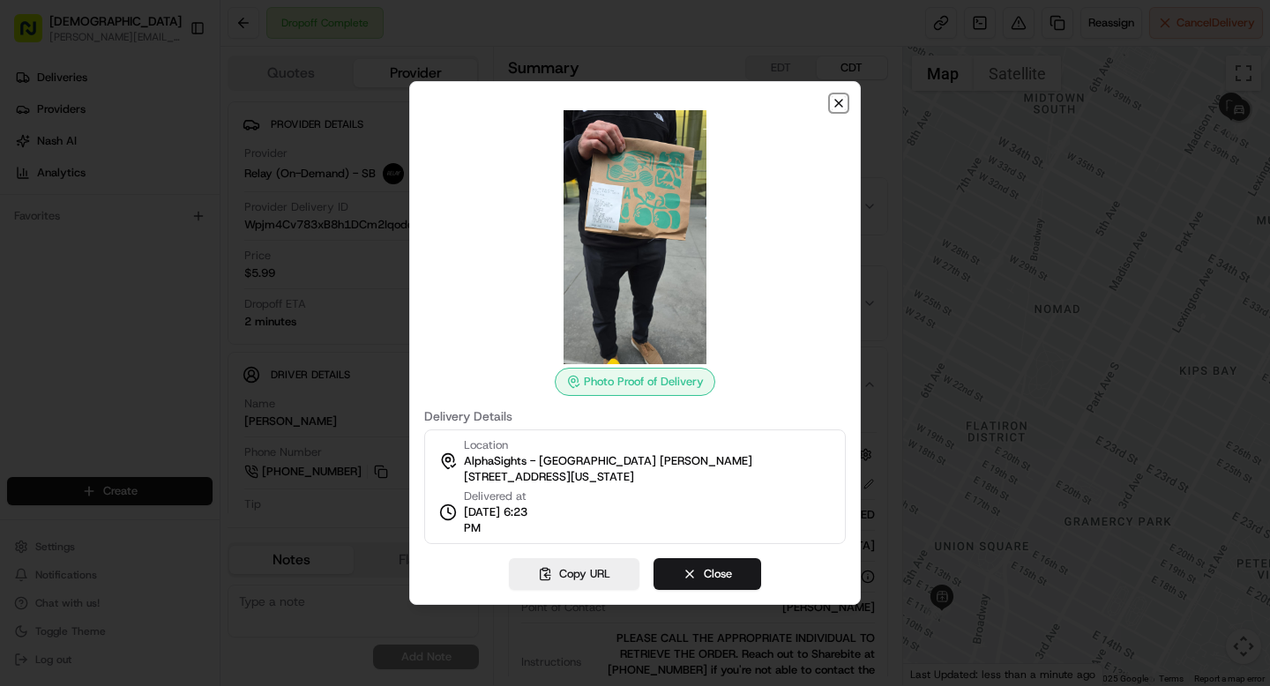
click at [841, 107] on icon "button" at bounding box center [838, 103] width 7 height 7
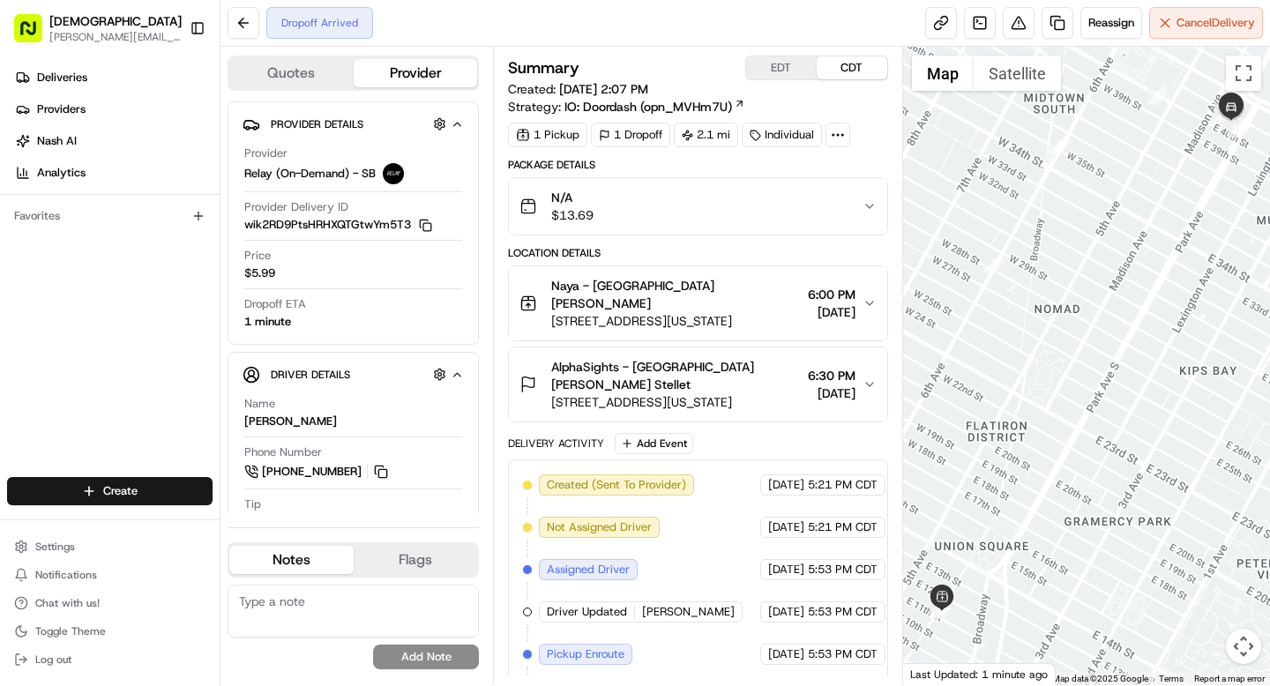
click at [834, 138] on icon at bounding box center [838, 135] width 16 height 16
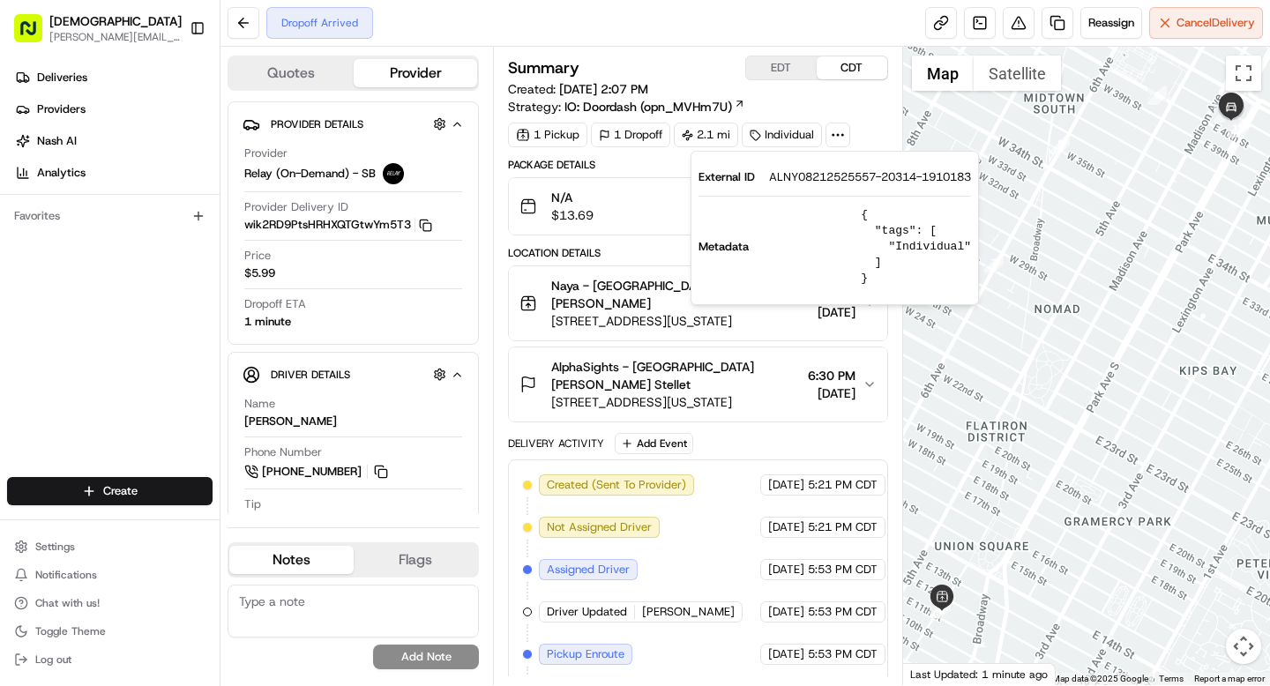
click at [820, 178] on span "ALNY08212525557-20314-1910183" at bounding box center [870, 177] width 202 height 16
copy span "ALNY08212525557"
click at [615, 268] on button "Naya - Union Square Denis Sharebite 83 University Pl, New York, NY 10003, USA 6…" at bounding box center [697, 303] width 377 height 74
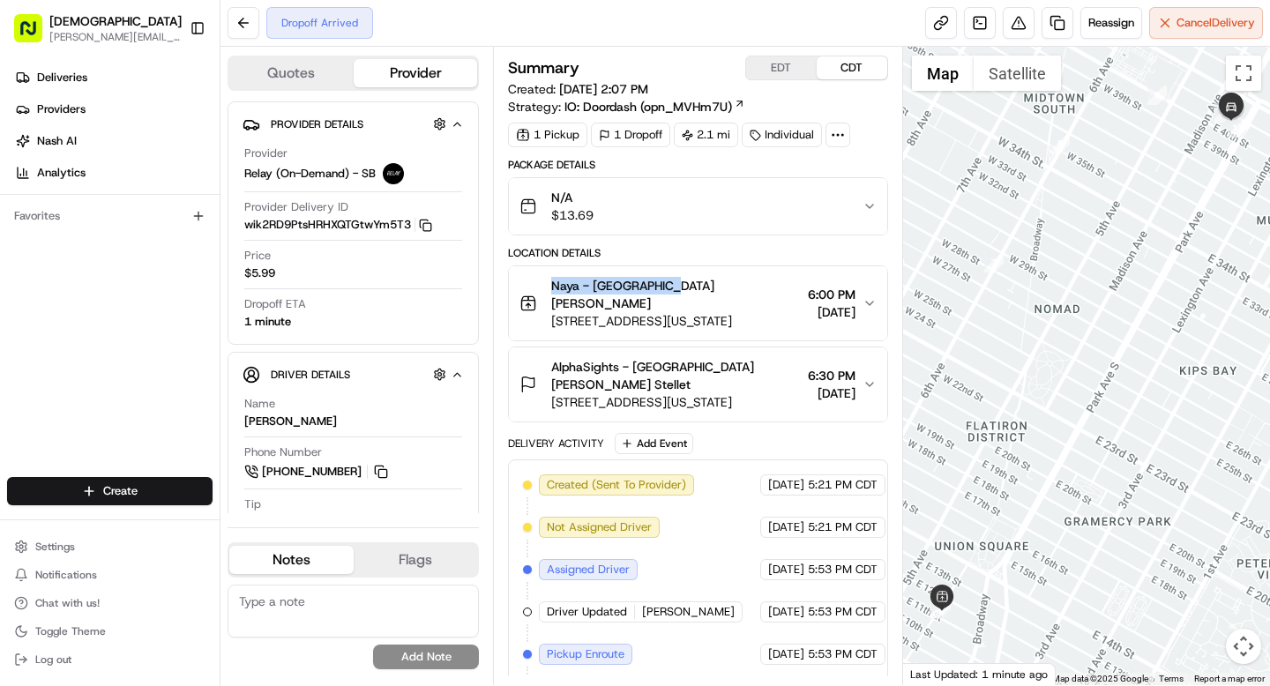
drag, startPoint x: 549, startPoint y: 286, endPoint x: 669, endPoint y: 287, distance: 119.9
click at [669, 287] on div "Naya - Union Square Denis Sharebite 83 University Pl, New York, NY 10003, USA" at bounding box center [659, 303] width 280 height 53
copy span "Naya - Union Square"
drag, startPoint x: 663, startPoint y: 349, endPoint x: 754, endPoint y: 361, distance: 91.5
click at [754, 361] on span "AlphaSights - NYC Mateus Finizola Stellet" at bounding box center [675, 375] width 249 height 35
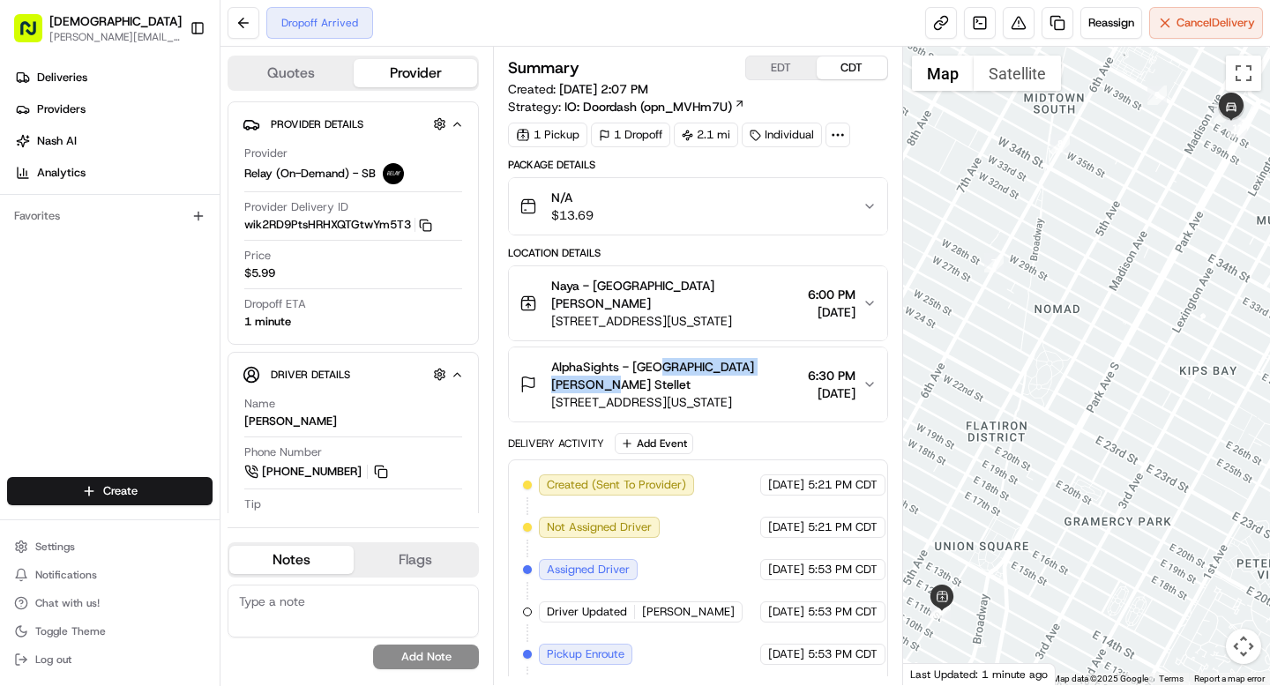
copy span "Mateus Finizola Stellet"
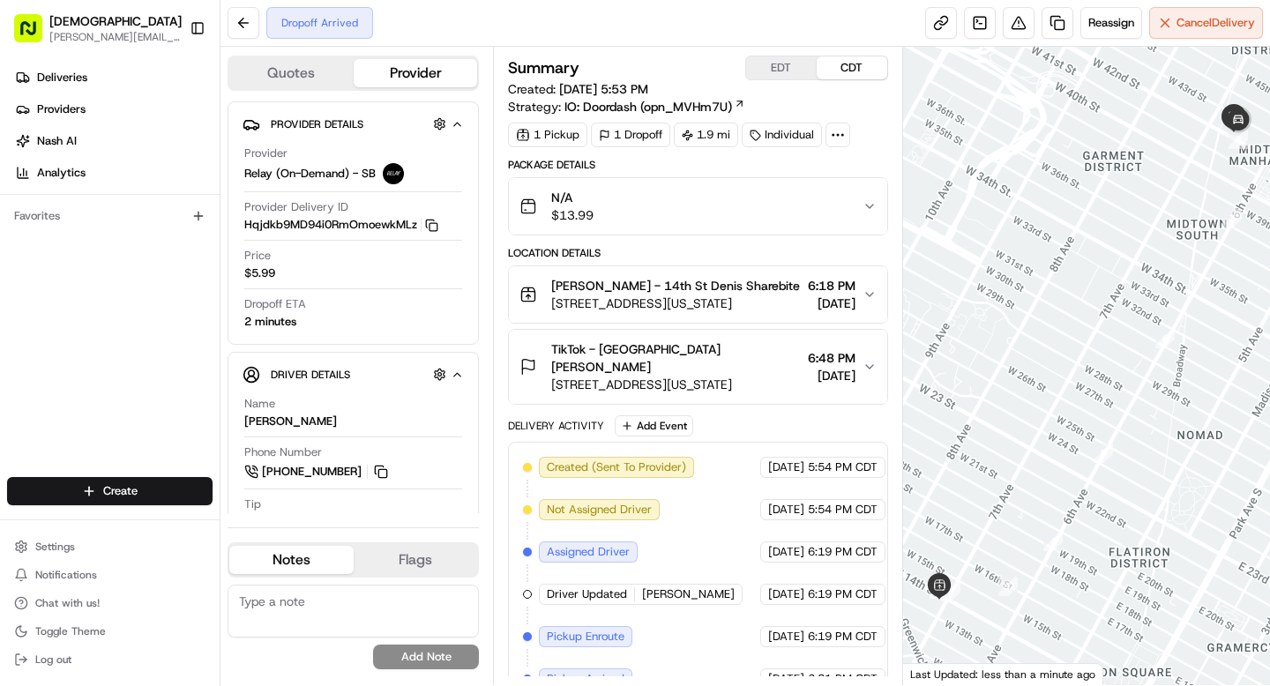
click at [763, 368] on div "TikTok - [GEOGRAPHIC_DATA] [PERSON_NAME]" at bounding box center [675, 357] width 249 height 35
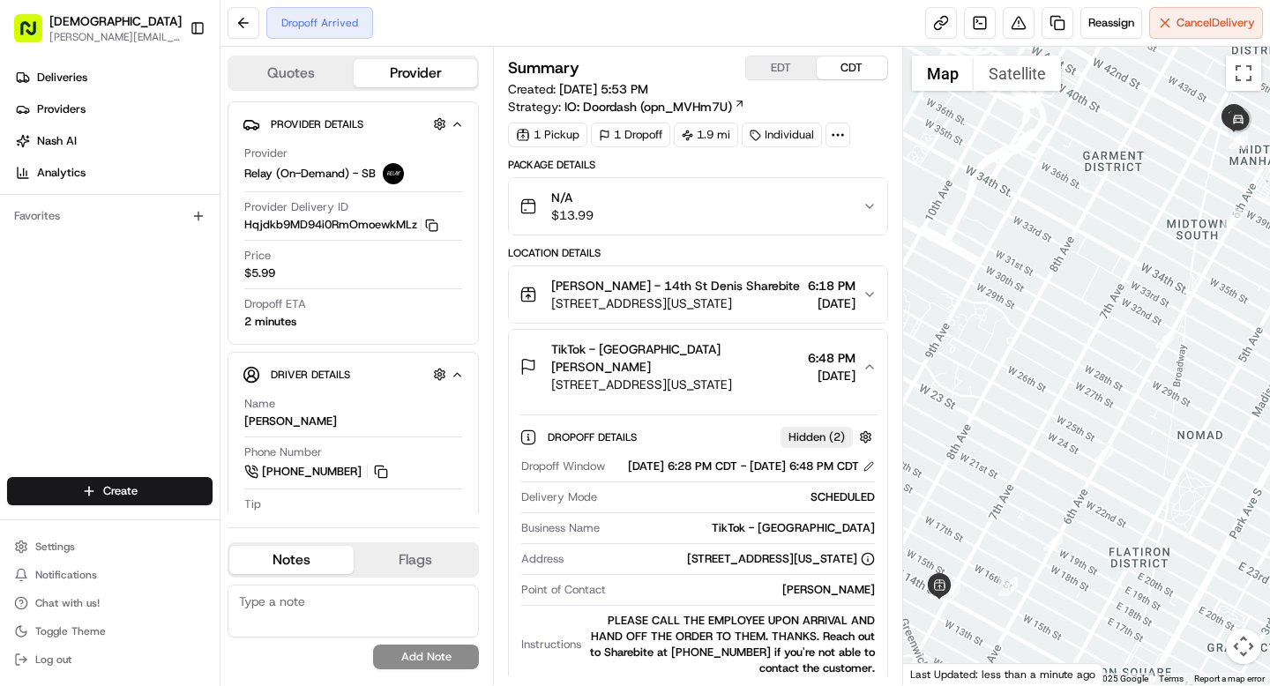
click at [763, 368] on div "TikTok - NYC Sekaly Osman" at bounding box center [675, 357] width 249 height 35
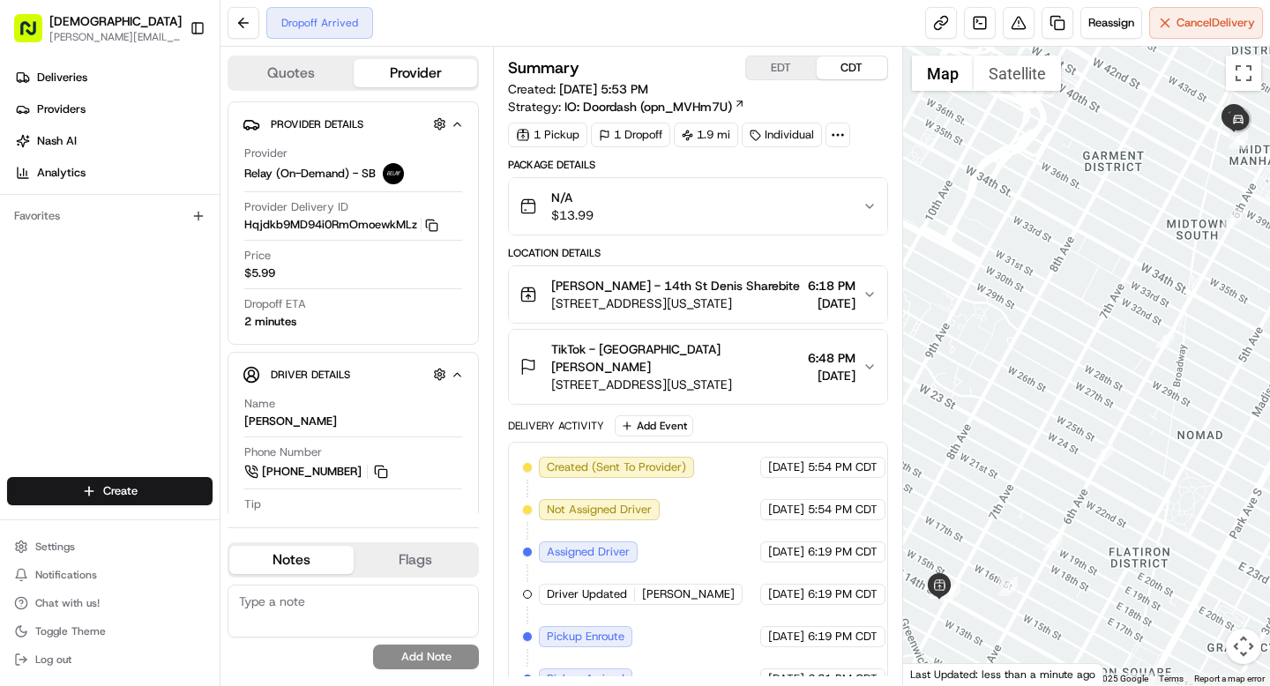
click at [839, 140] on icon at bounding box center [838, 135] width 16 height 16
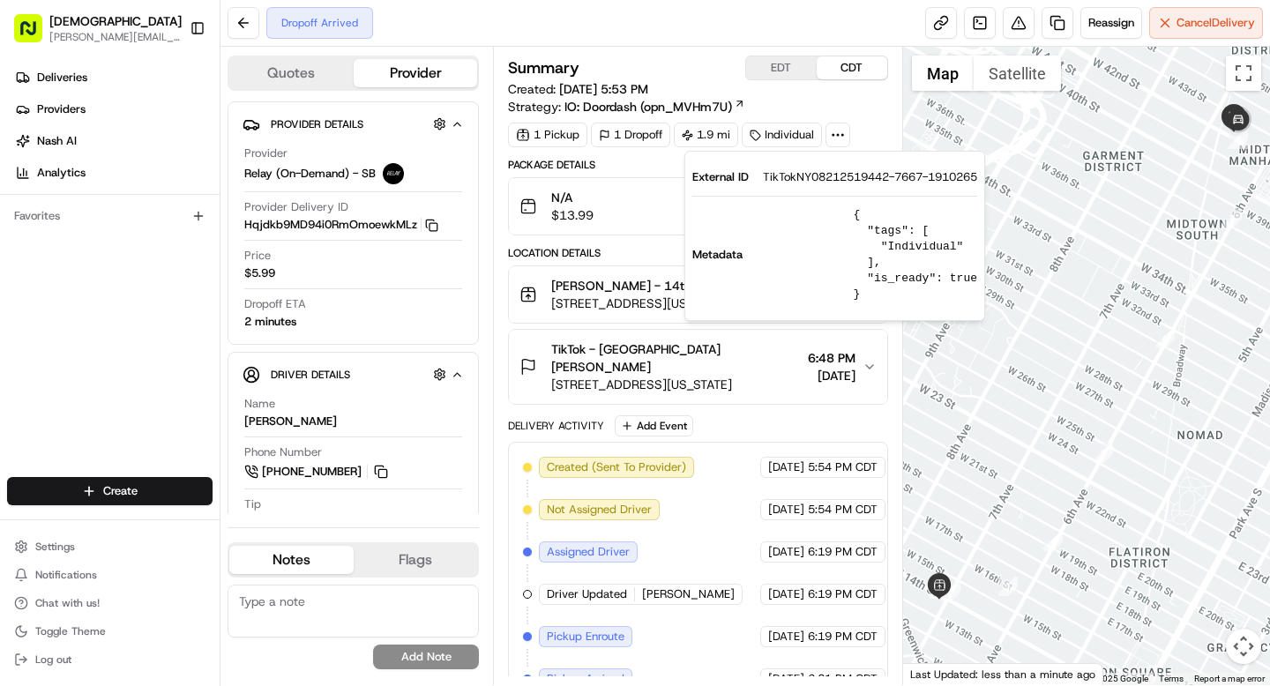
click at [827, 175] on span "TikTokNY08212519442-7667-1910265" at bounding box center [870, 177] width 214 height 16
click at [815, 177] on span "TikTokNY08212519442-7667-1910265" at bounding box center [870, 177] width 214 height 16
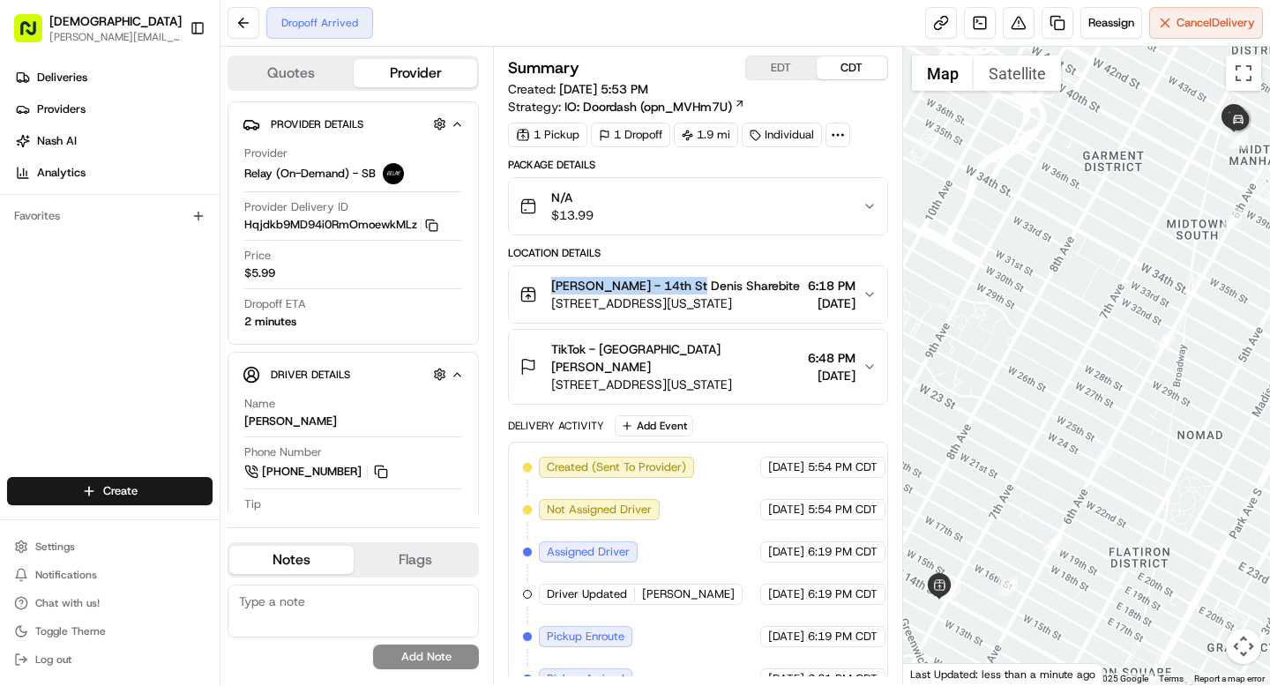
drag, startPoint x: 555, startPoint y: 284, endPoint x: 685, endPoint y: 287, distance: 130.5
click at [685, 287] on span "Chelsea Juice - 14th St Denis Sharebite" at bounding box center [675, 286] width 249 height 18
copy span "Chelsea Juice - 14th St"
drag, startPoint x: 629, startPoint y: 367, endPoint x: 712, endPoint y: 368, distance: 82.9
click at [712, 368] on div "TikTok - NYC Sekaly Osman" at bounding box center [675, 357] width 249 height 35
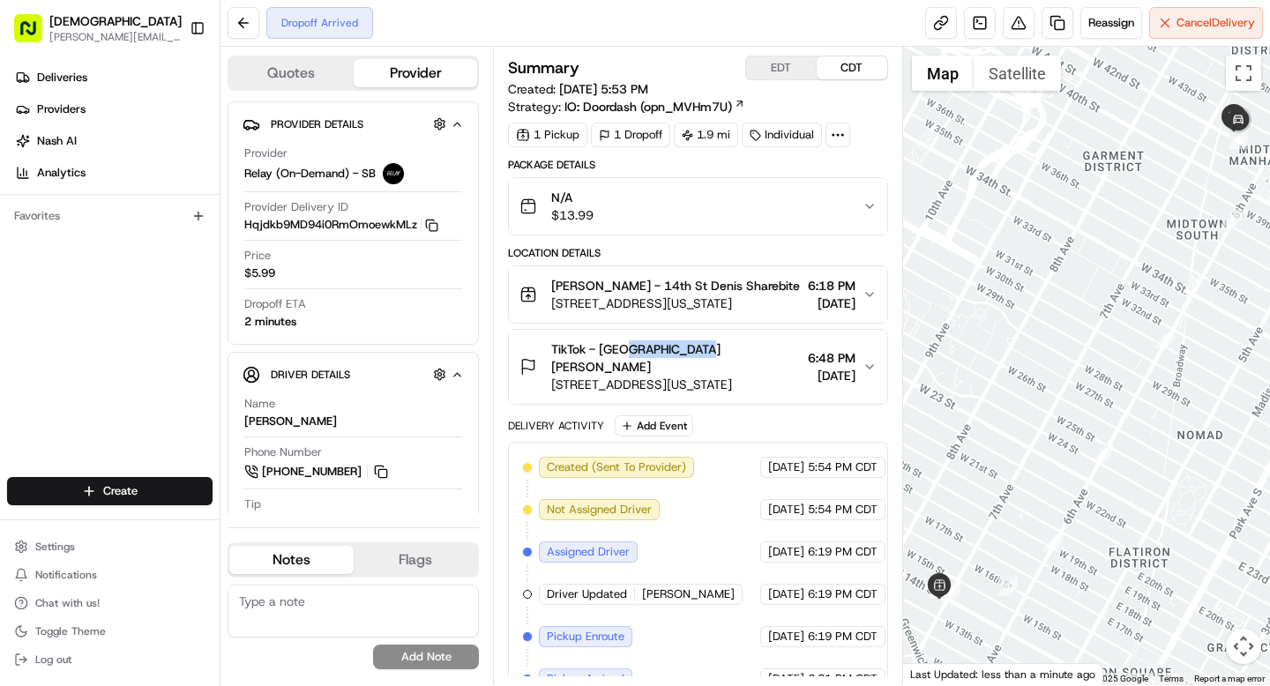
copy span "Sekaly Osman"
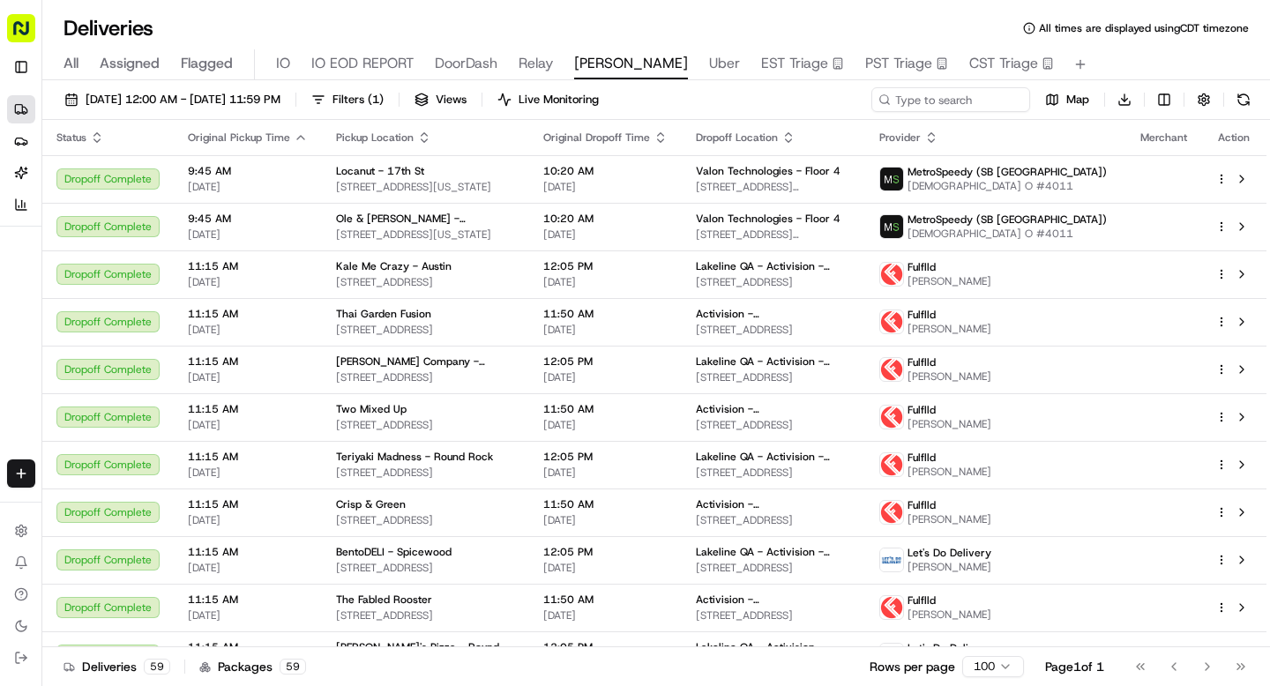
scroll to position [1676, 0]
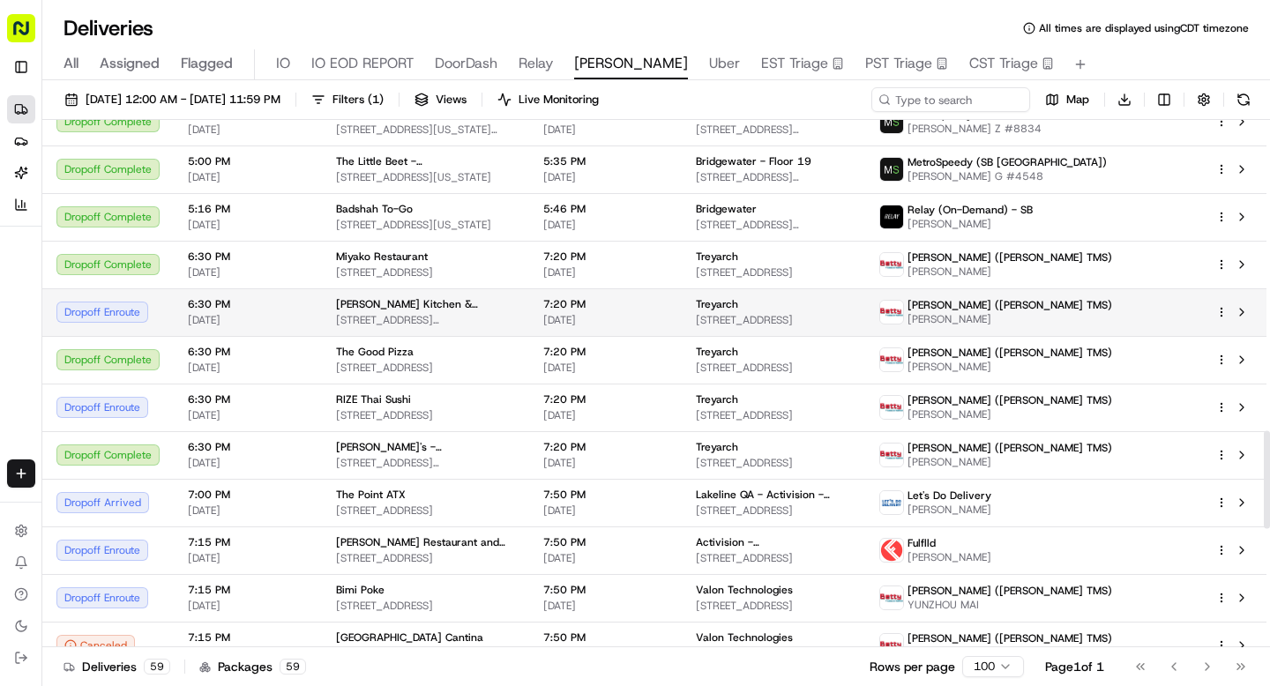
click at [265, 306] on span "6:30 PM" at bounding box center [248, 304] width 120 height 14
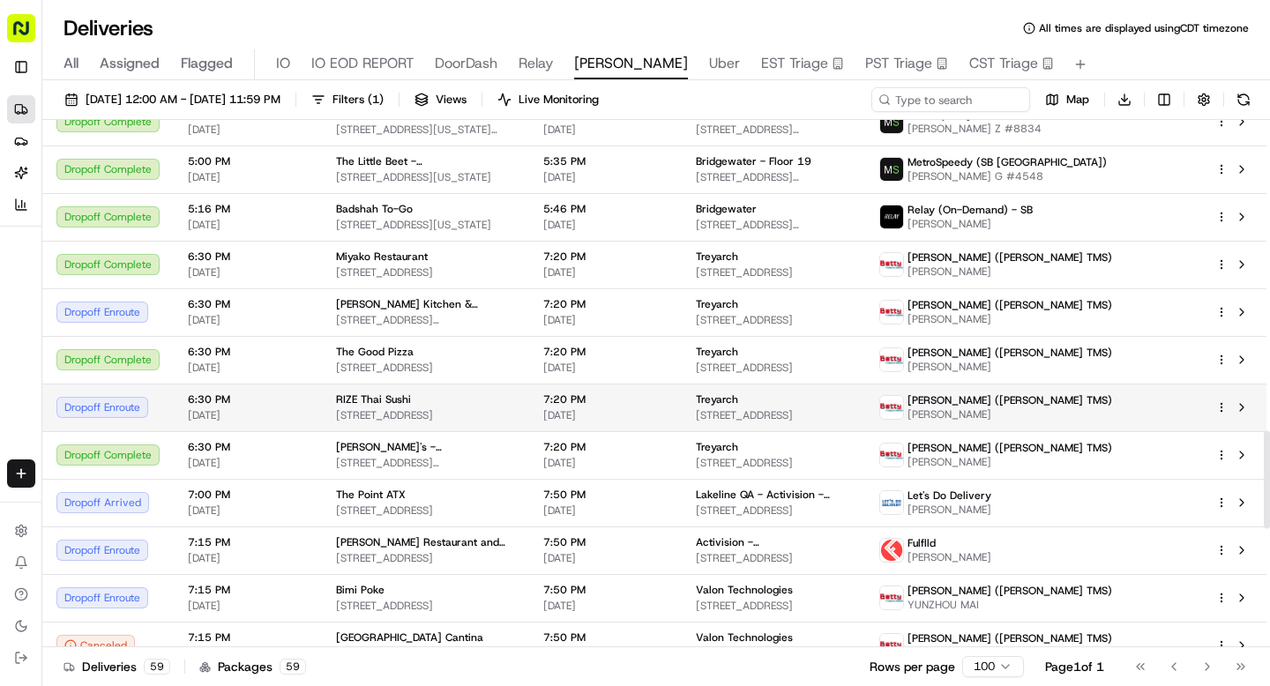
click at [263, 400] on span "6:30 PM" at bounding box center [248, 399] width 120 height 14
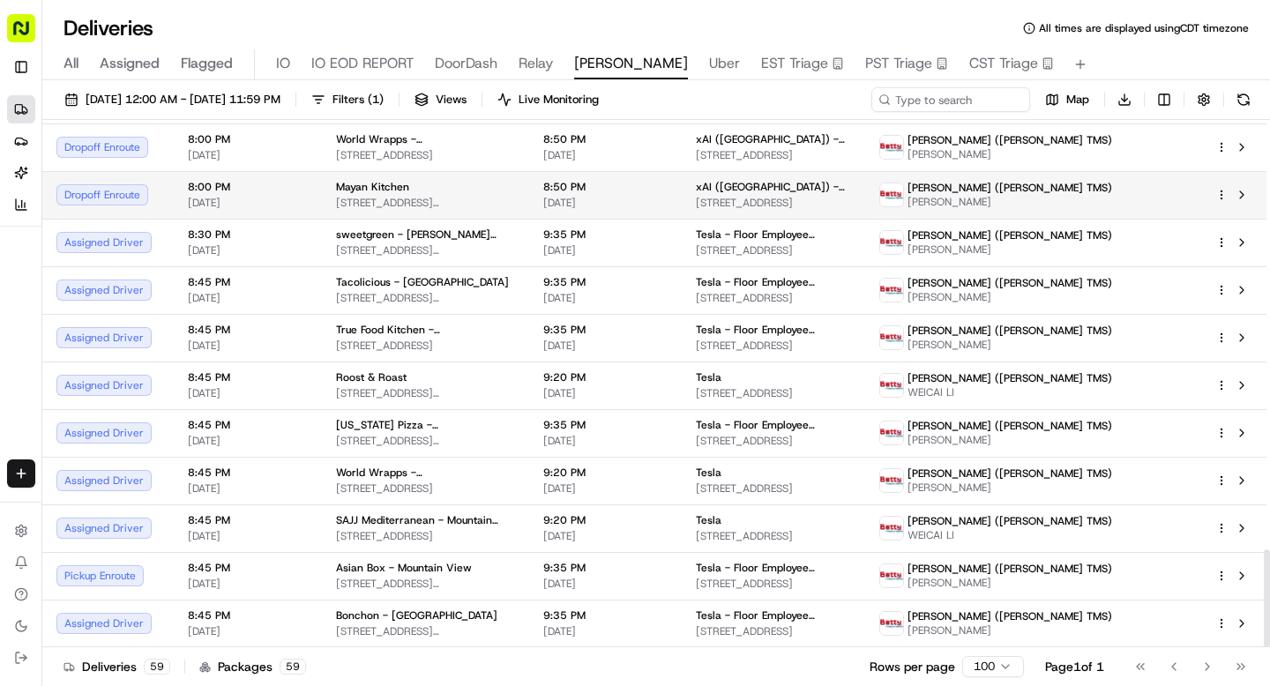
scroll to position [2107, 0]
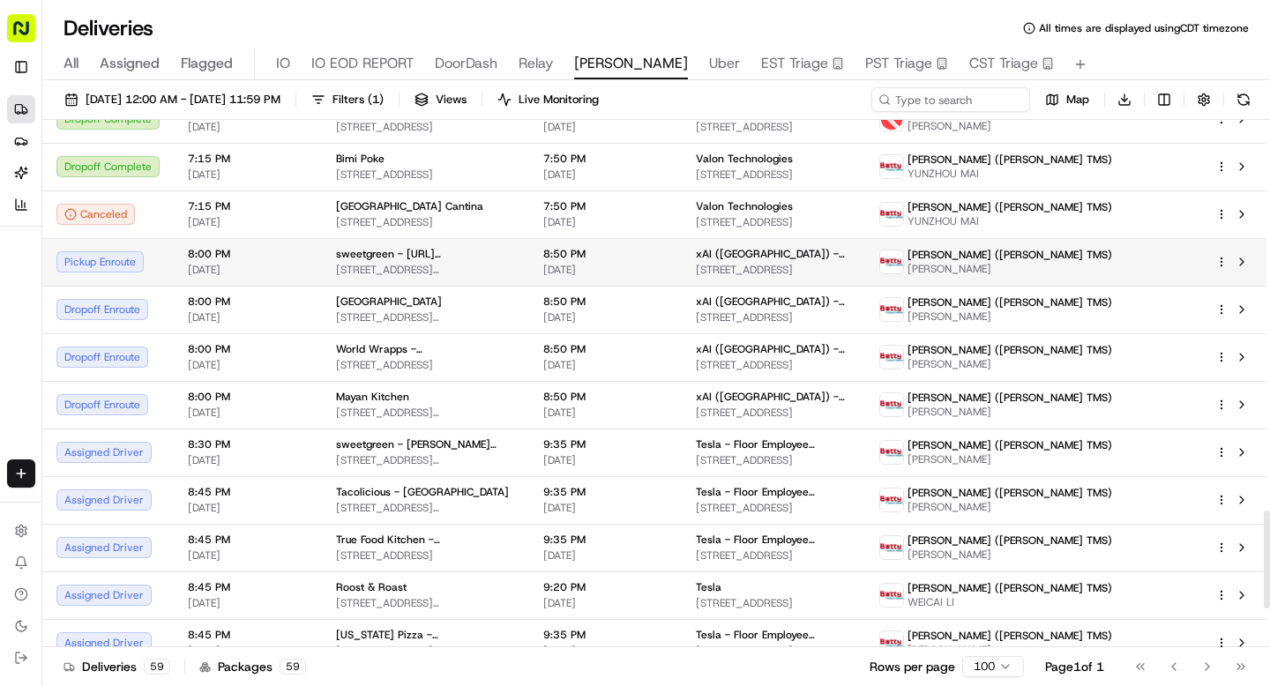
click at [225, 255] on span "8:00 PM" at bounding box center [248, 254] width 120 height 14
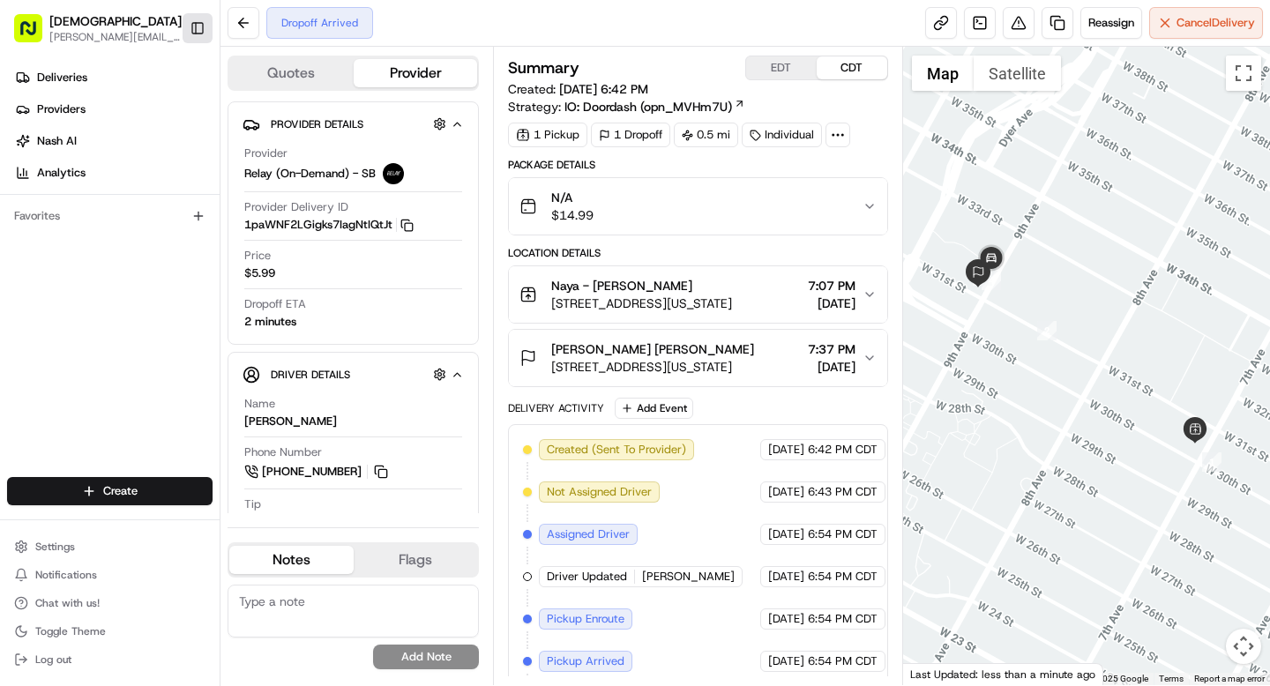
click at [202, 28] on button "Toggle Sidebar" at bounding box center [198, 28] width 30 height 30
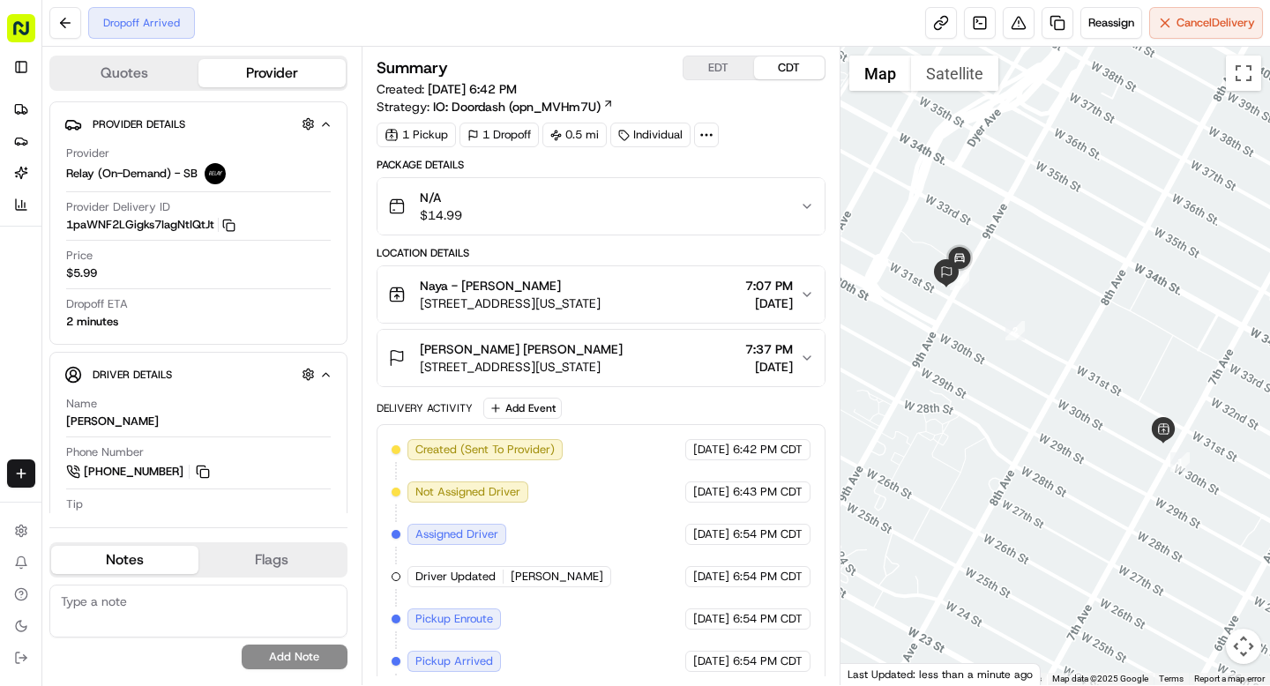
click at [712, 142] on icon at bounding box center [706, 135] width 16 height 16
click at [707, 176] on span "DS08212574949-20317-1910717" at bounding box center [739, 177] width 188 height 16
copy span "DS08212574949"
drag, startPoint x: 417, startPoint y: 287, endPoint x: 505, endPoint y: 287, distance: 88.2
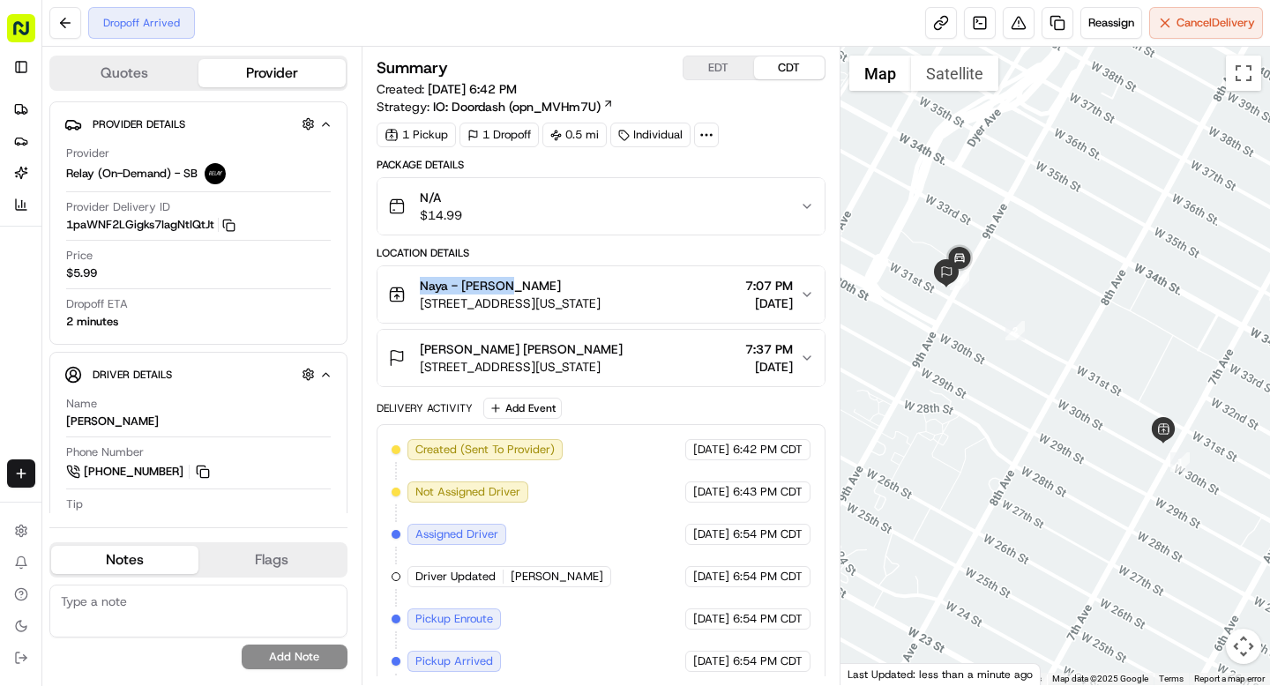
click at [505, 287] on div "Naya - [PERSON_NAME] [STREET_ADDRESS][US_STATE]" at bounding box center [494, 294] width 212 height 35
copy span "Naya - Chelsea"
drag, startPoint x: 480, startPoint y: 348, endPoint x: 555, endPoint y: 351, distance: 75.9
click at [555, 351] on div "[PERSON_NAME] [PERSON_NAME]" at bounding box center [521, 349] width 203 height 18
copy span "[PERSON_NAME]"
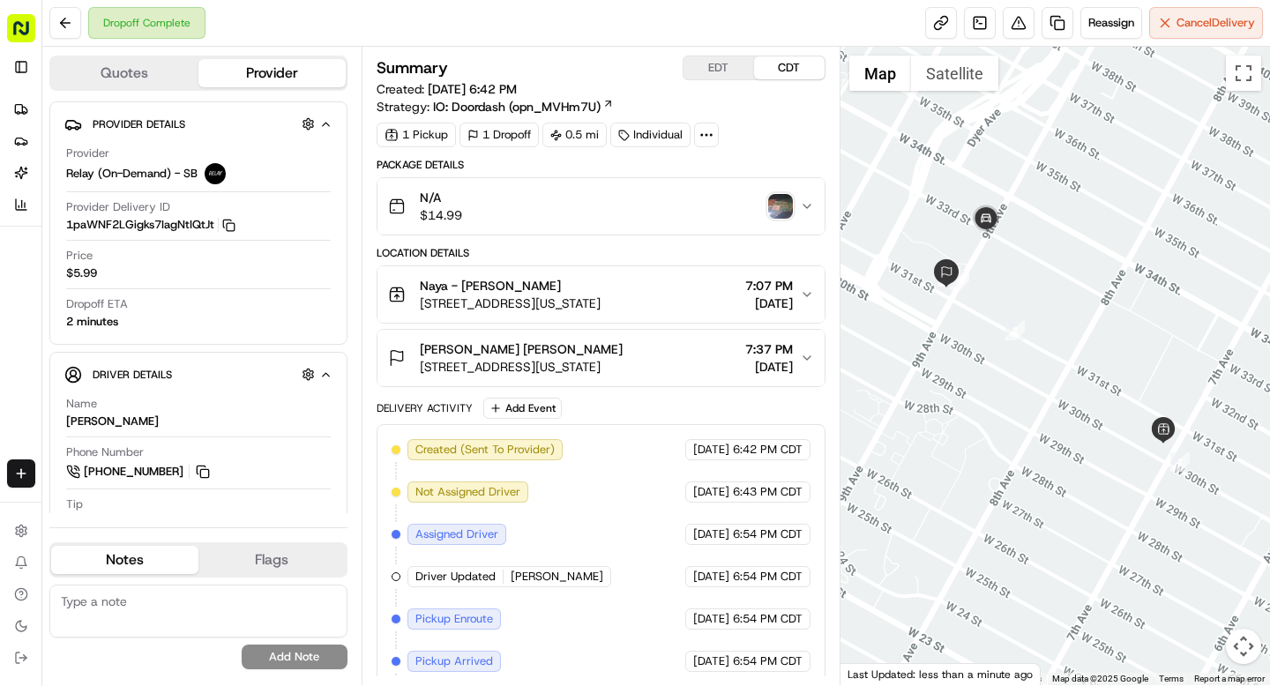
click at [827, 245] on div "Summary EDT CDT Created: 08/21/2025 6:42 PM Strategy: IO: Doordash (opn_MVHm7U)…" at bounding box center [601, 366] width 479 height 638
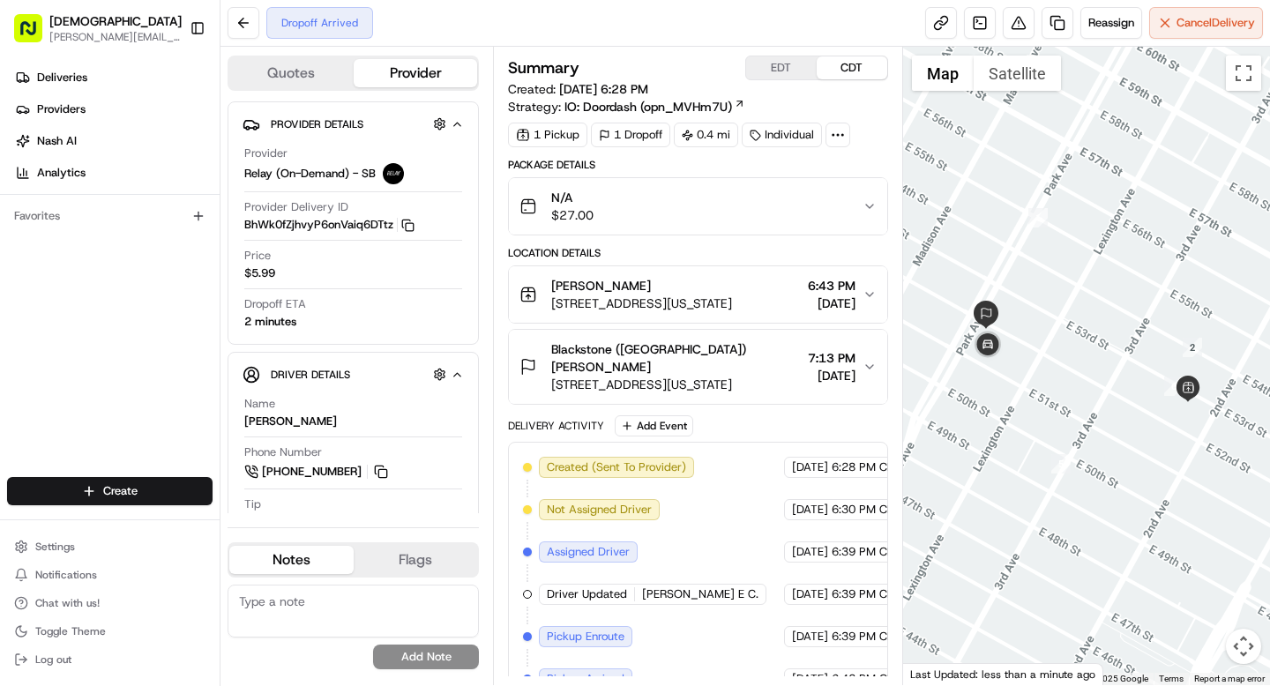
click at [837, 135] on icon at bounding box center [838, 135] width 16 height 16
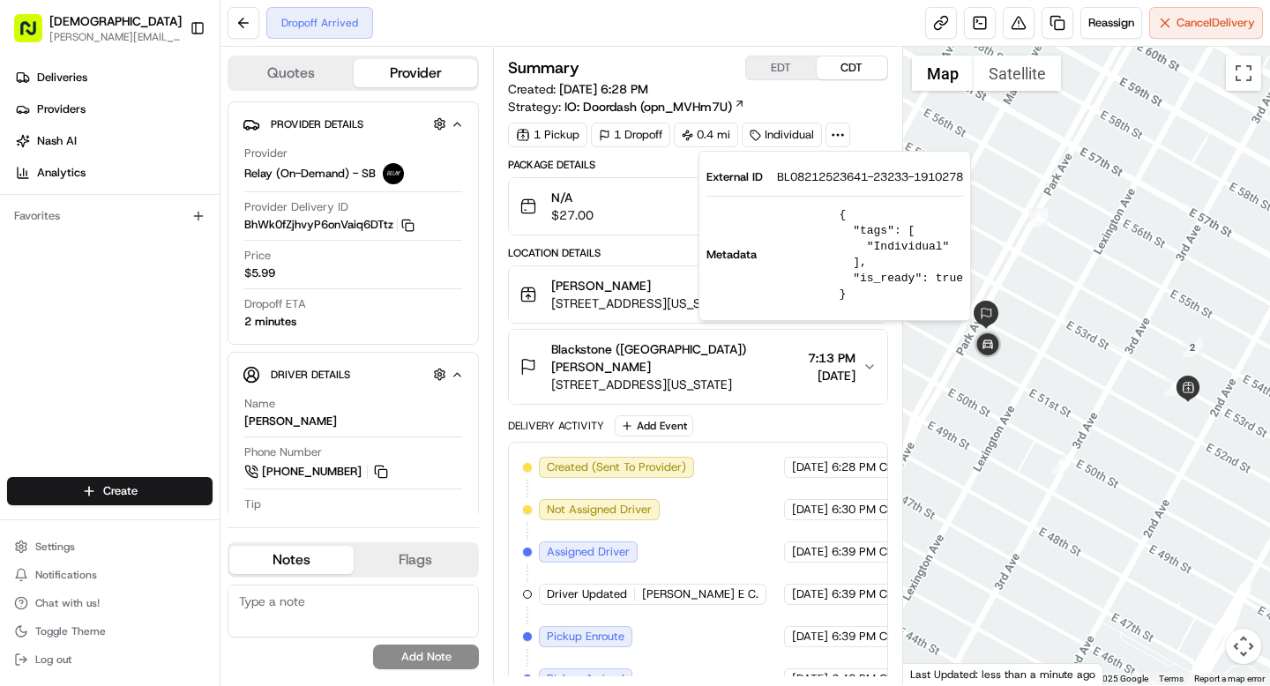
click at [811, 173] on span "BL08212523641-23233-1910278" at bounding box center [870, 177] width 186 height 16
copy span "BL08212523641"
click at [503, 247] on div "Summary EDT CDT Created: 08/21/2025 6:28 PM Strategy: IO: Doordash (opn_MVHm7U)…" at bounding box center [697, 366] width 409 height 638
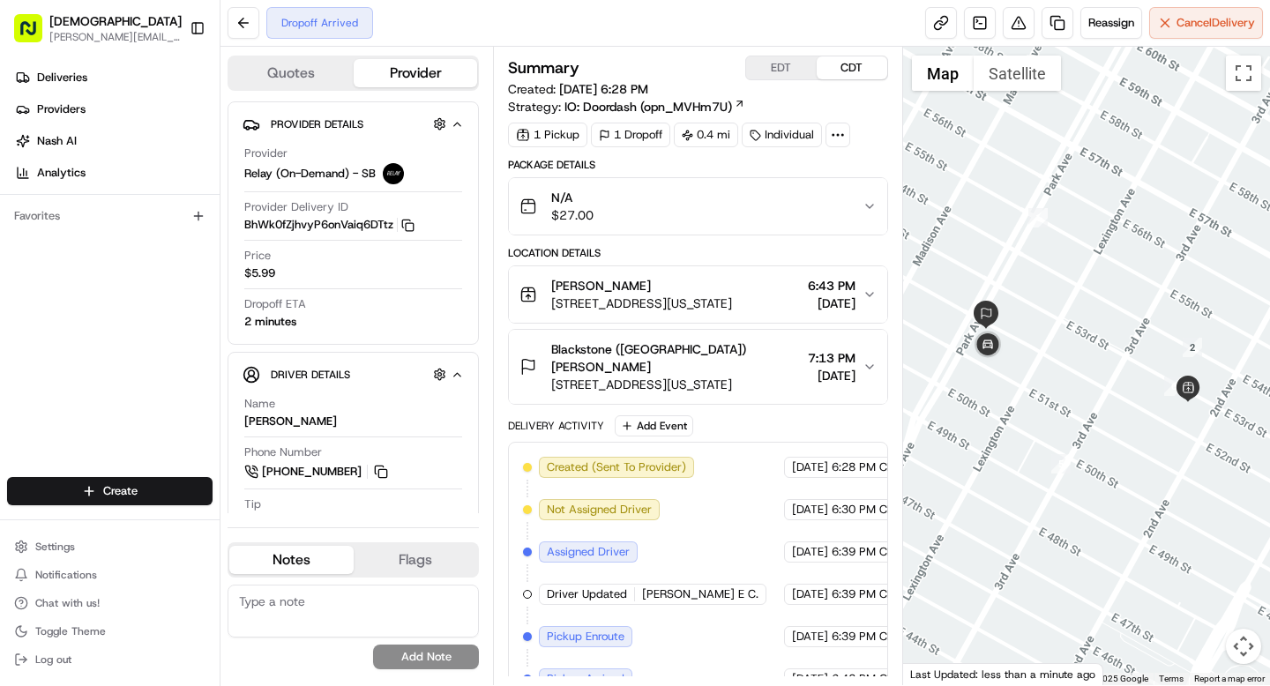
drag, startPoint x: 554, startPoint y: 283, endPoint x: 613, endPoint y: 286, distance: 59.1
click at [613, 286] on span "TacoVision Denis Sharebite" at bounding box center [601, 286] width 100 height 18
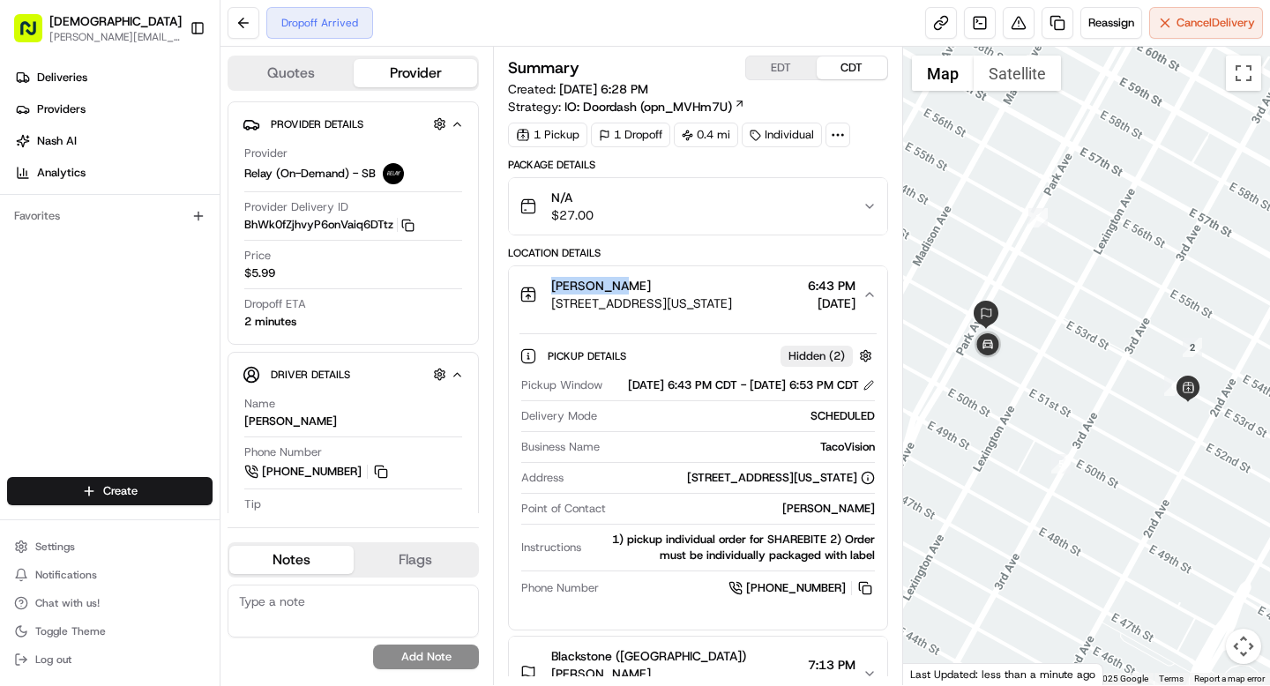
drag, startPoint x: 550, startPoint y: 286, endPoint x: 612, endPoint y: 291, distance: 61.9
click at [612, 291] on div "TacoVision Denis Sharebite 244 E 53rd St, New York, NY 10022, USA" at bounding box center [625, 294] width 212 height 35
copy span "TacoVision"
click at [672, 308] on span "244 E 53rd St, New York, NY 10022, USA" at bounding box center [641, 303] width 181 height 18
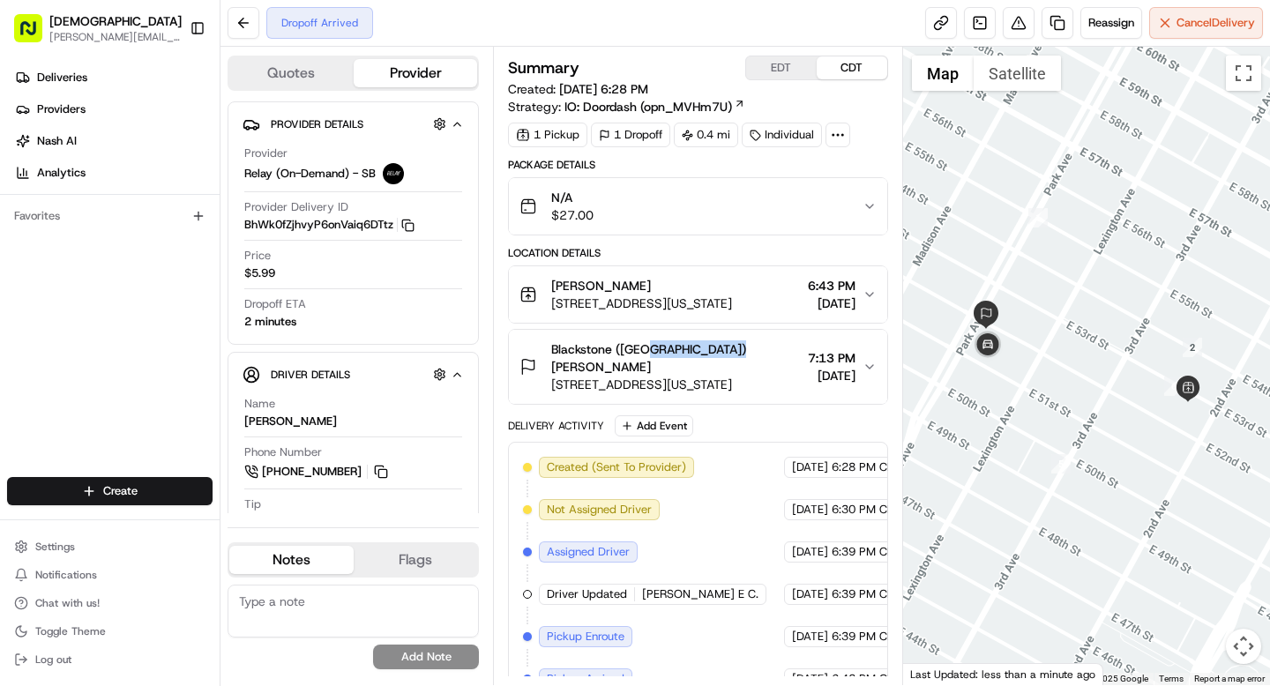
drag, startPoint x: 645, startPoint y: 348, endPoint x: 733, endPoint y: 349, distance: 88.2
click at [733, 349] on div "Blackstone (US) Lamisa Hossain" at bounding box center [675, 357] width 249 height 35
copy span "Lamisa Hossain"
click at [199, 33] on button "Toggle Sidebar" at bounding box center [198, 28] width 30 height 30
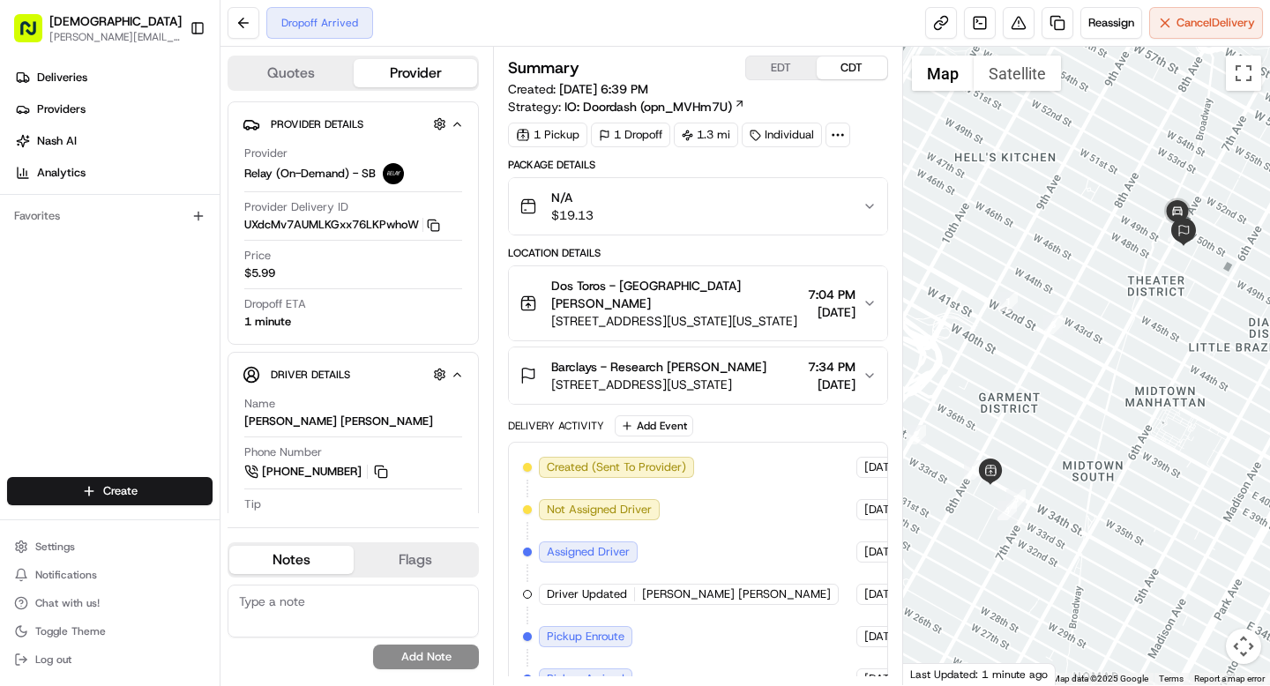
click at [843, 144] on div at bounding box center [837, 135] width 25 height 25
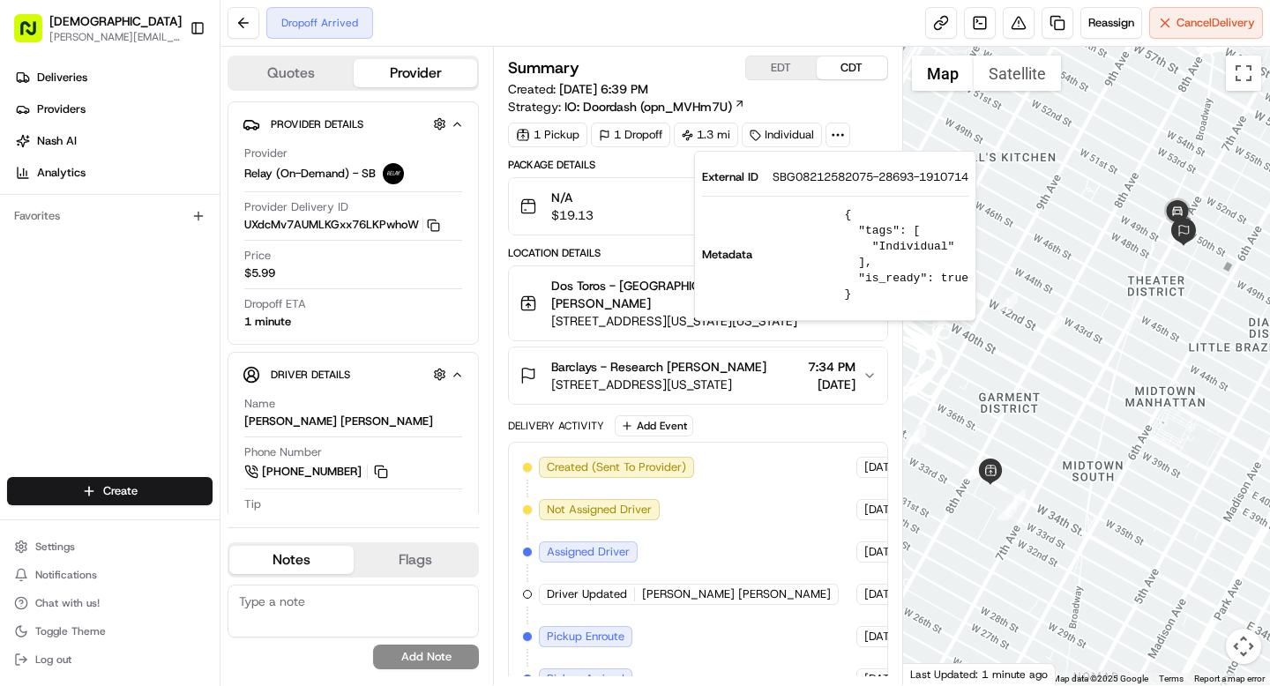
click at [819, 183] on span "SBG08212582075-28693-1910714" at bounding box center [870, 177] width 196 height 16
copy span "SBG08212582075"
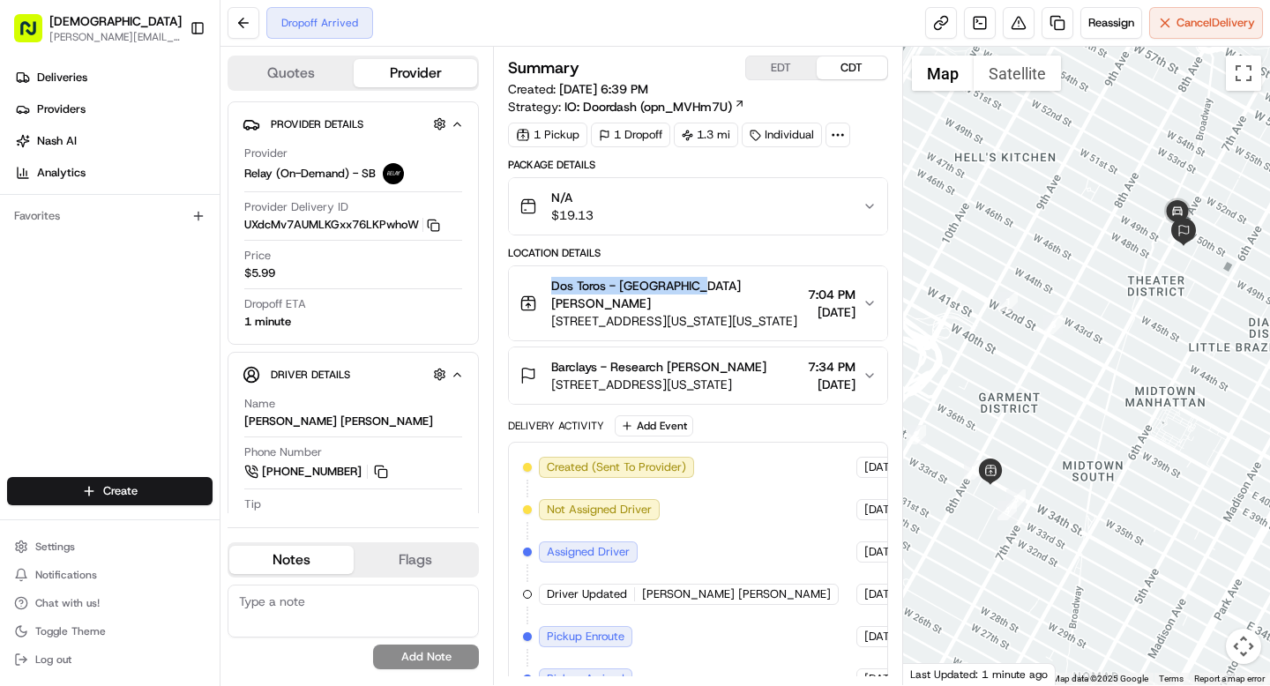
drag, startPoint x: 544, startPoint y: 285, endPoint x: 690, endPoint y: 291, distance: 146.5
click at [690, 291] on div "Dos Toros - Penn Station Denis Sharebite 1 Pennsylvania Plaza, New York, NY 101…" at bounding box center [659, 303] width 280 height 53
copy span "Dos Toros - Penn Station"
drag, startPoint x: 667, startPoint y: 365, endPoint x: 764, endPoint y: 367, distance: 97.0
click at [764, 367] on div "Barclays - Research Eamon Coughlin" at bounding box center [658, 367] width 215 height 18
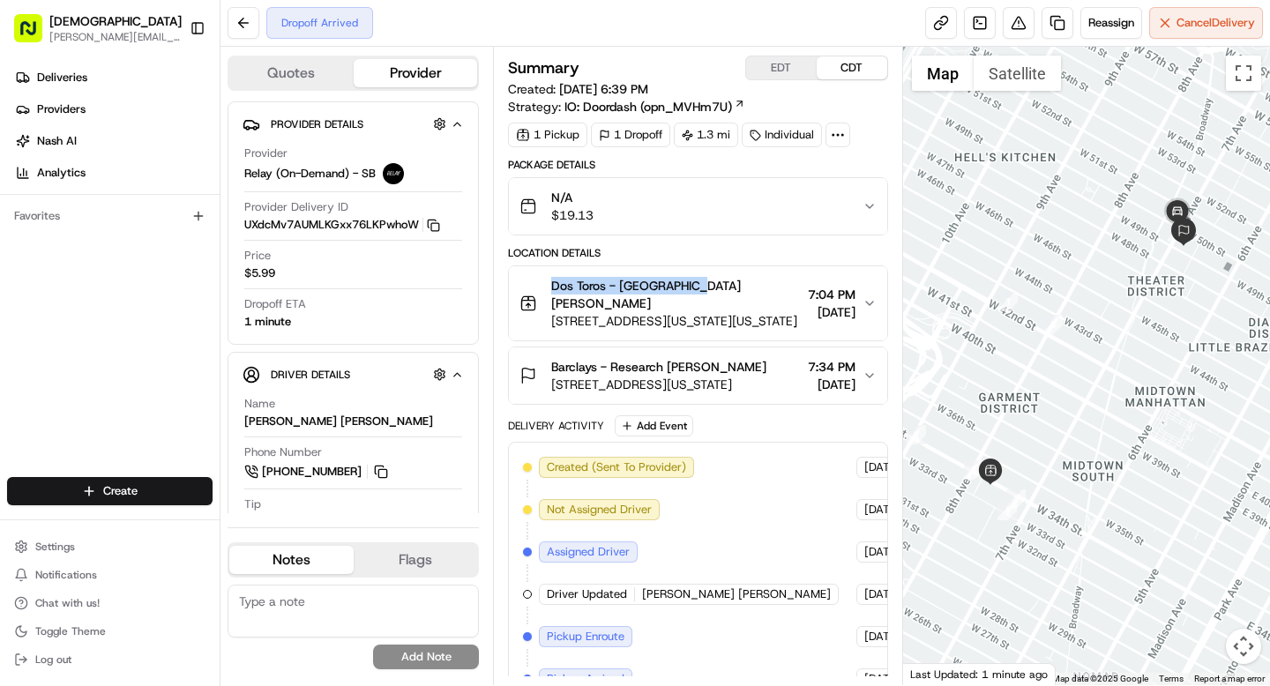
copy span "Eamon Coughlin"
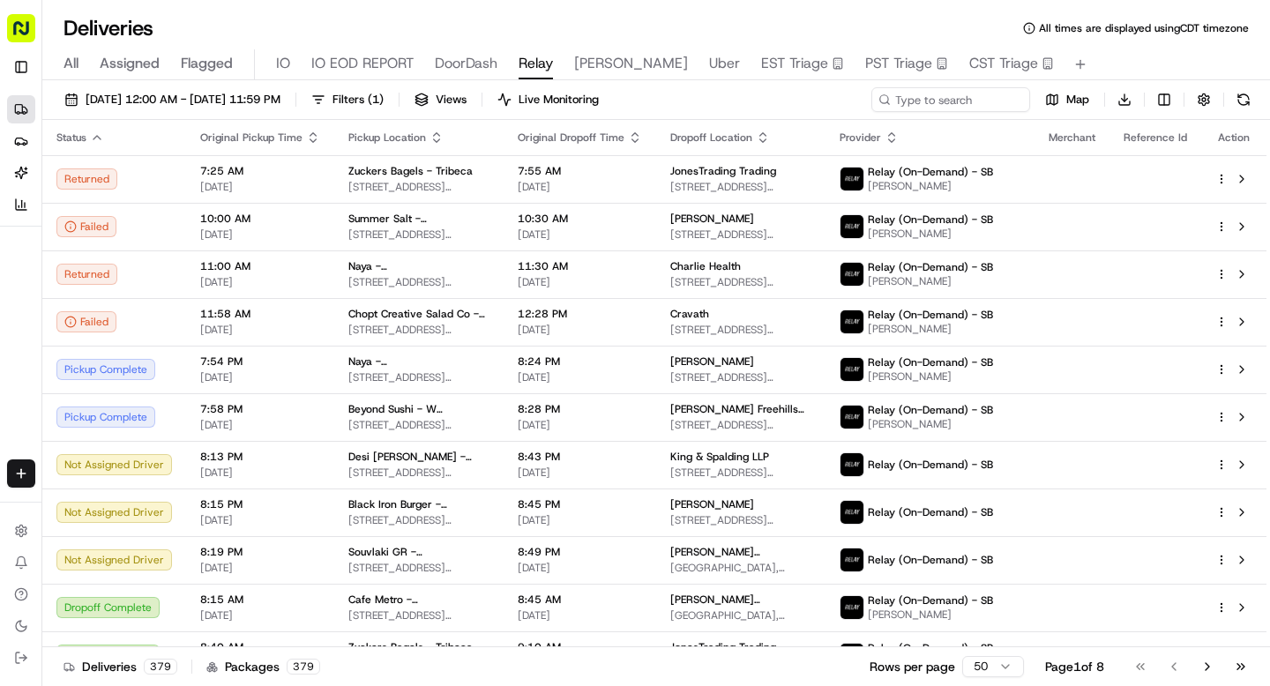
scroll to position [187, 0]
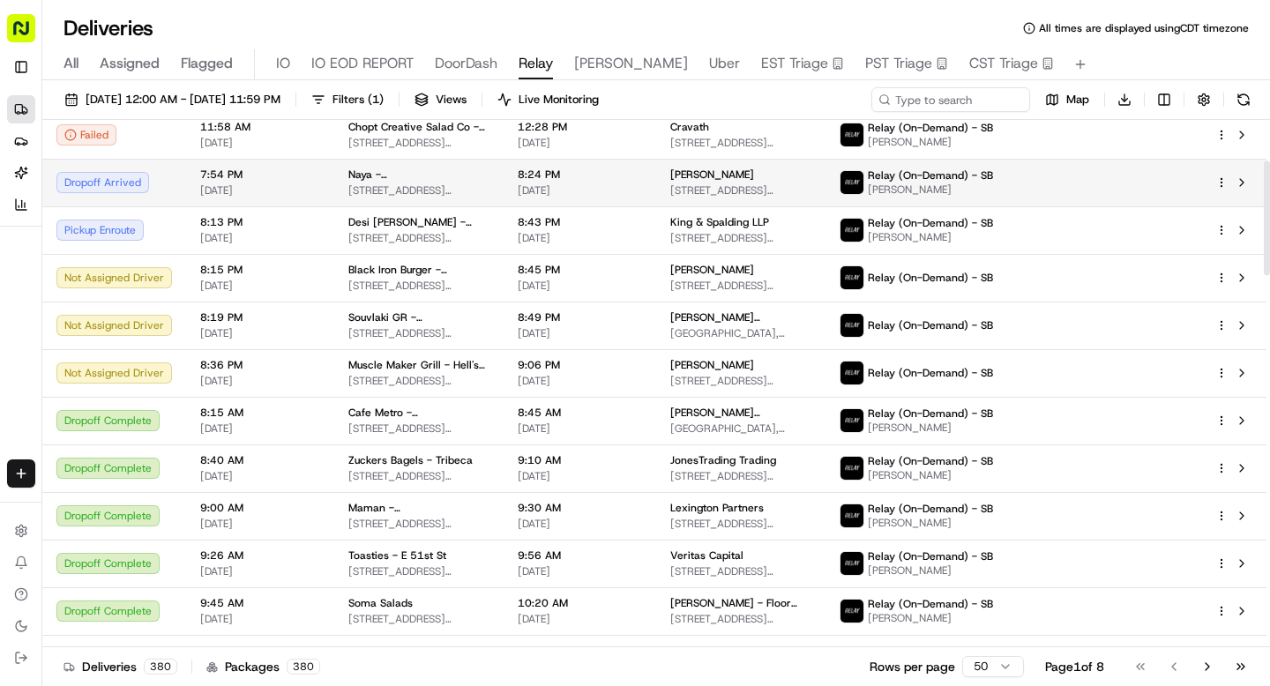
click at [350, 181] on span "Naya - [GEOGRAPHIC_DATA]" at bounding box center [418, 175] width 141 height 14
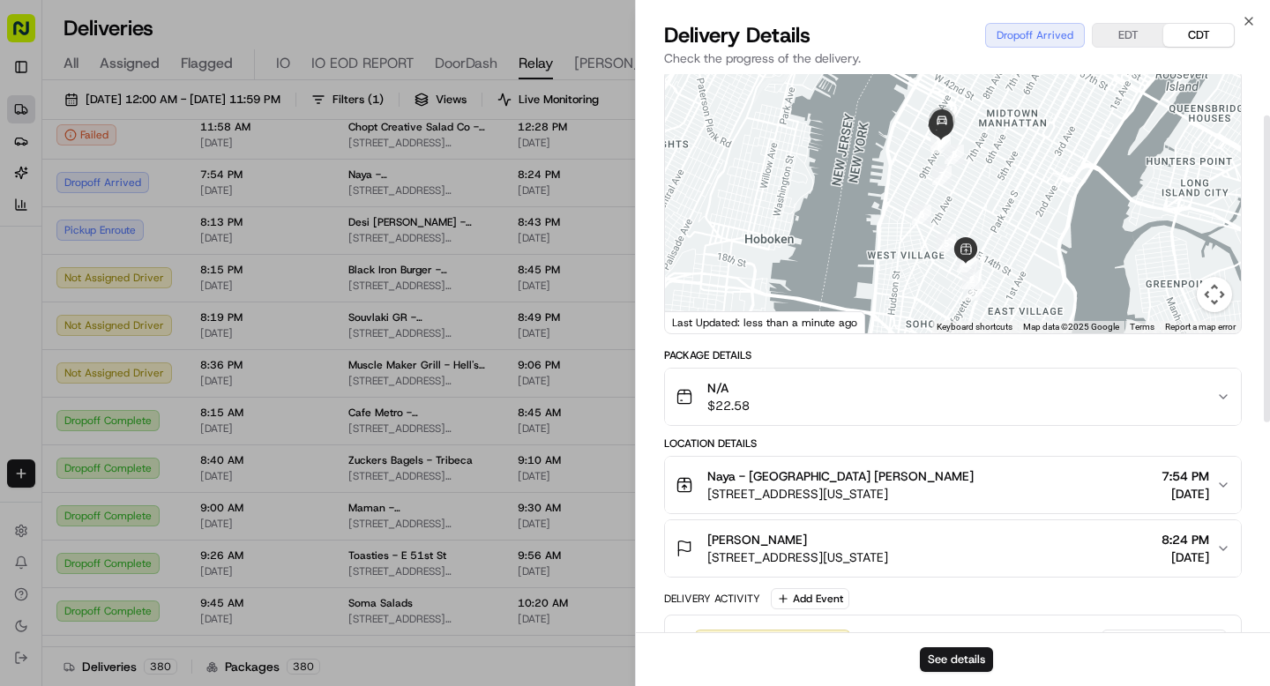
scroll to position [75, 0]
click at [839, 559] on span "[STREET_ADDRESS][US_STATE]" at bounding box center [797, 556] width 181 height 18
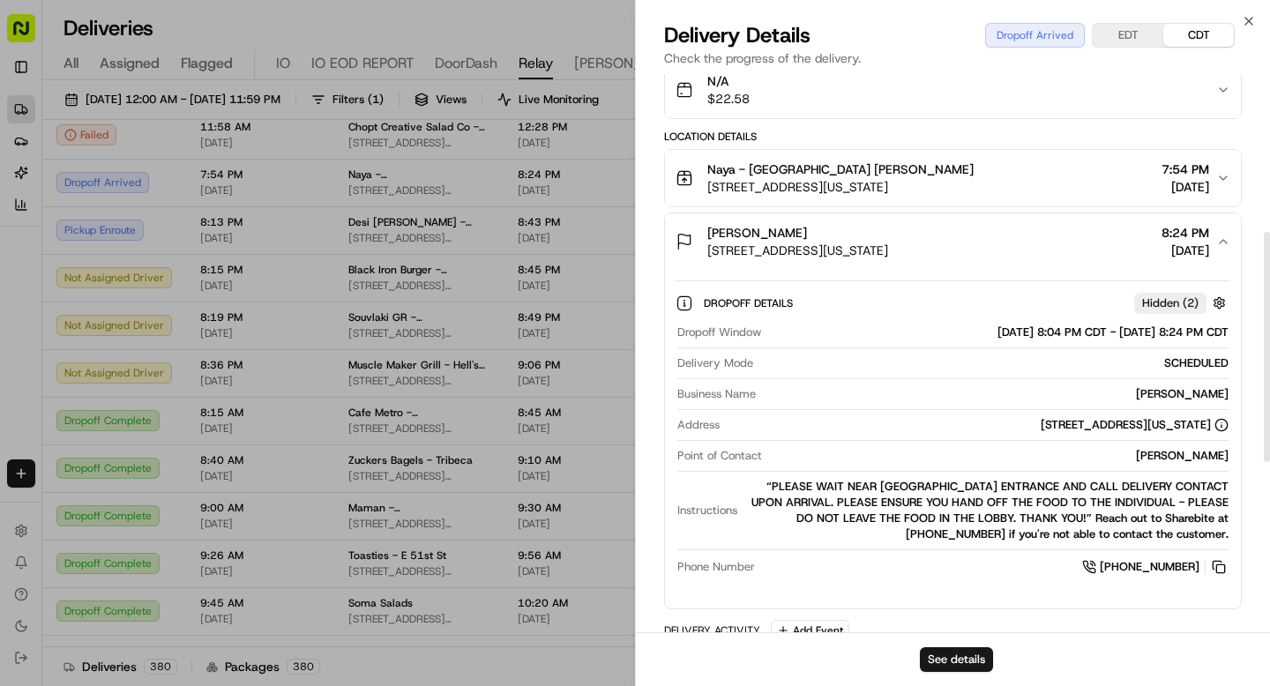
scroll to position [383, 0]
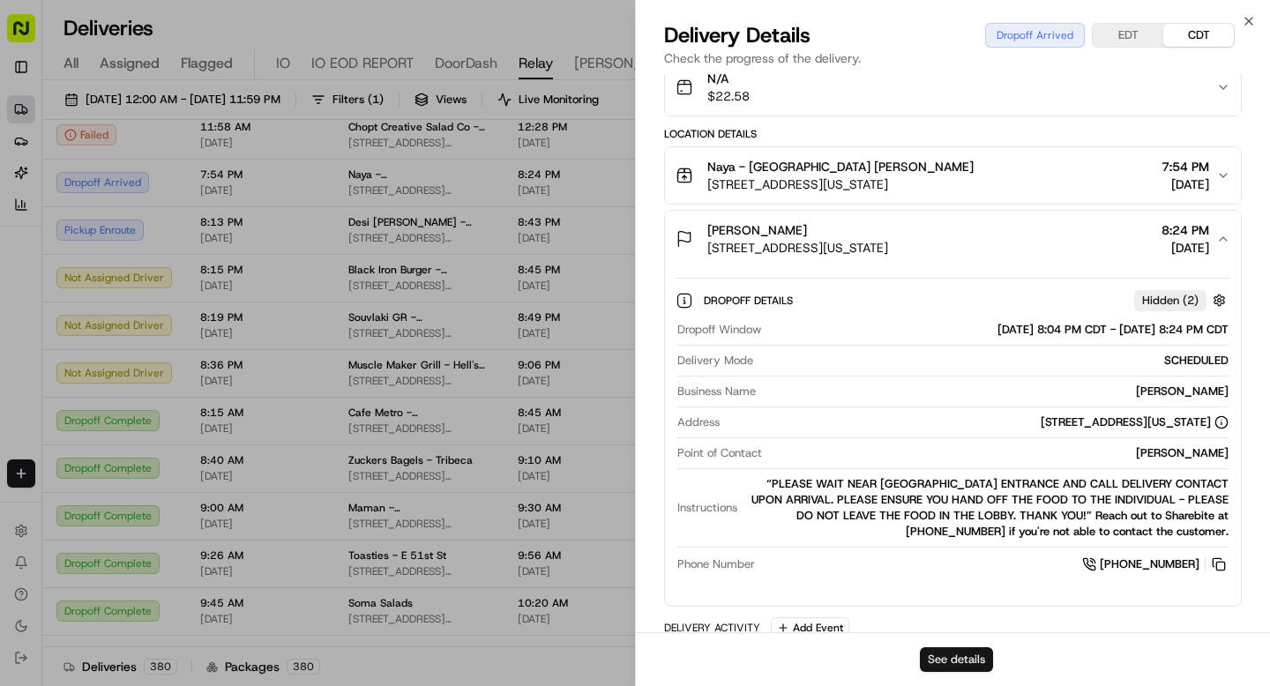
click at [947, 663] on button "See details" at bounding box center [956, 659] width 73 height 25
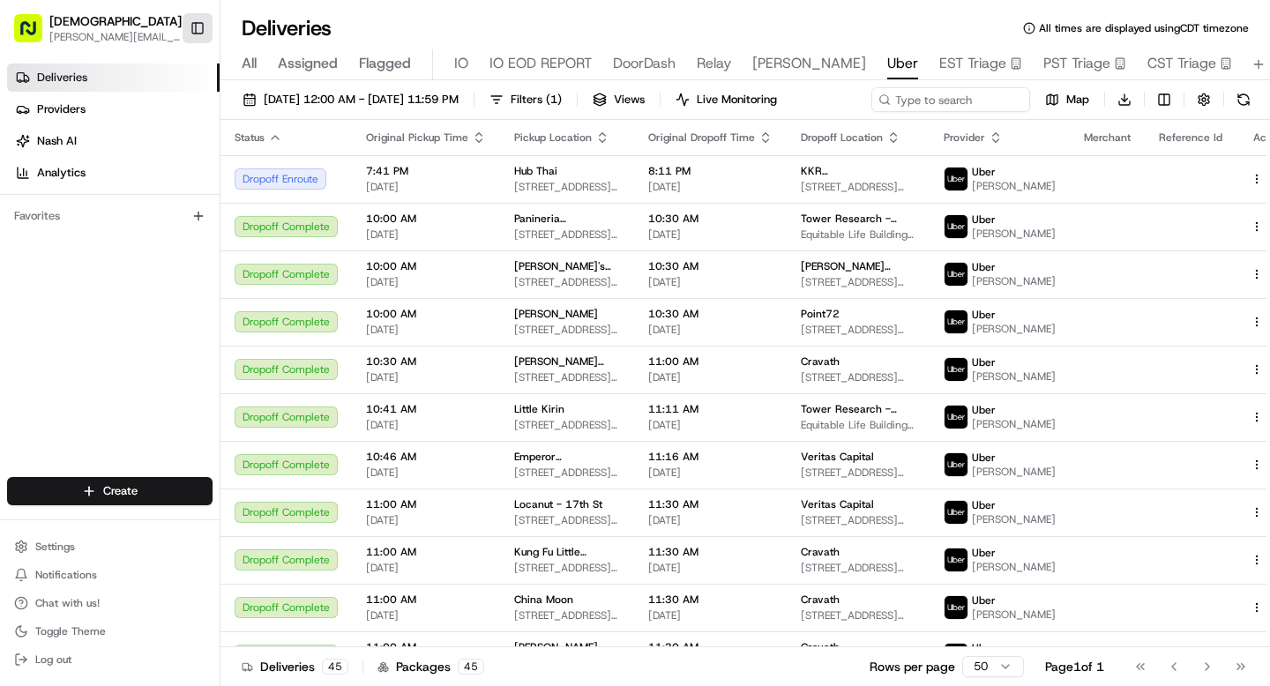
click at [201, 23] on button "Toggle Sidebar" at bounding box center [198, 28] width 30 height 30
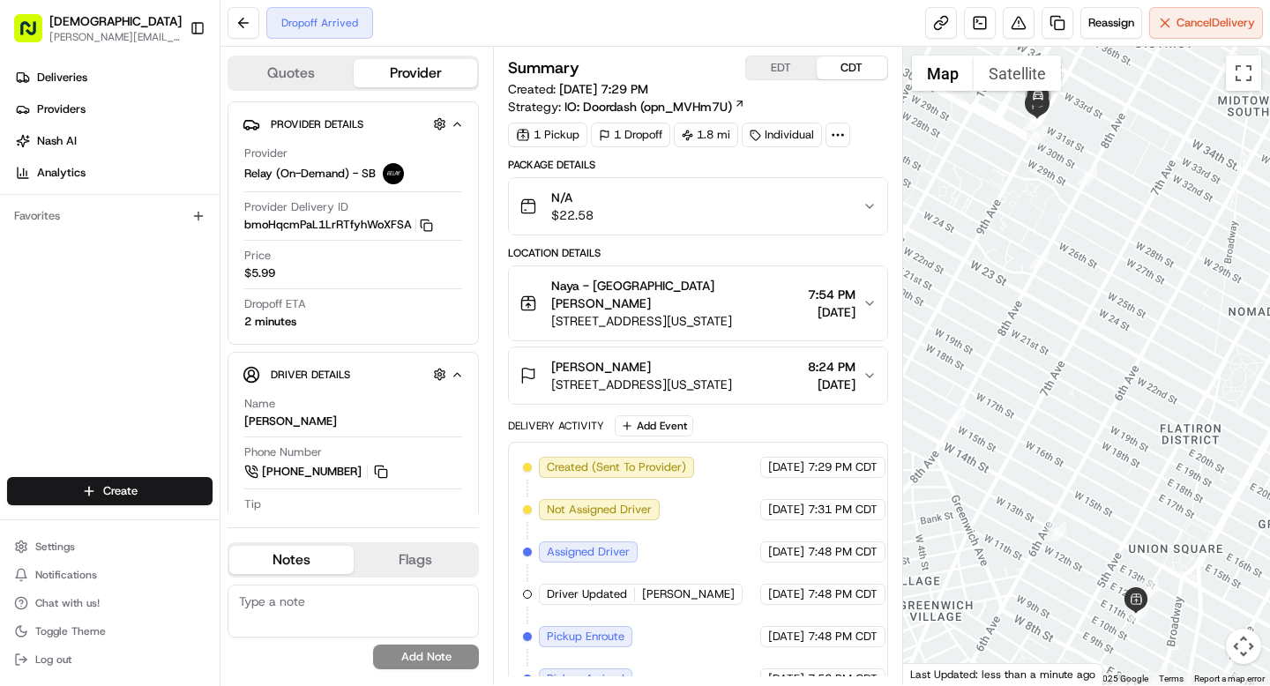
click at [847, 150] on div "Summary EDT CDT Created: [DATE] 7:29 PM Strategy: IO: Doordash (opn_MVHm7U) 1 P…" at bounding box center [697, 444] width 379 height 776
click at [847, 142] on div at bounding box center [837, 135] width 25 height 25
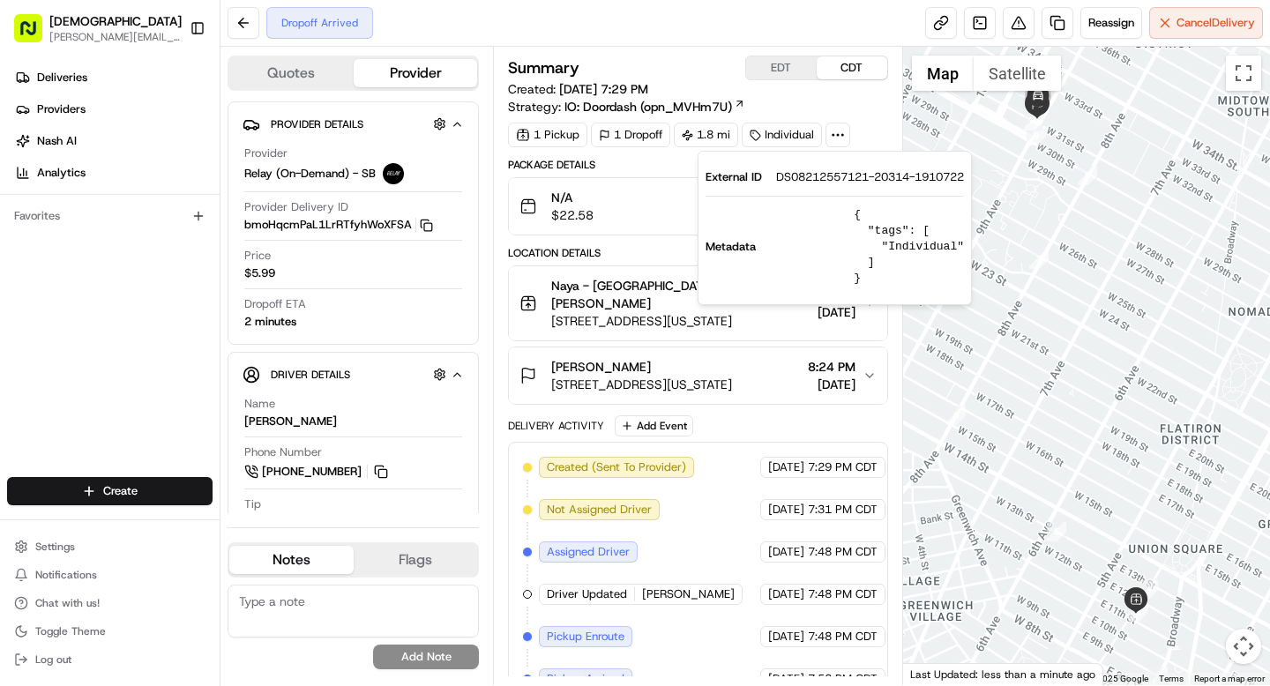
click at [834, 175] on span "DS08212557121-20314-1910722" at bounding box center [870, 177] width 188 height 16
copy span "DS08212557121"
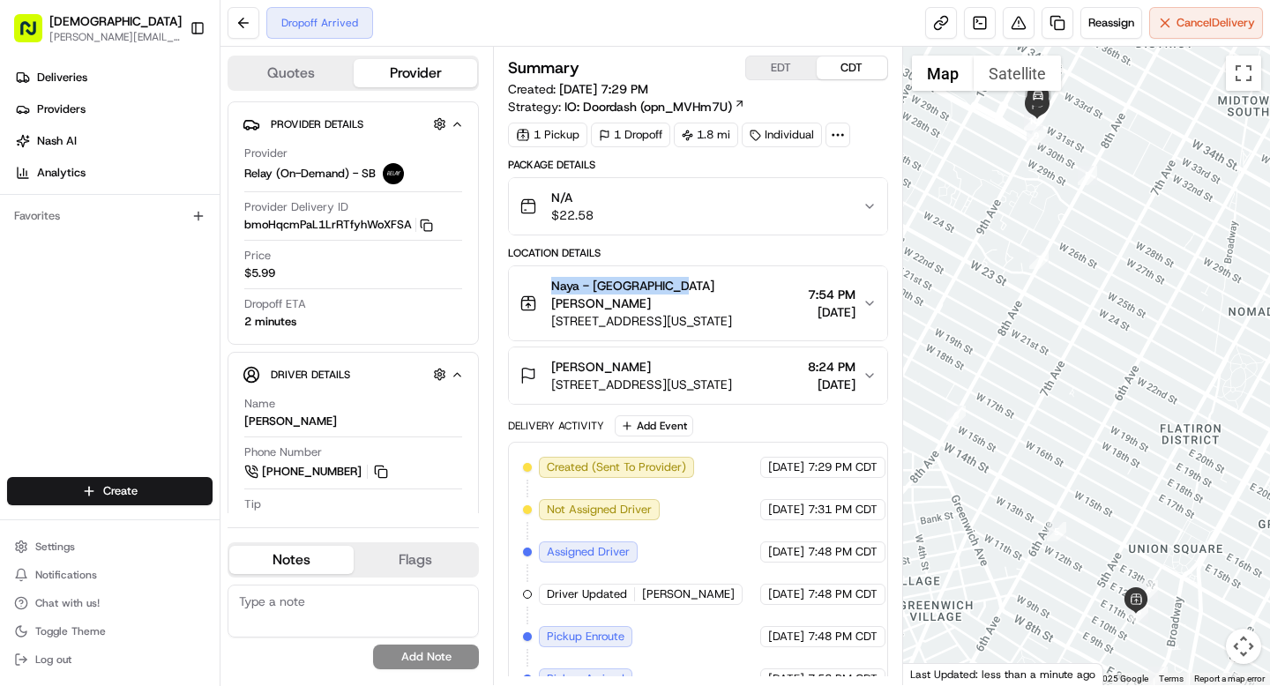
drag, startPoint x: 553, startPoint y: 292, endPoint x: 670, endPoint y: 293, distance: 117.3
click at [670, 293] on span "Naya - [GEOGRAPHIC_DATA] [PERSON_NAME]" at bounding box center [675, 294] width 249 height 35
copy span "Naya - [GEOGRAPHIC_DATA]"
drag, startPoint x: 615, startPoint y: 349, endPoint x: 680, endPoint y: 349, distance: 65.2
click at [680, 358] on div "[PERSON_NAME]" at bounding box center [641, 367] width 181 height 18
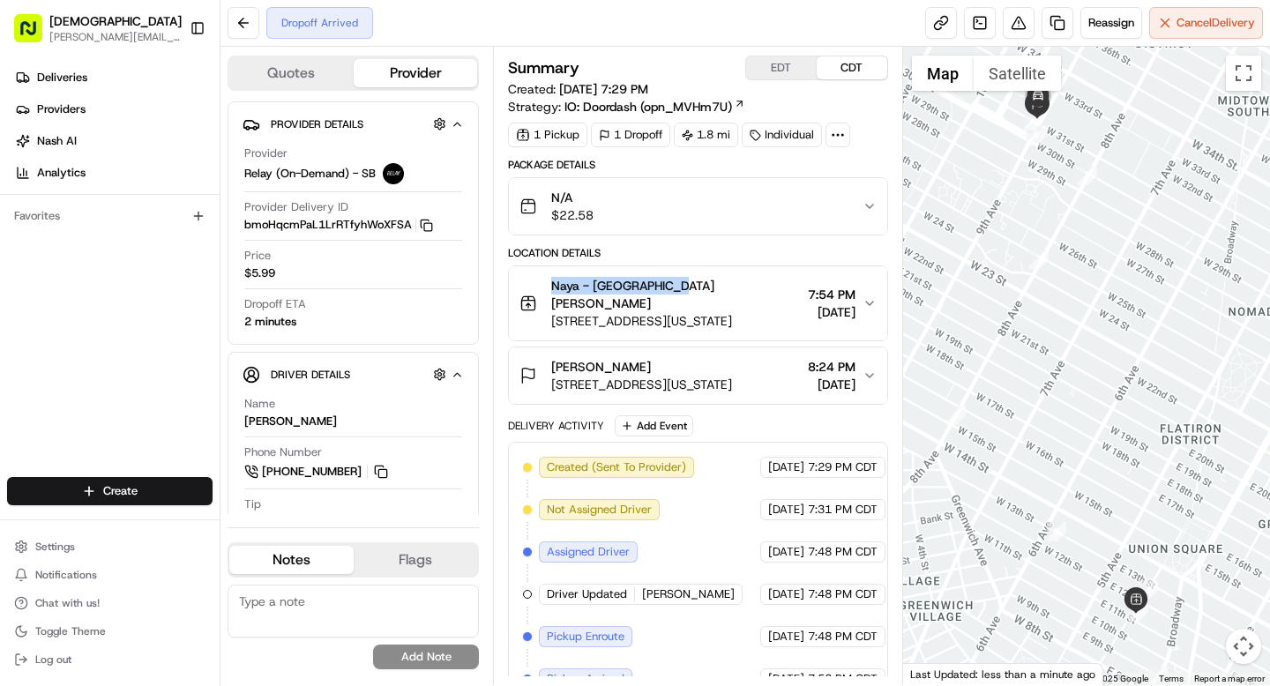
drag, startPoint x: 611, startPoint y: 349, endPoint x: 675, endPoint y: 352, distance: 64.4
click at [675, 358] on div "[PERSON_NAME]" at bounding box center [641, 367] width 181 height 18
copy span "[PERSON_NAME]"
